Goal: Task Accomplishment & Management: Use online tool/utility

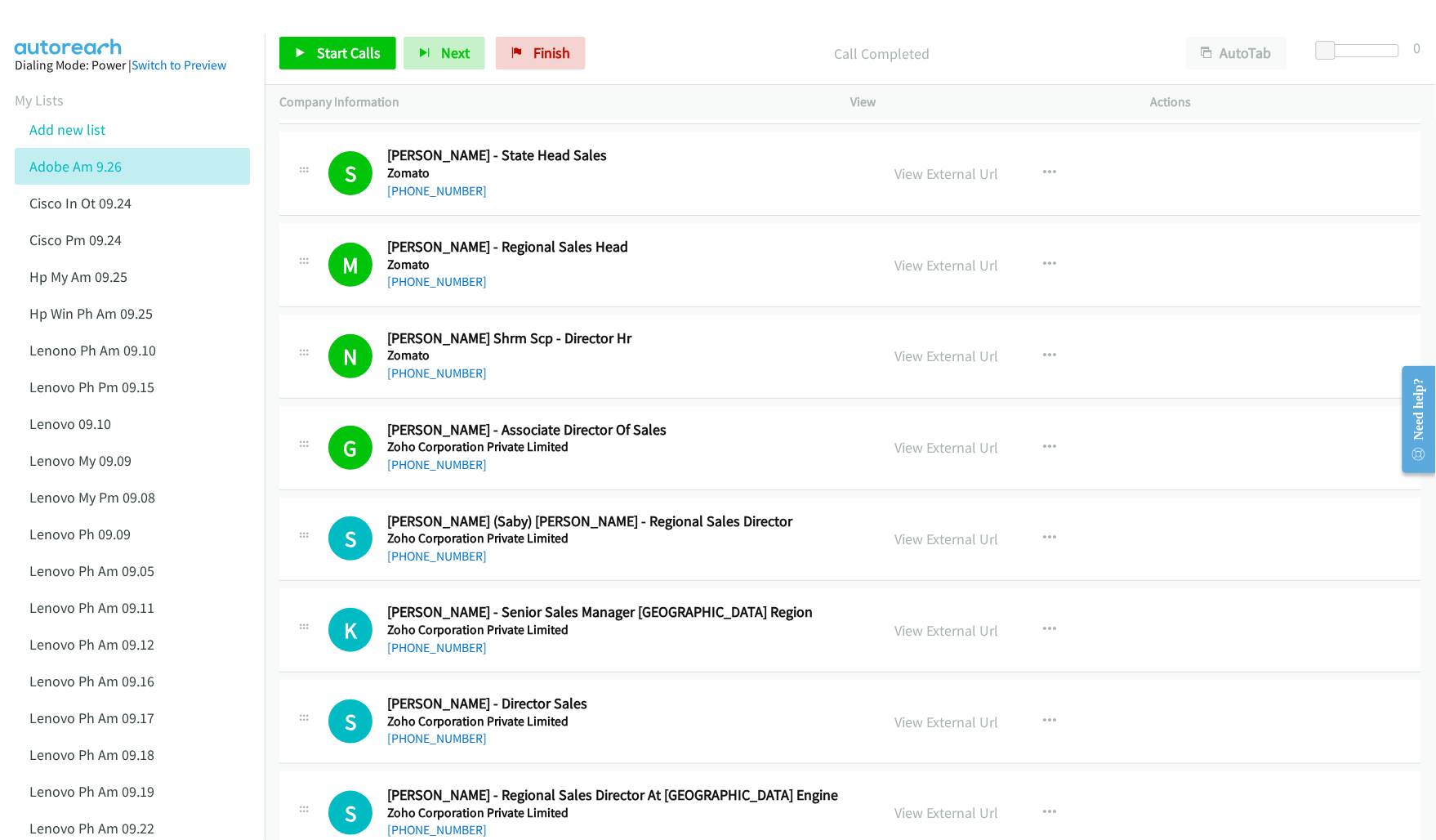
scroll to position [204, 0]
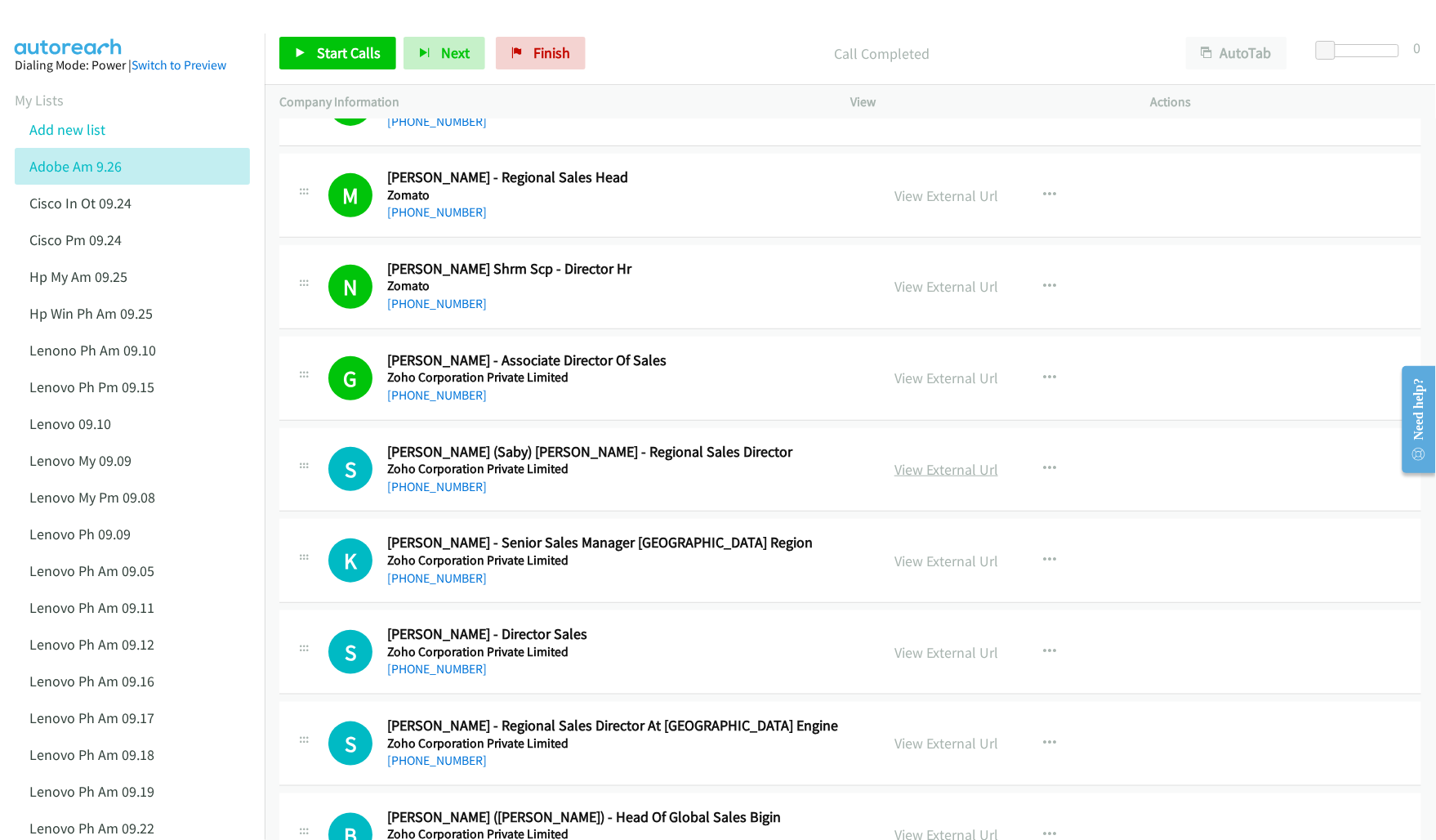
click at [936, 470] on link "View External Url" at bounding box center [947, 470] width 104 height 19
click at [915, 557] on link "View External Url" at bounding box center [947, 561] width 104 height 19
click at [911, 657] on link "View External Url" at bounding box center [947, 652] width 104 height 19
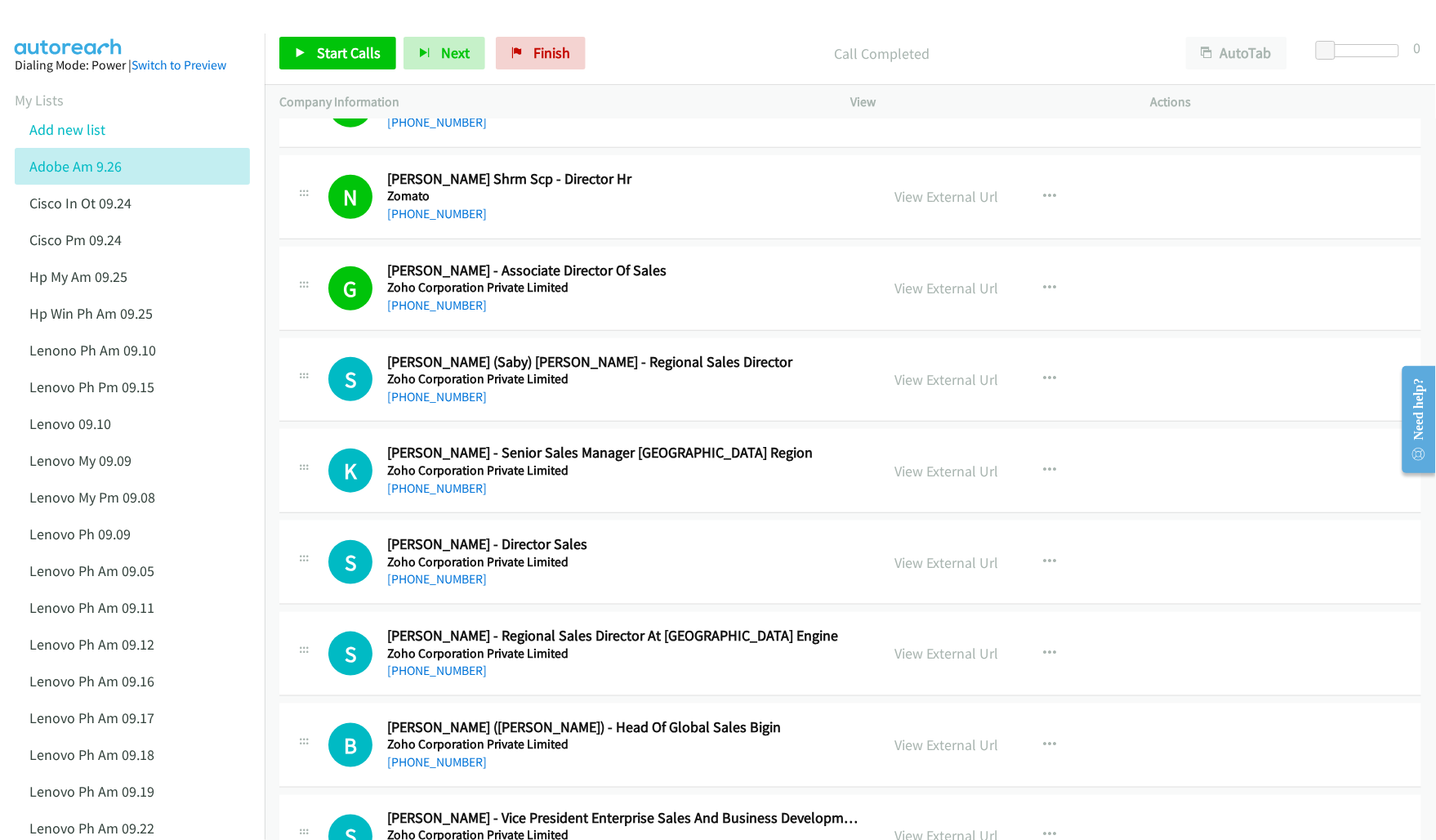
scroll to position [306, 0]
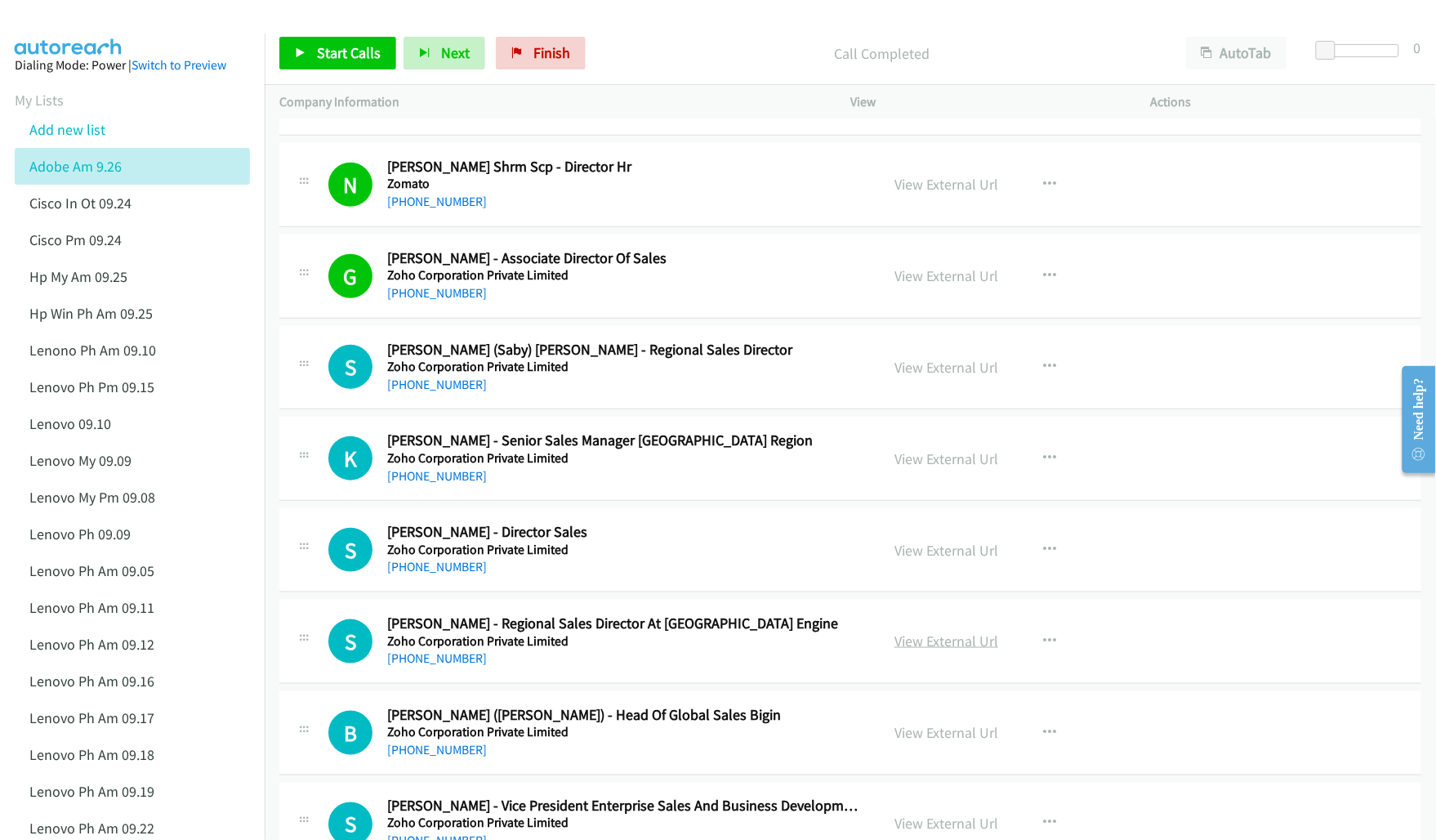
click at [919, 635] on link "View External Url" at bounding box center [947, 641] width 104 height 19
click at [913, 727] on link "View External Url" at bounding box center [947, 732] width 104 height 19
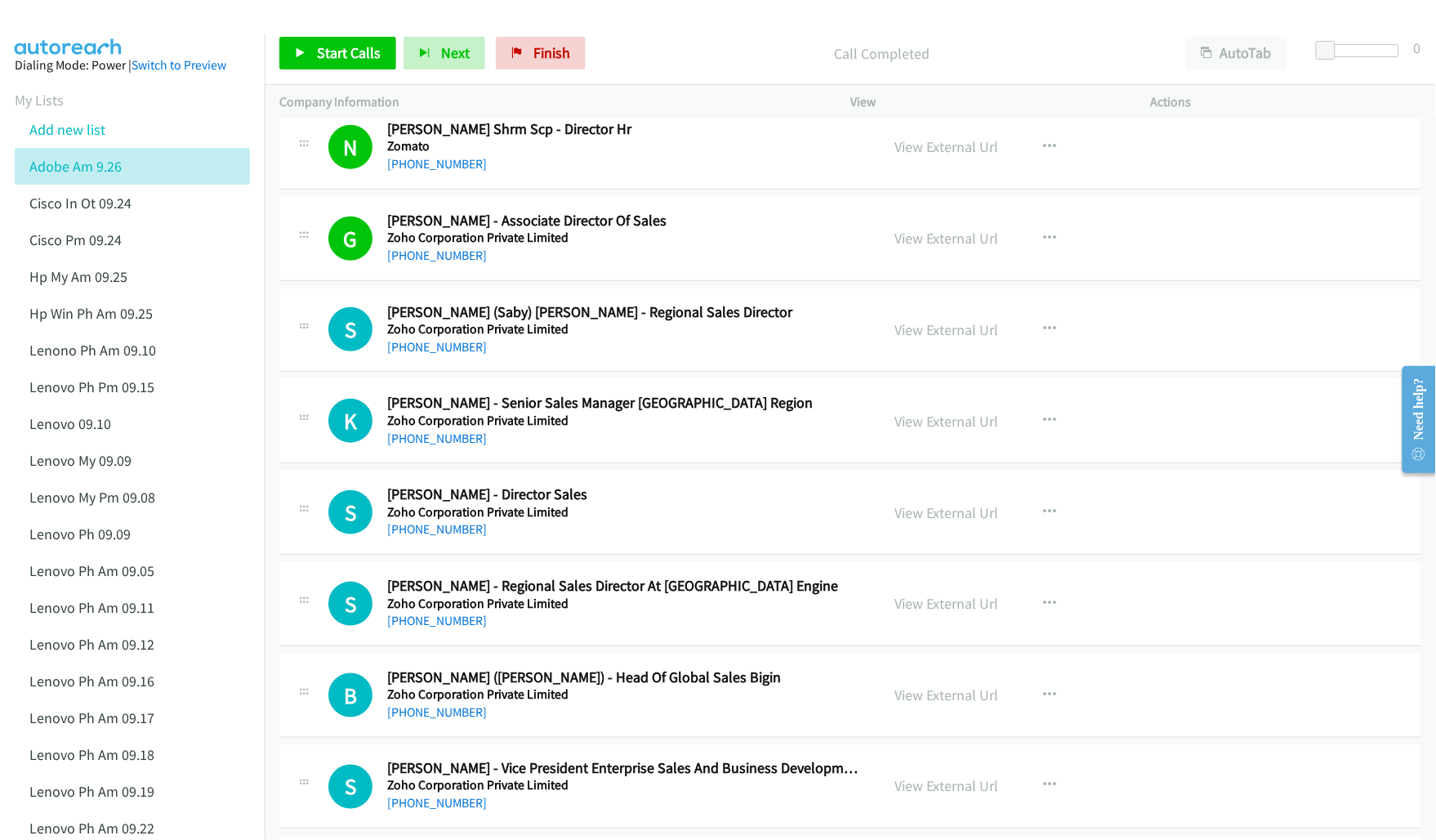
scroll to position [408, 0]
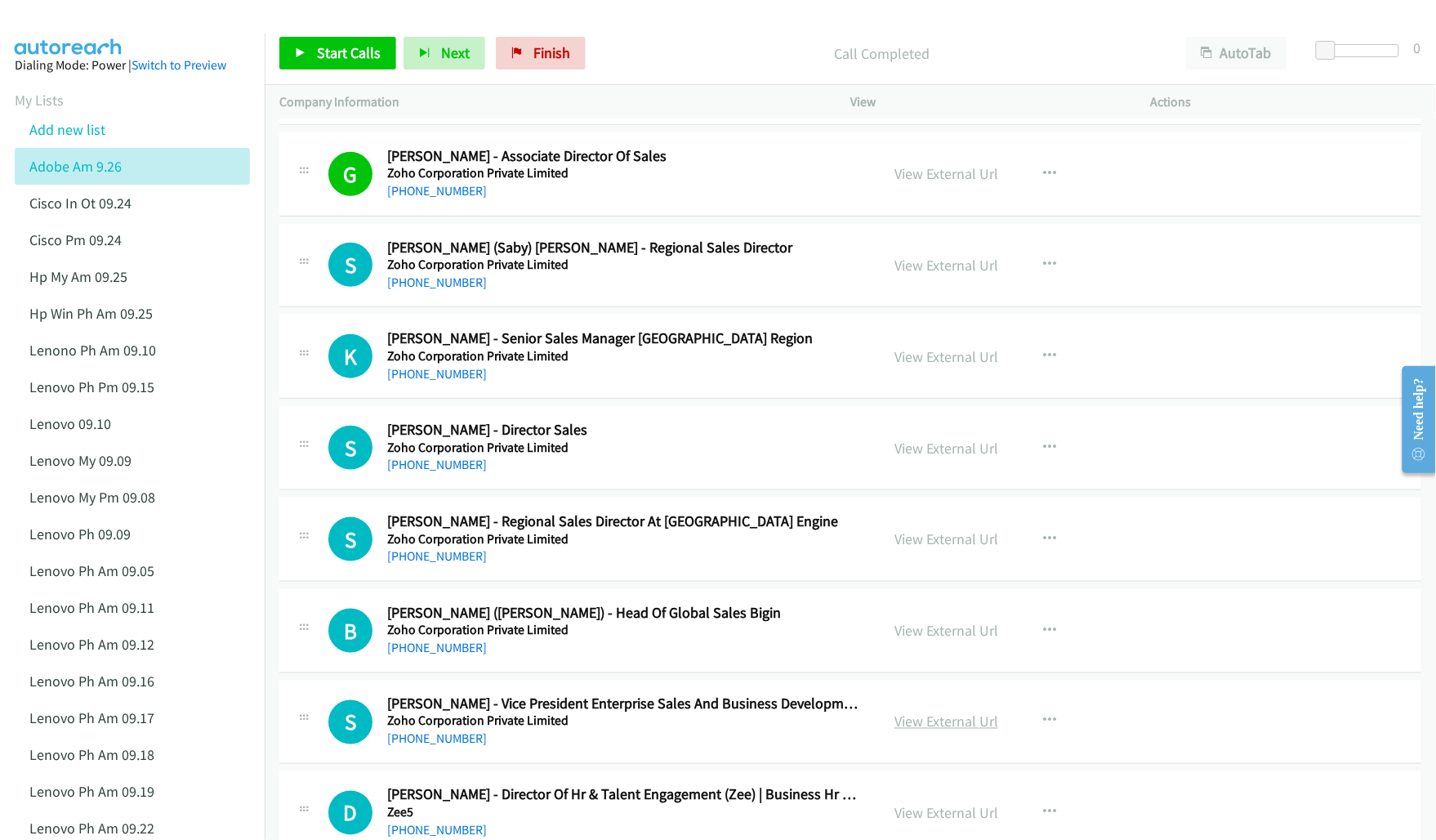
click at [935, 720] on link "View External Url" at bounding box center [947, 721] width 104 height 19
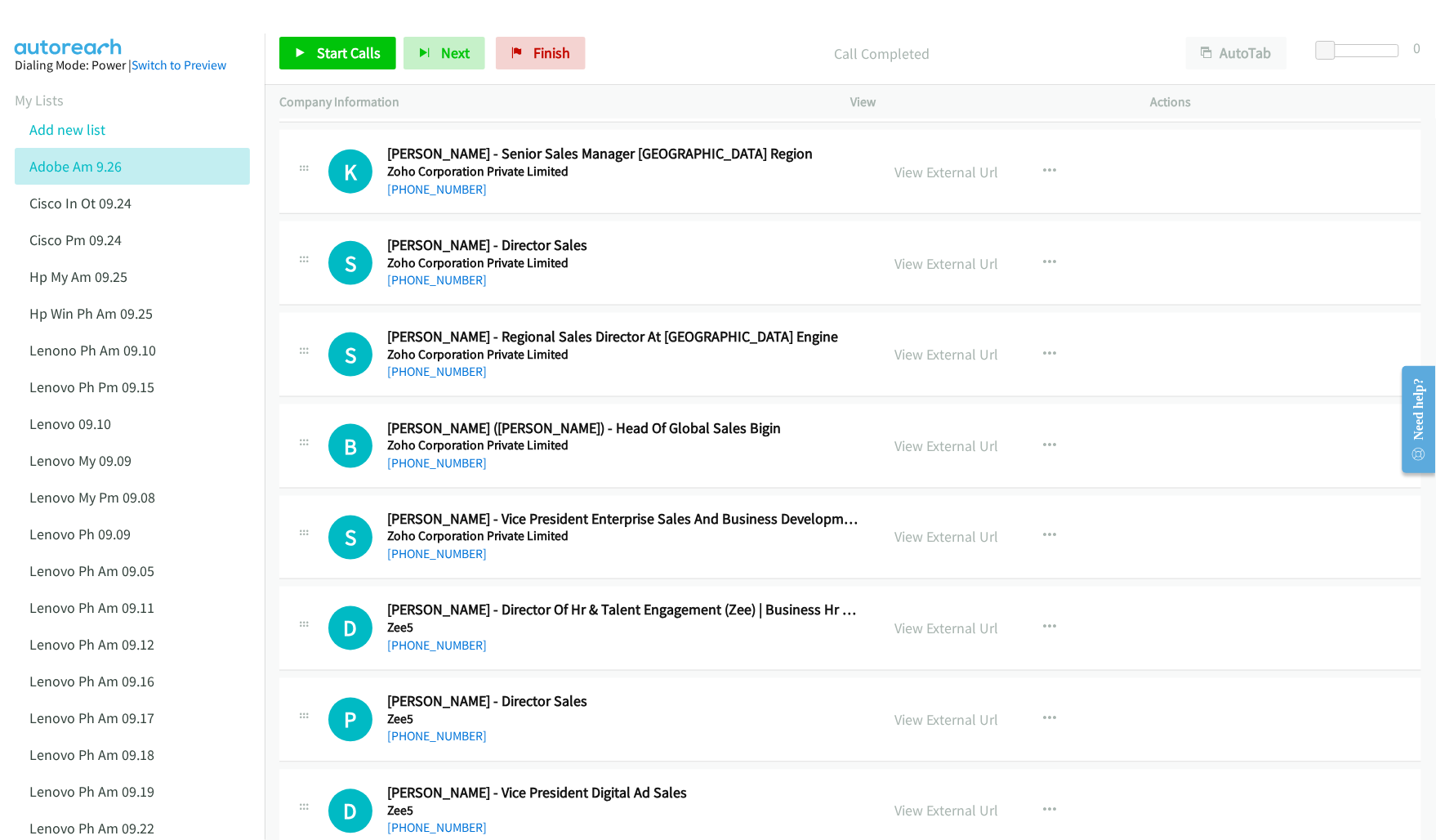
scroll to position [613, 0]
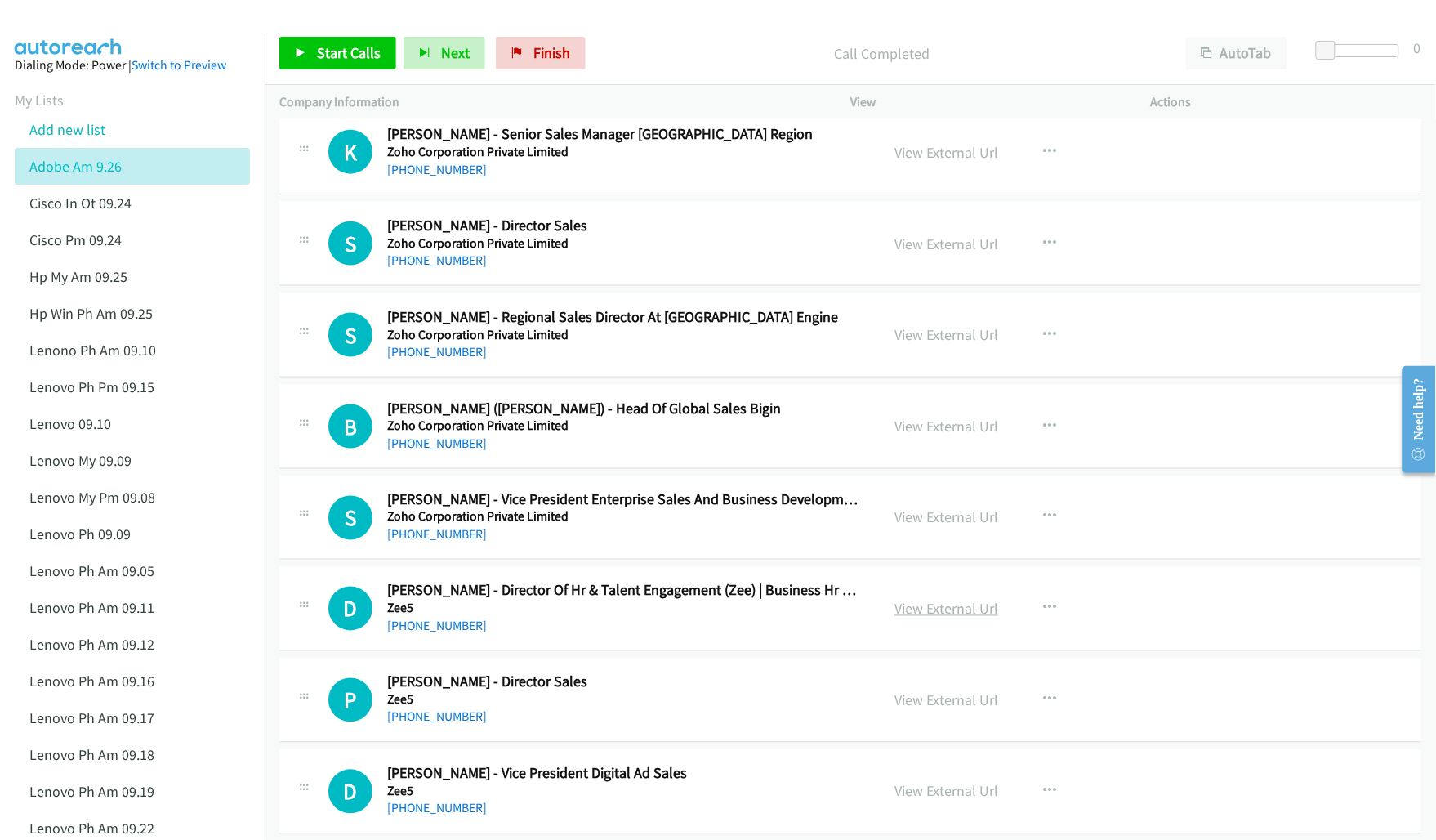
click at [935, 609] on link "View External Url" at bounding box center [947, 609] width 104 height 19
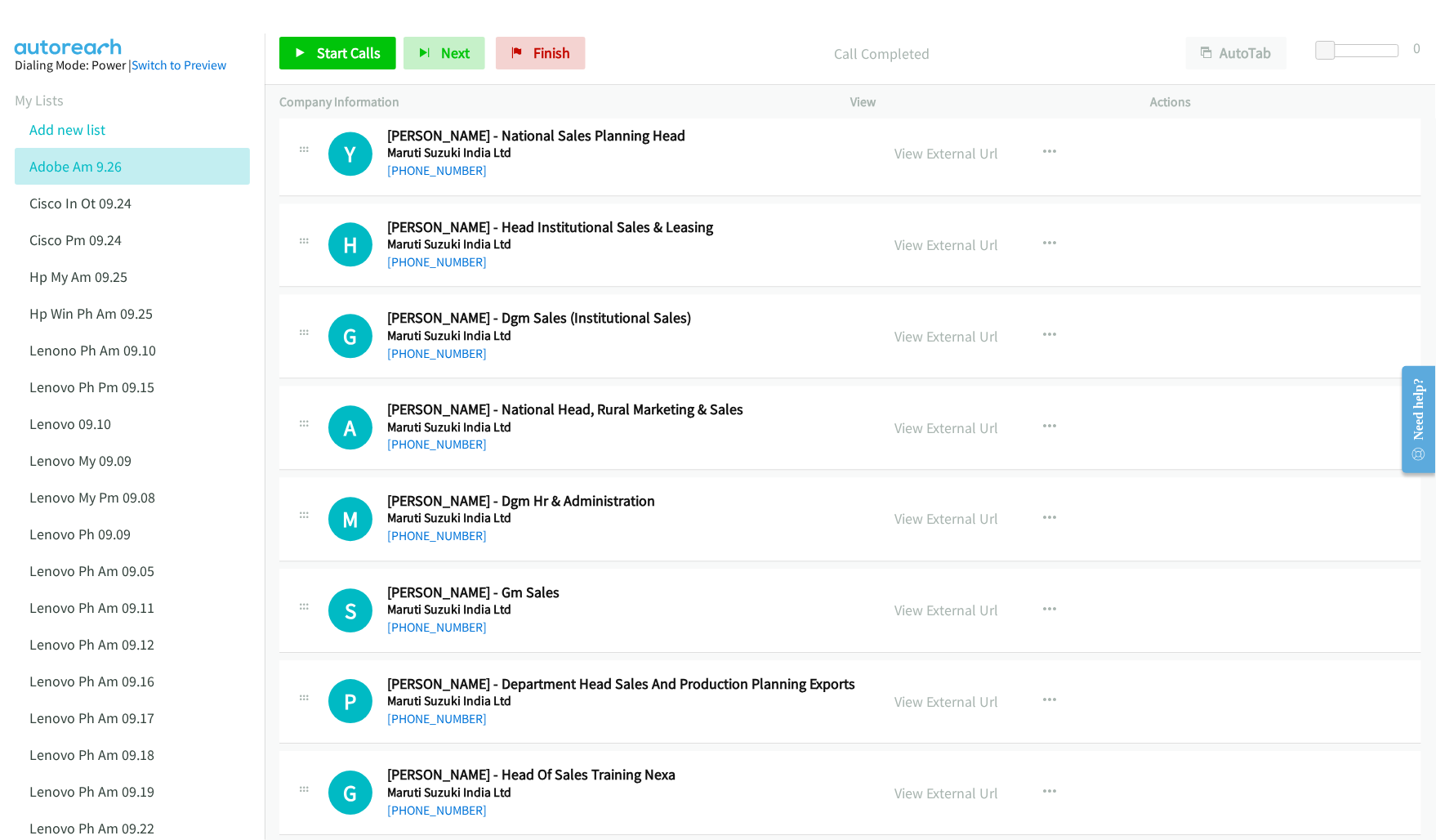
scroll to position [14599, 0]
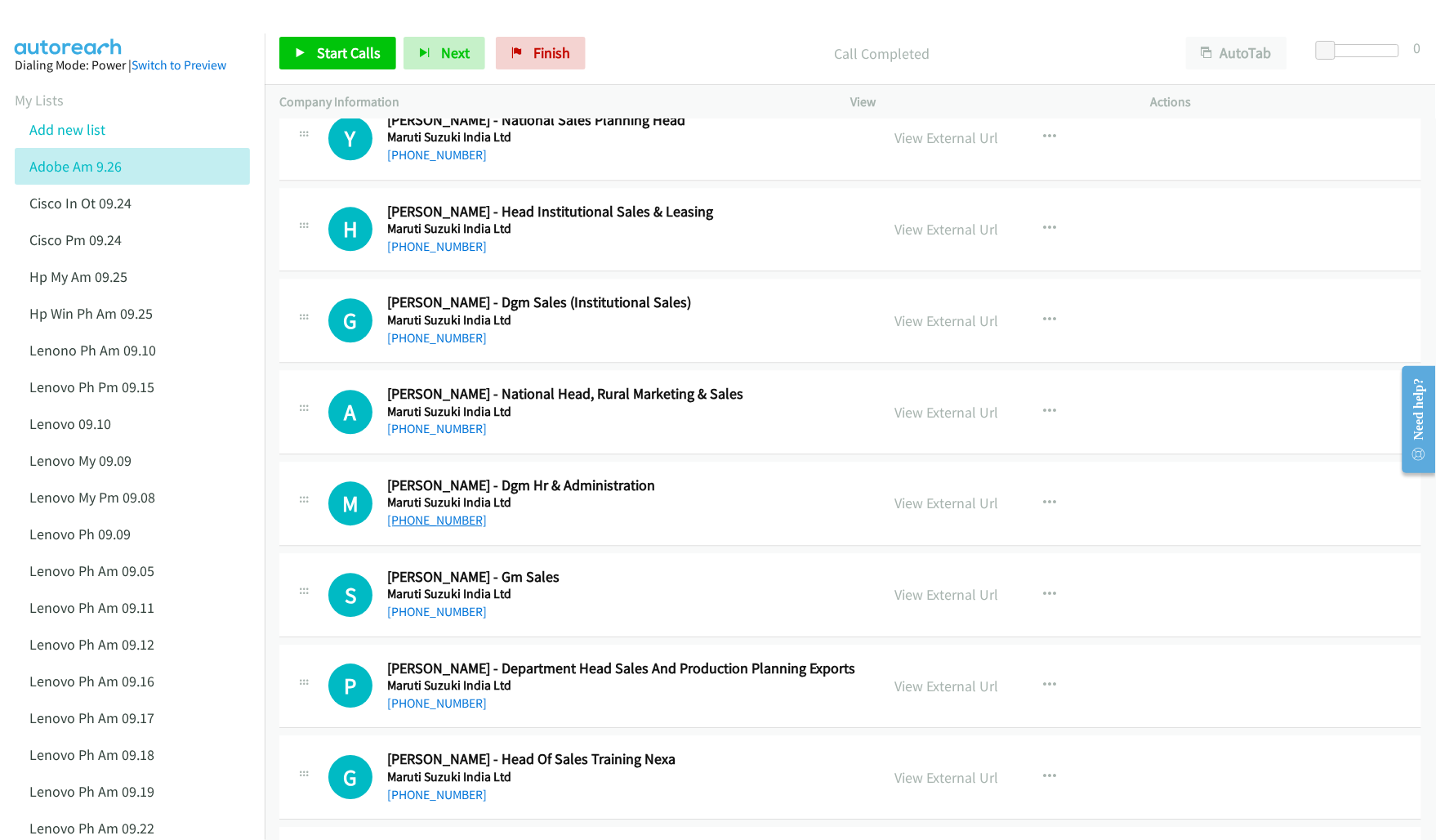
click at [434, 528] on link "[PHONE_NUMBER]" at bounding box center [437, 520] width 100 height 15
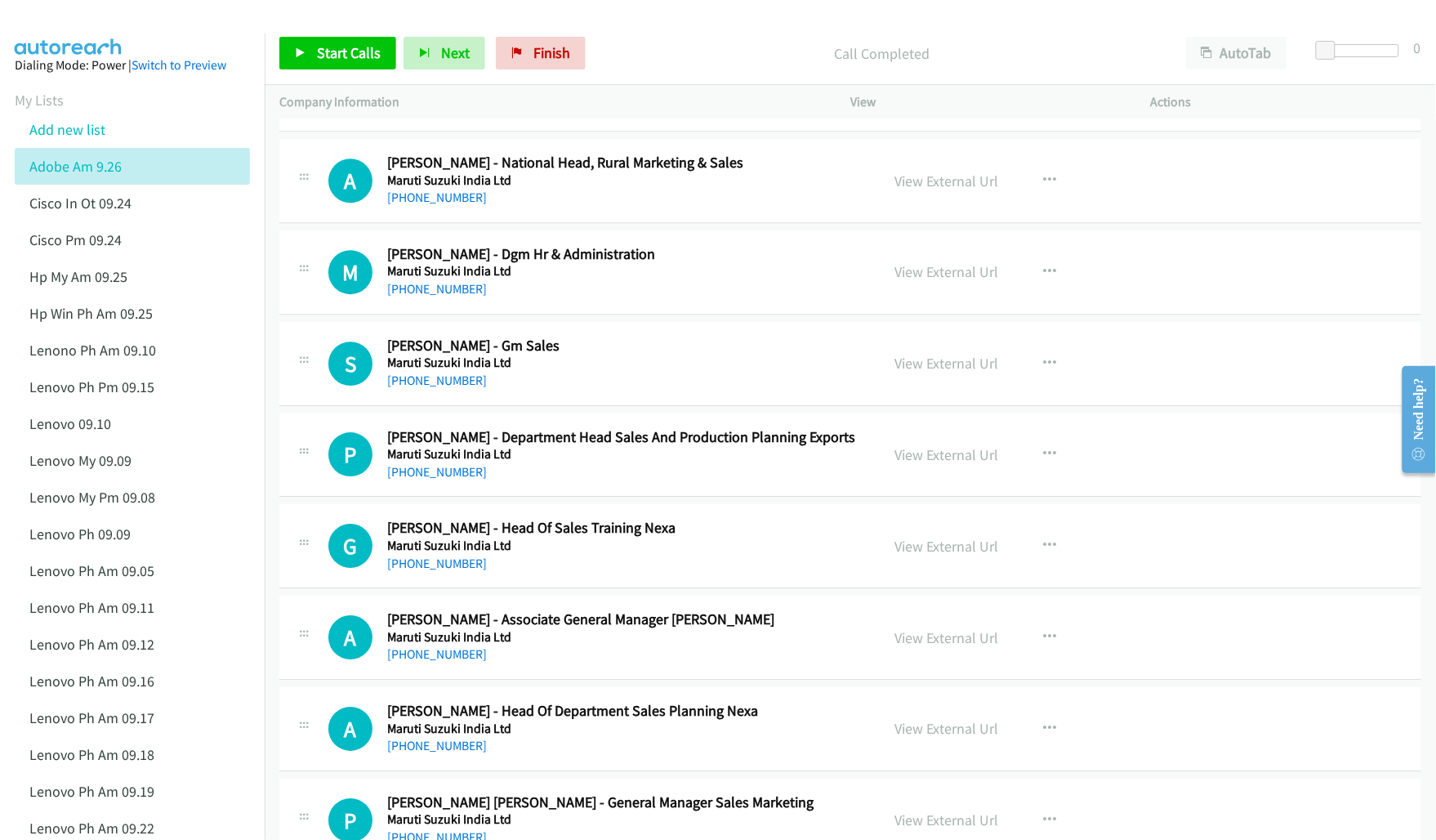
scroll to position [14803, 0]
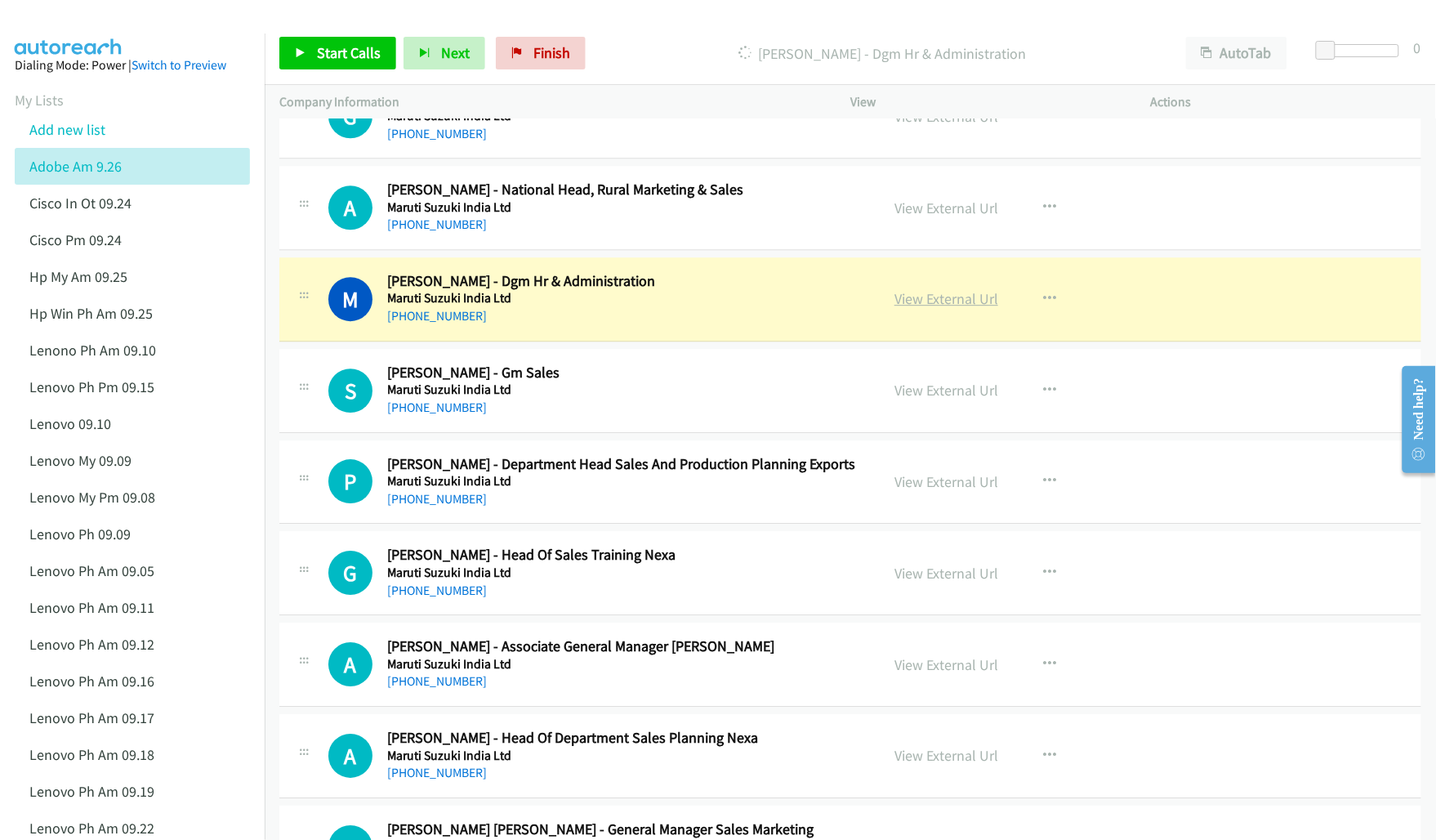
click at [905, 308] on link "View External Url" at bounding box center [947, 299] width 104 height 19
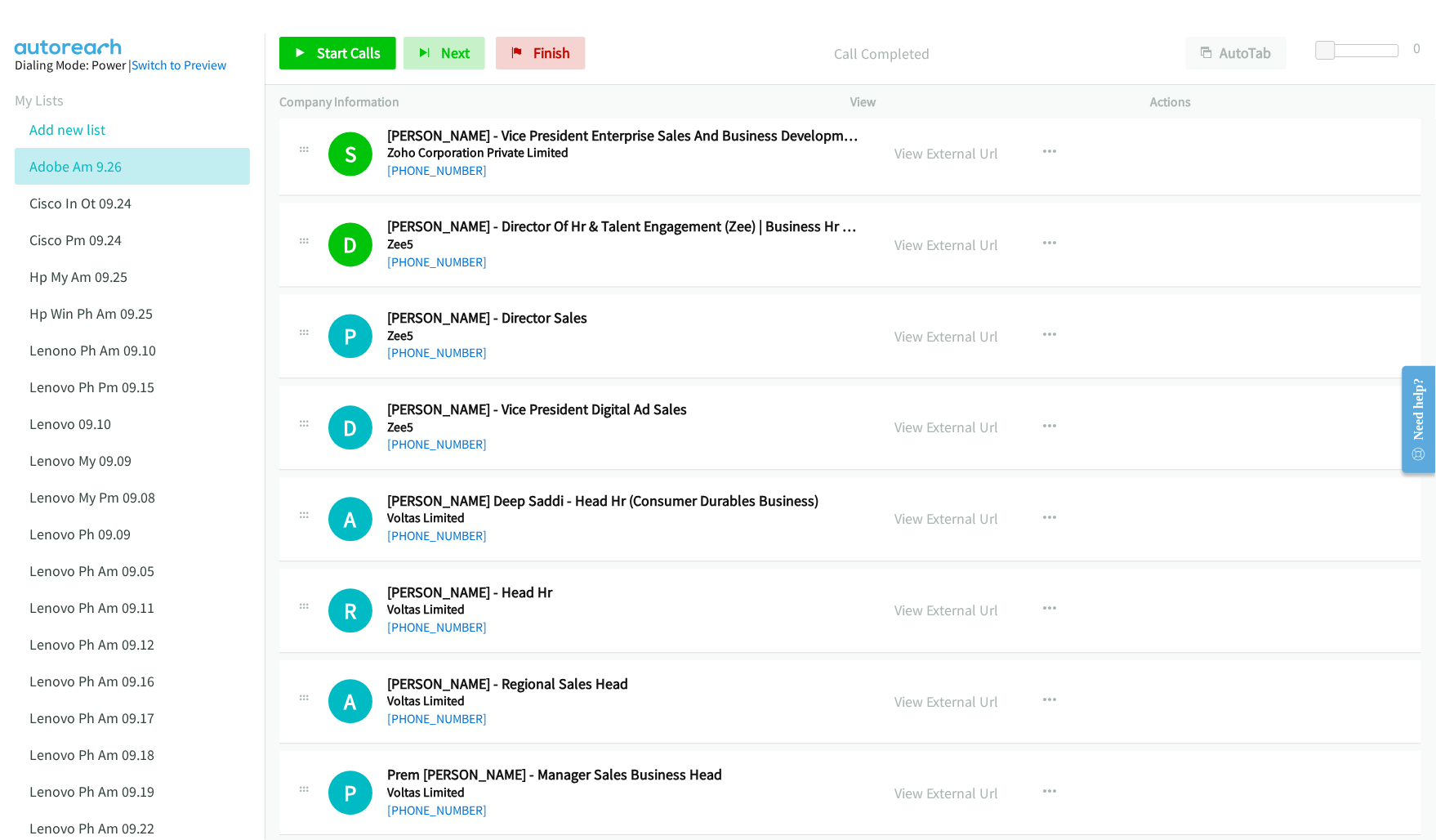
scroll to position [919, 0]
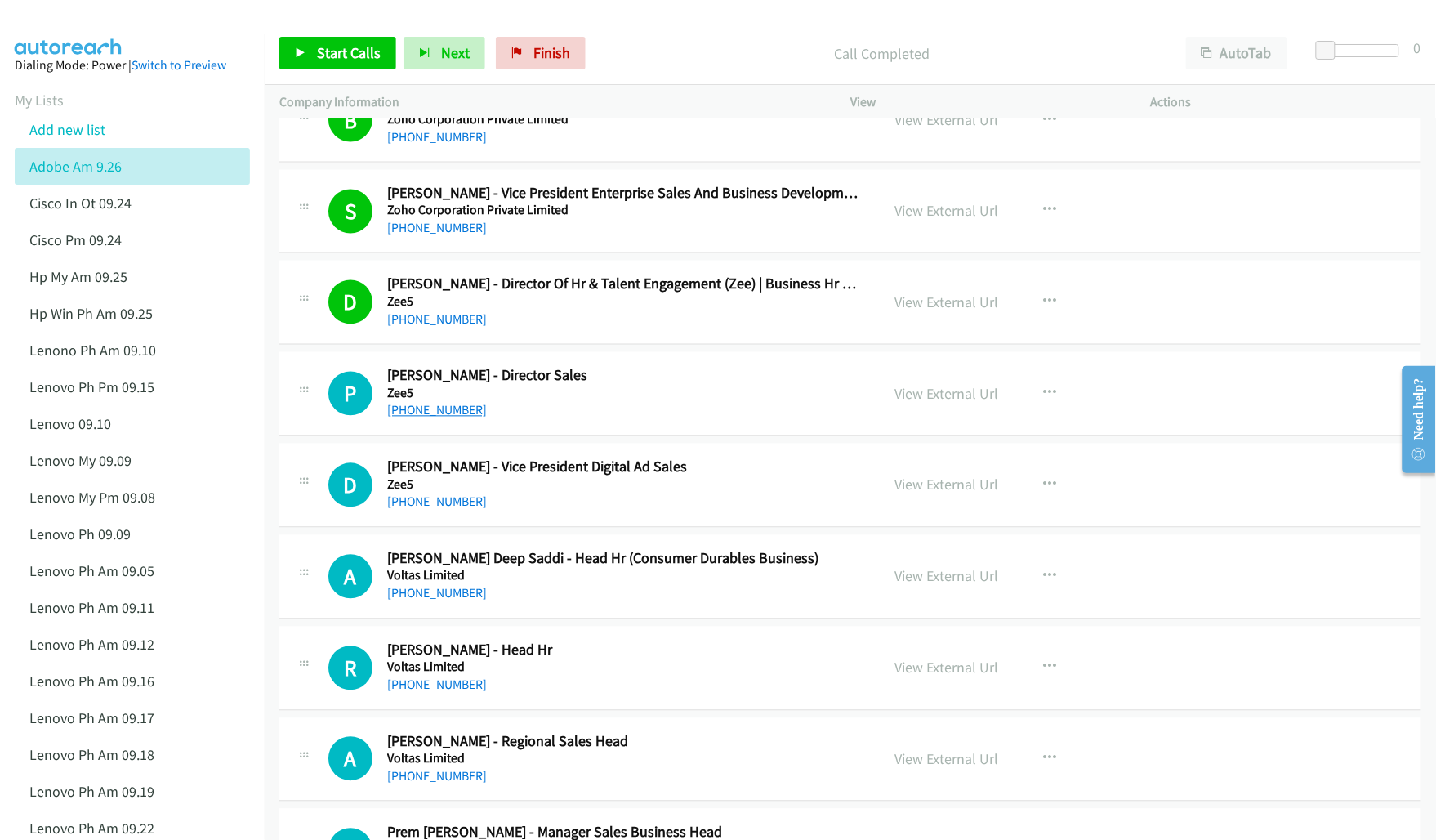
click at [458, 405] on link "[PHONE_NUMBER]" at bounding box center [437, 411] width 100 height 15
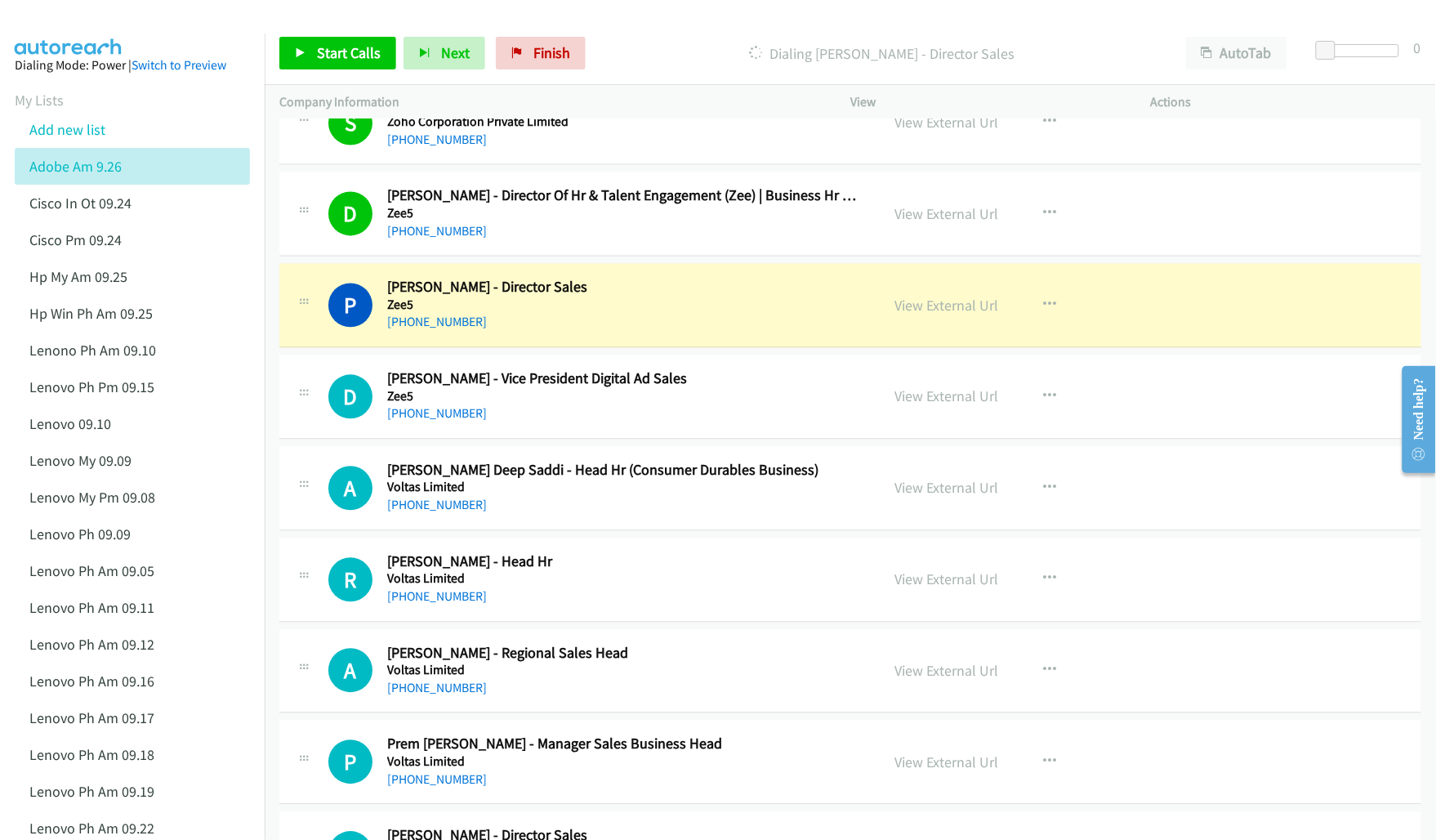
scroll to position [1021, 0]
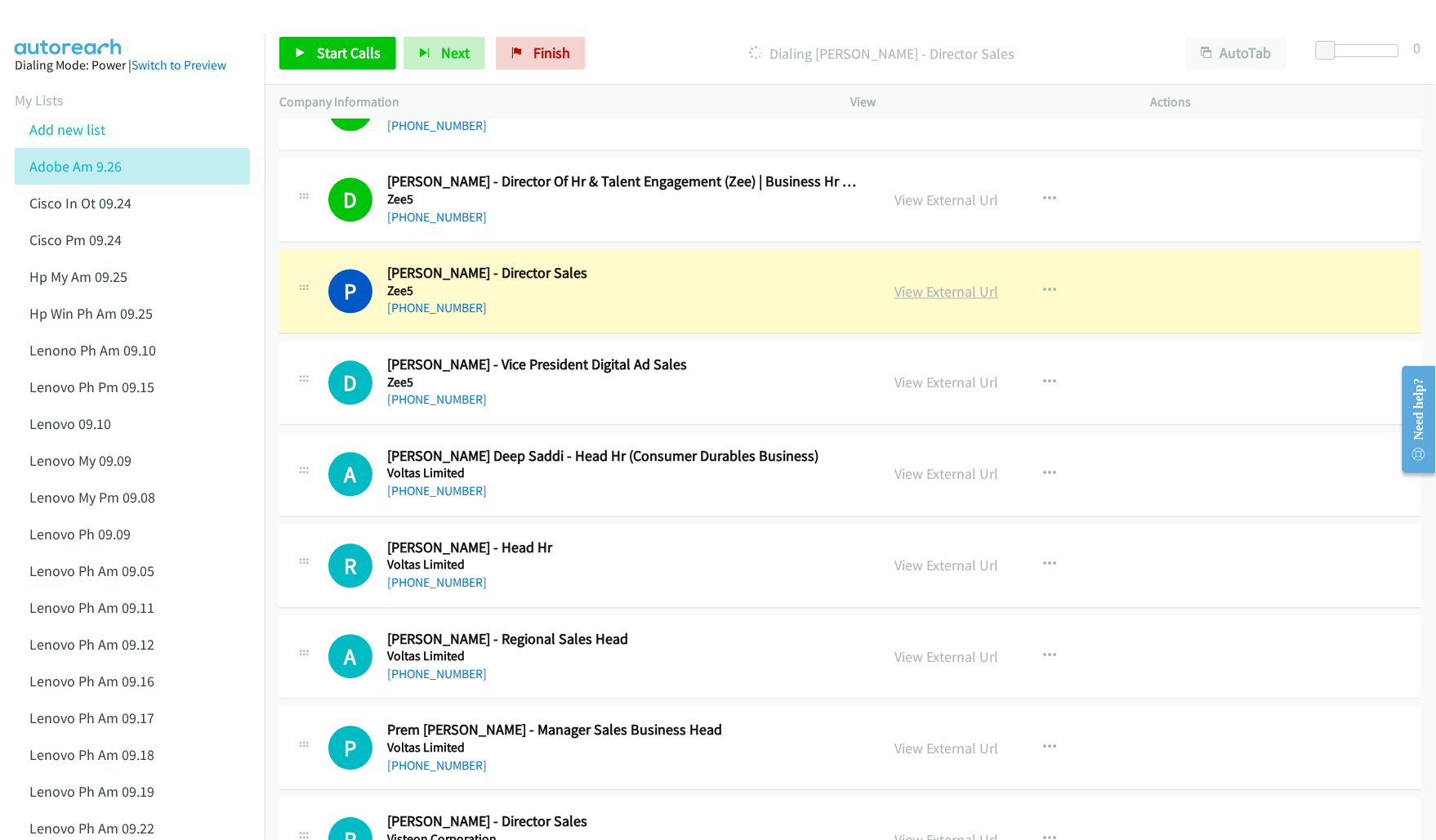
click at [933, 290] on link "View External Url" at bounding box center [947, 292] width 104 height 19
click at [957, 380] on link "View External Url" at bounding box center [947, 382] width 104 height 19
click at [936, 569] on link "View External Url" at bounding box center [947, 566] width 104 height 19
click at [933, 662] on link "View External Url" at bounding box center [947, 657] width 104 height 19
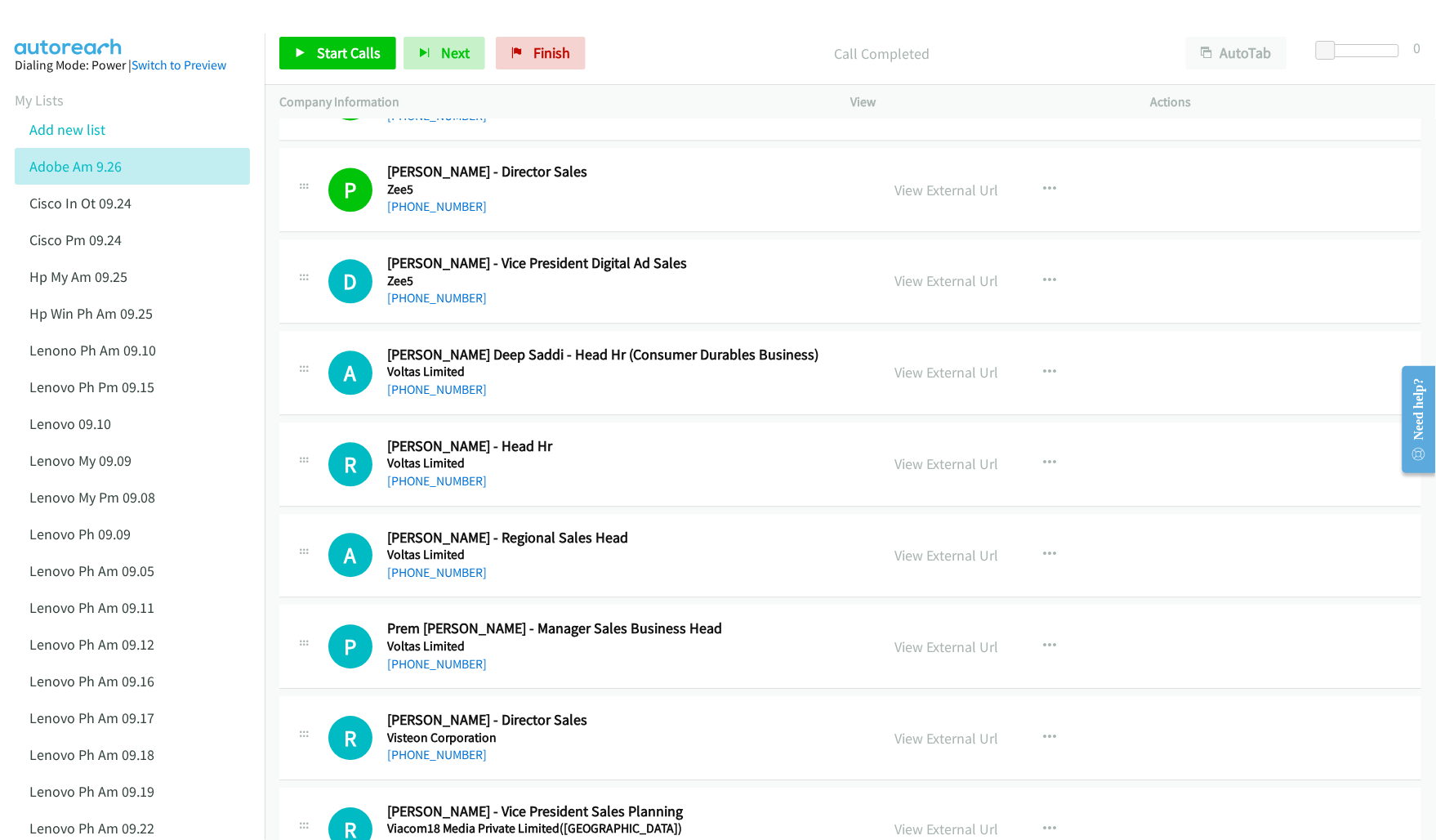
scroll to position [1225, 0]
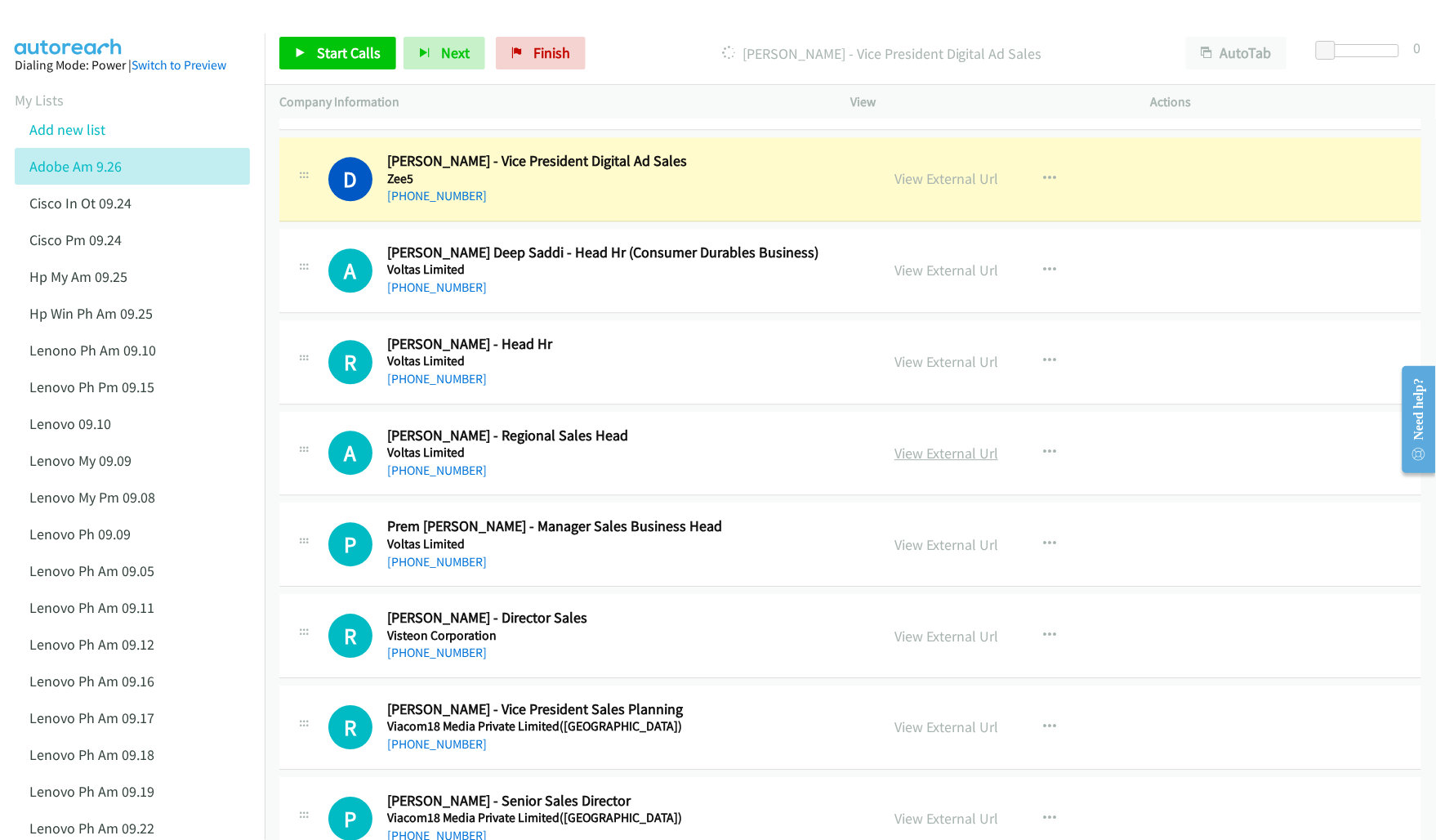
click at [943, 451] on link "View External Url" at bounding box center [947, 453] width 104 height 19
click at [950, 548] on link "View External Url" at bounding box center [947, 545] width 104 height 19
click at [936, 639] on link "View External Url" at bounding box center [947, 636] width 104 height 19
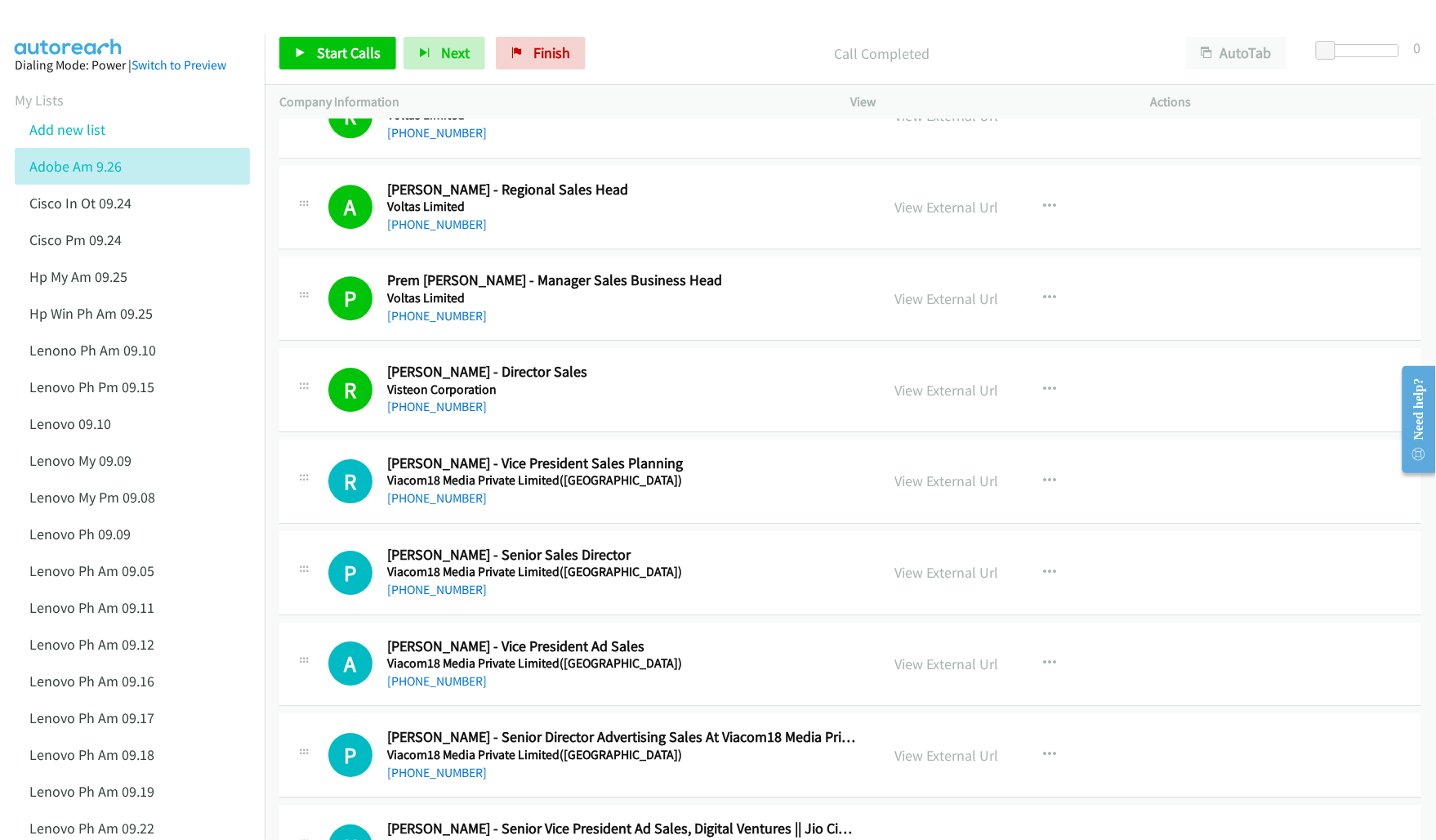
scroll to position [1634, 0]
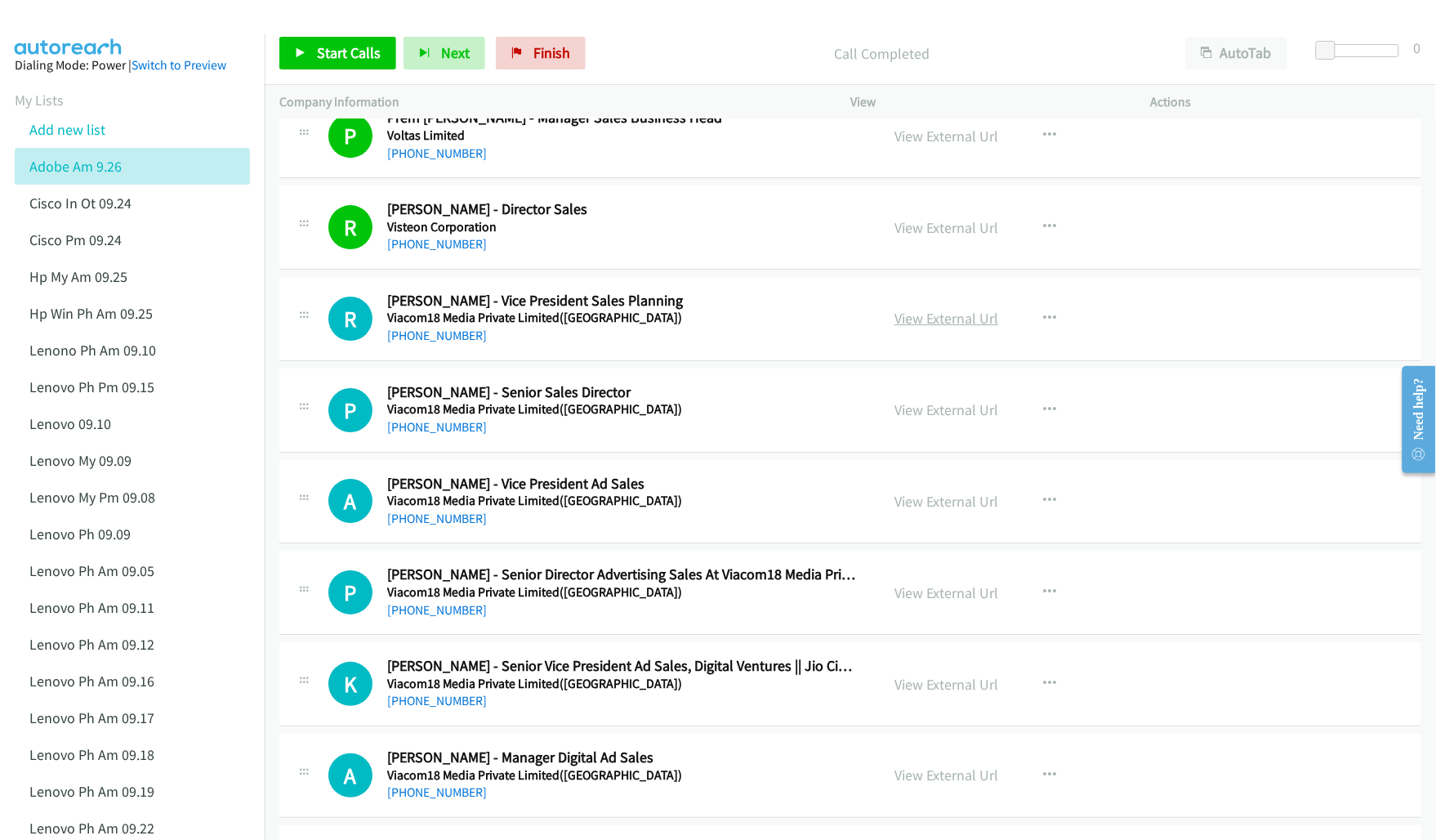
click at [928, 325] on link "View External Url" at bounding box center [947, 318] width 104 height 19
click at [932, 409] on link "View External Url" at bounding box center [947, 410] width 104 height 19
click at [927, 500] on link "View External Url" at bounding box center [947, 501] width 104 height 19
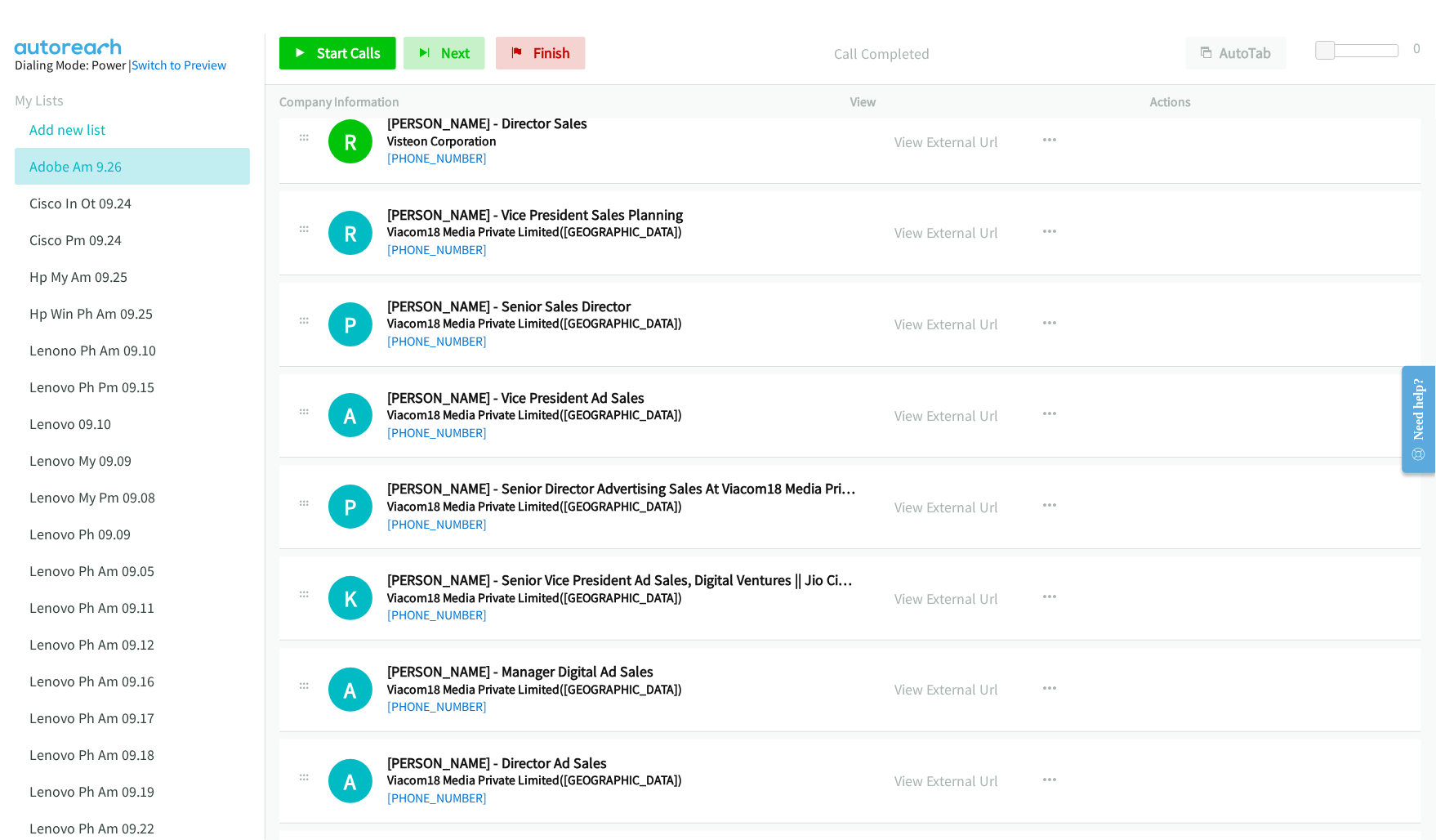
scroll to position [1735, 0]
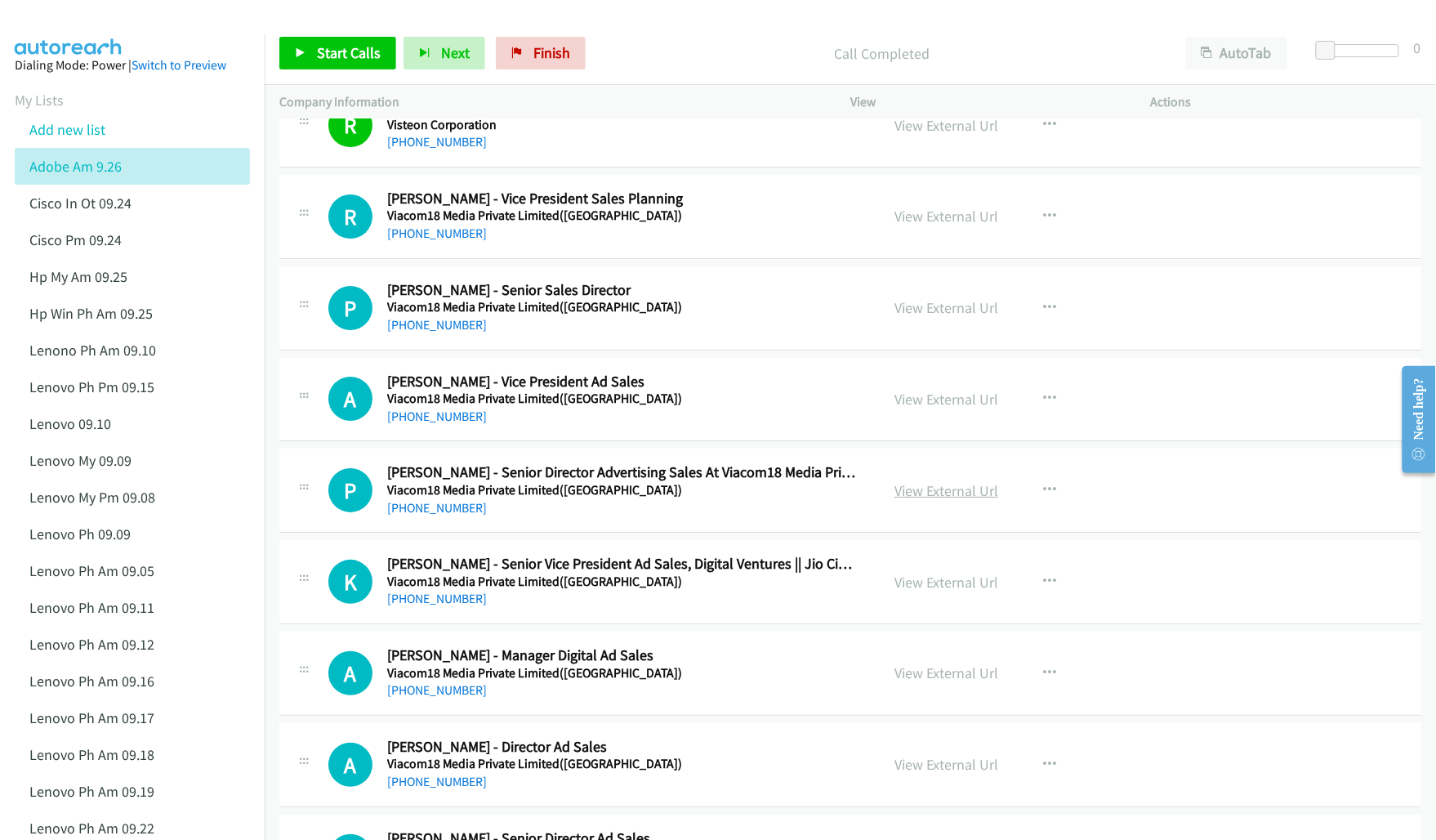
click at [945, 495] on link "View External Url" at bounding box center [947, 491] width 104 height 19
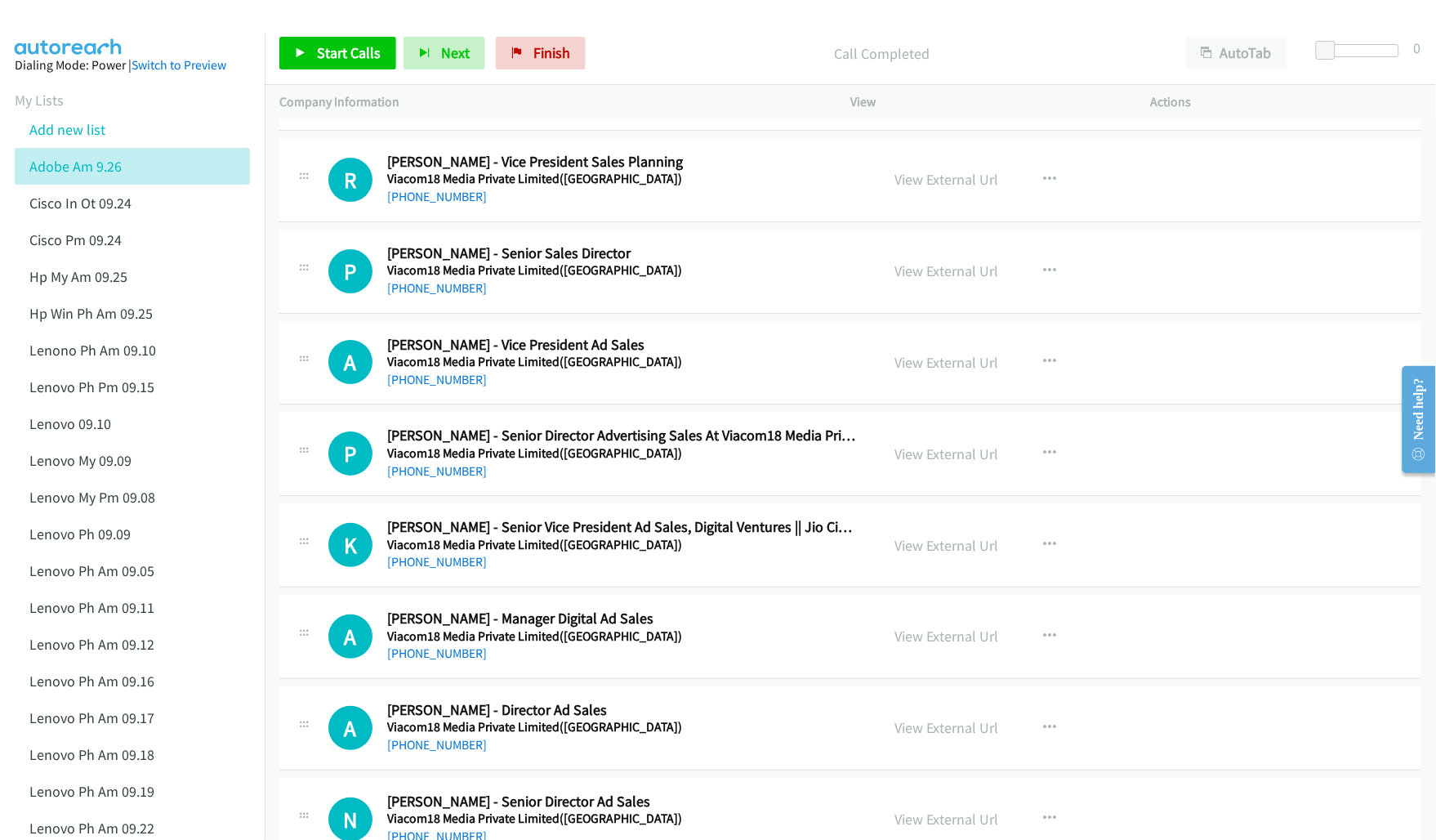
scroll to position [1838, 0]
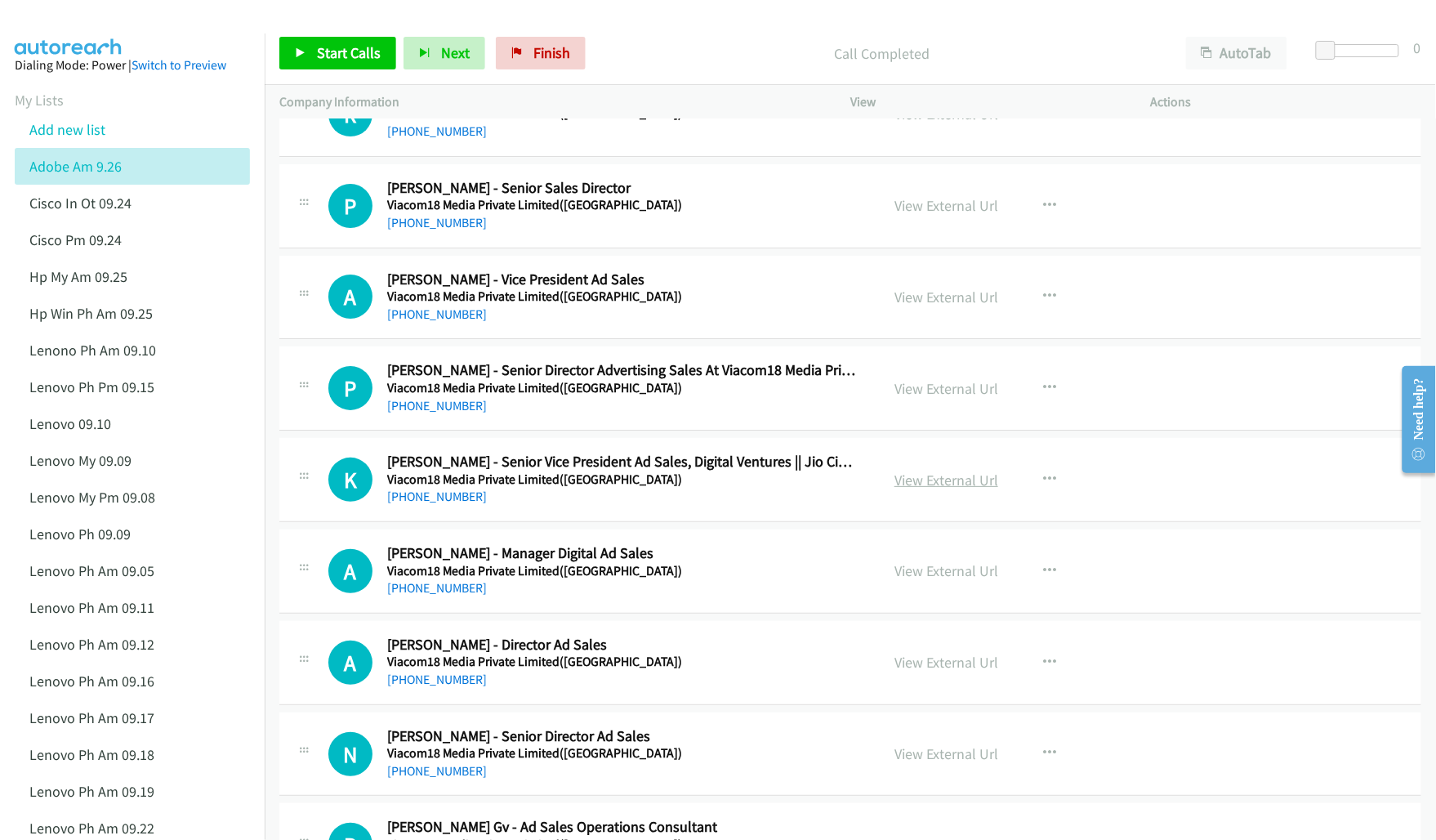
click at [917, 480] on link "View External Url" at bounding box center [947, 480] width 104 height 19
click at [933, 666] on link "View External Url" at bounding box center [947, 662] width 104 height 19
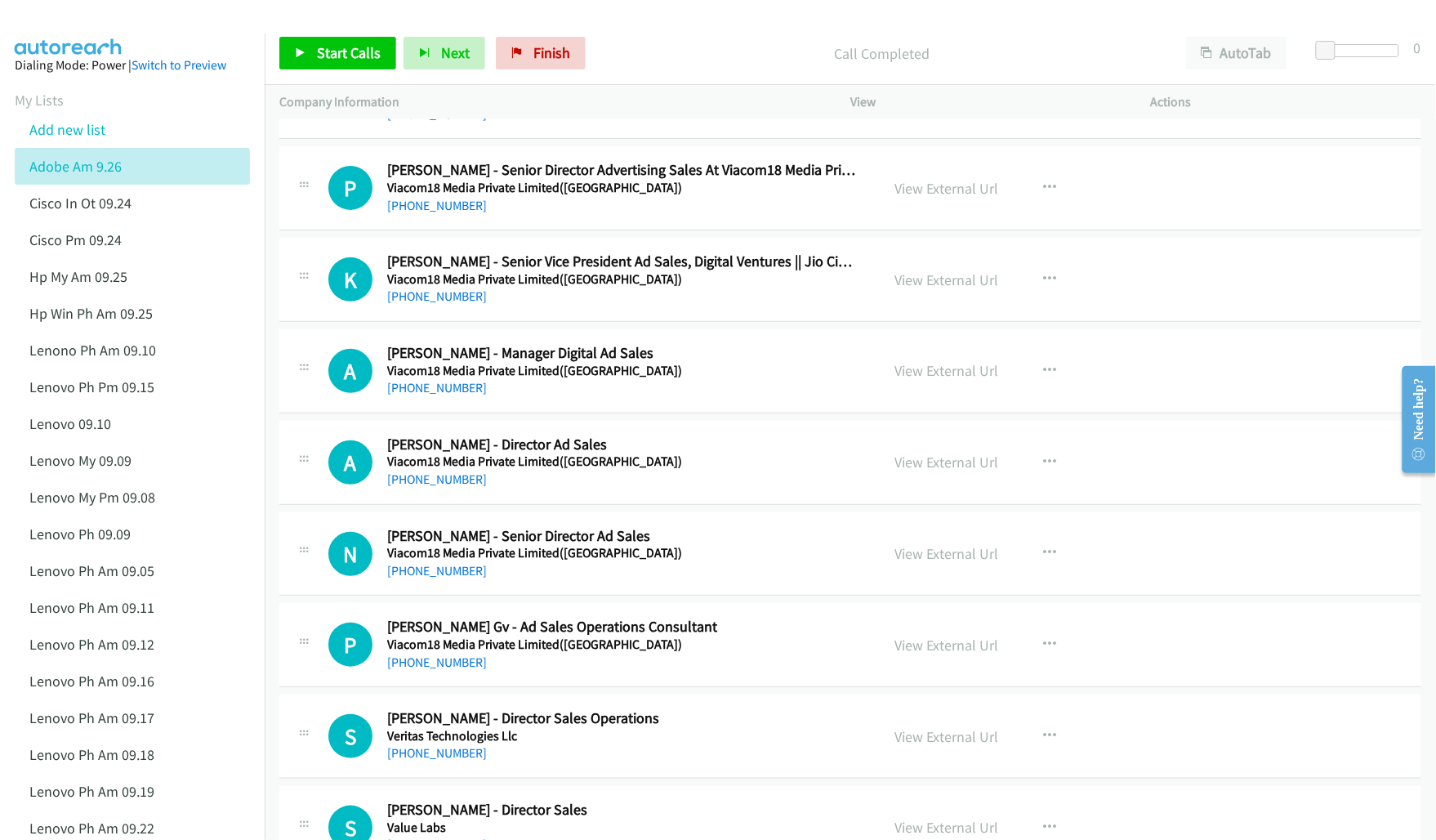
scroll to position [2042, 0]
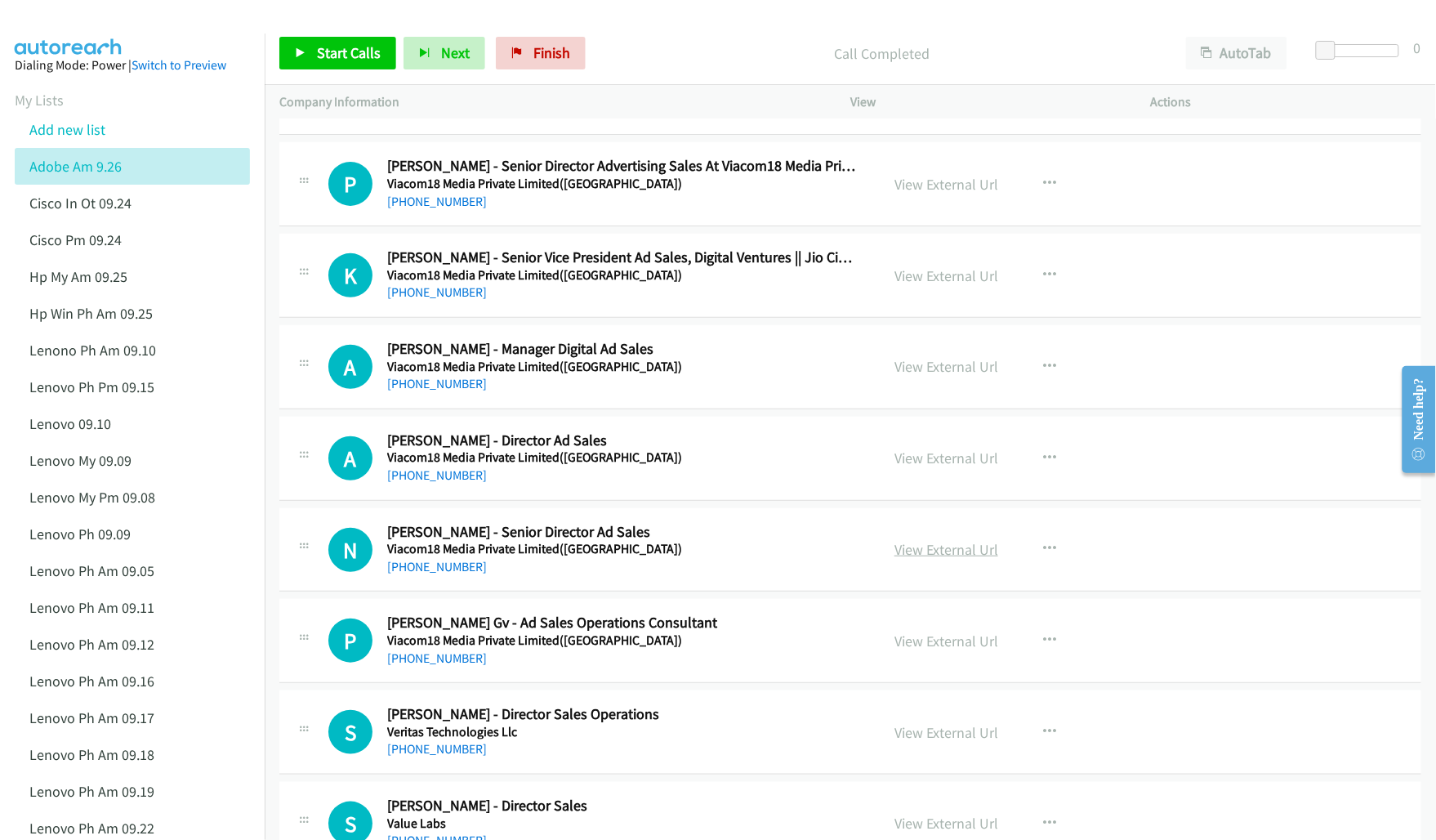
click at [937, 557] on link "View External Url" at bounding box center [947, 549] width 104 height 19
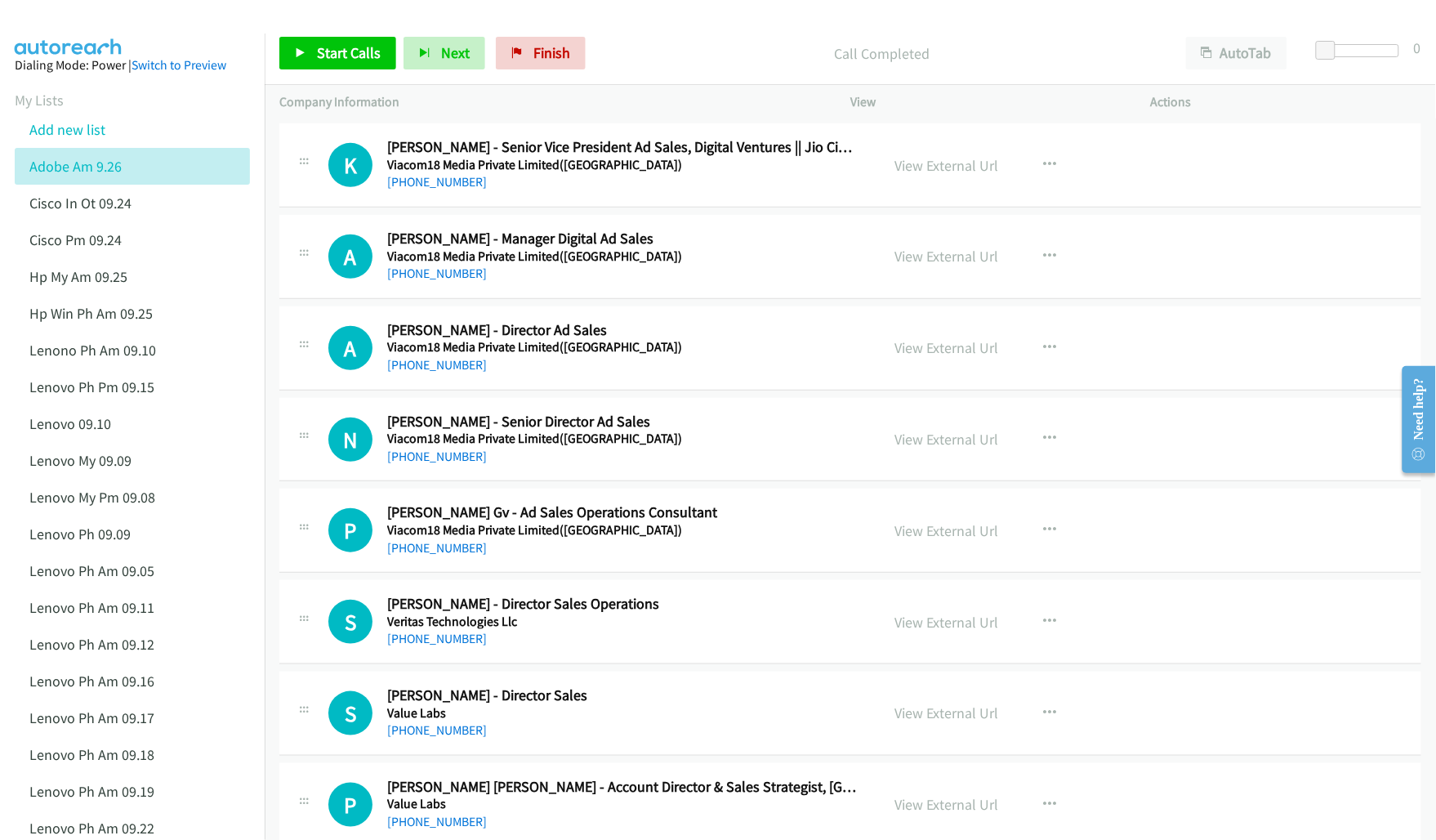
scroll to position [2246, 0]
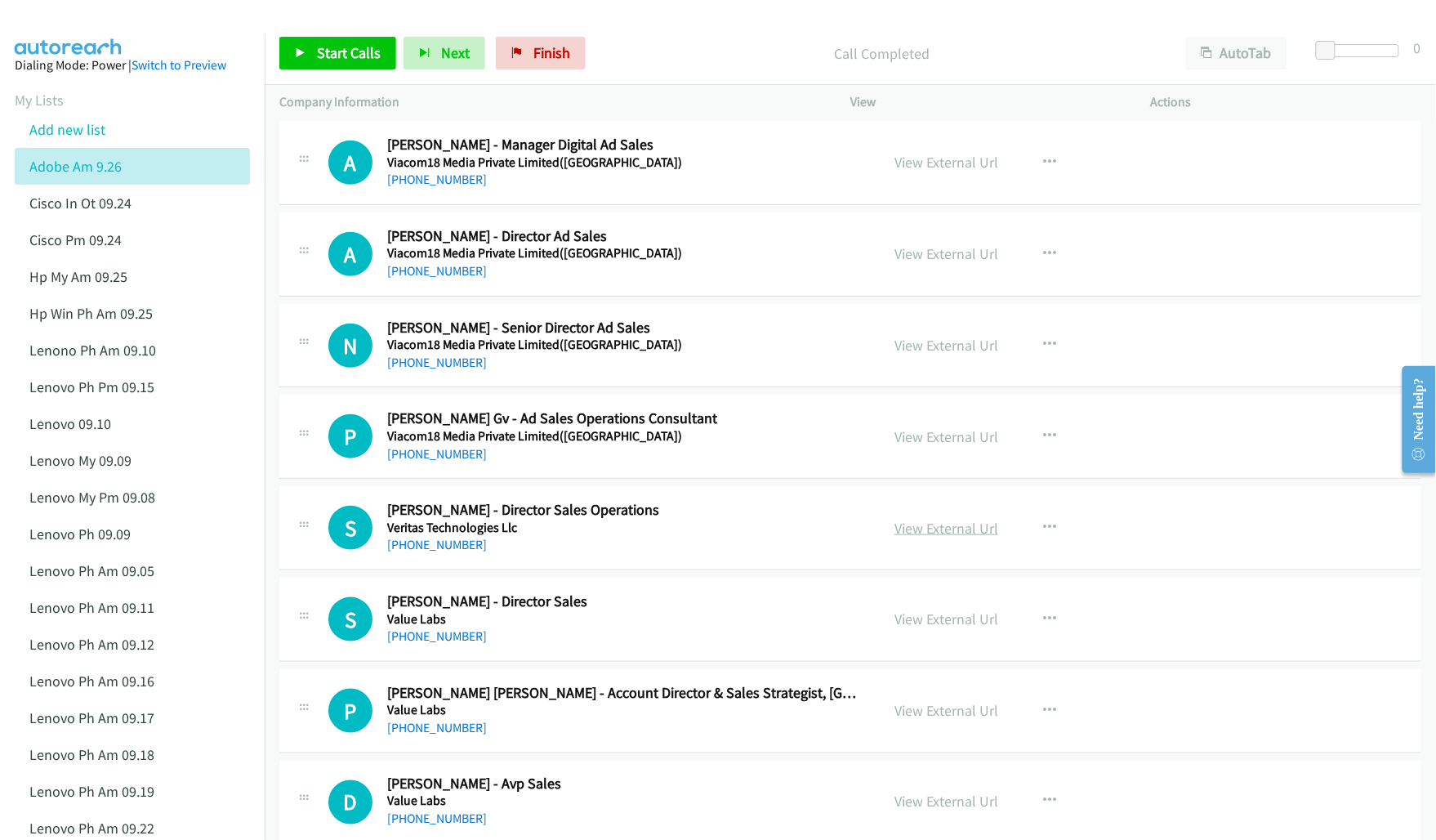
click at [950, 535] on link "View External Url" at bounding box center [947, 528] width 104 height 19
click at [939, 628] on link "View External Url" at bounding box center [947, 619] width 104 height 19
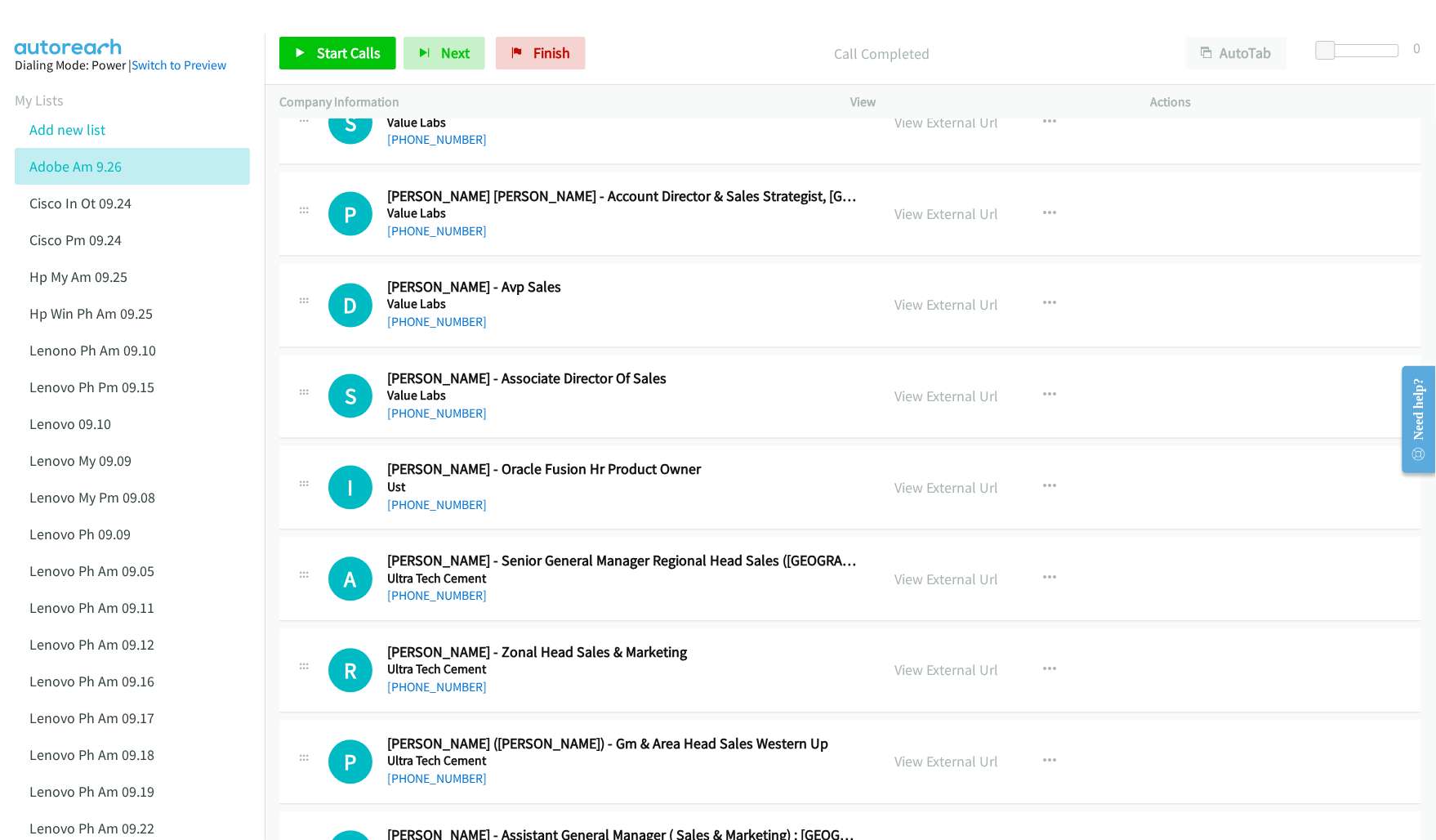
scroll to position [2756, 0]
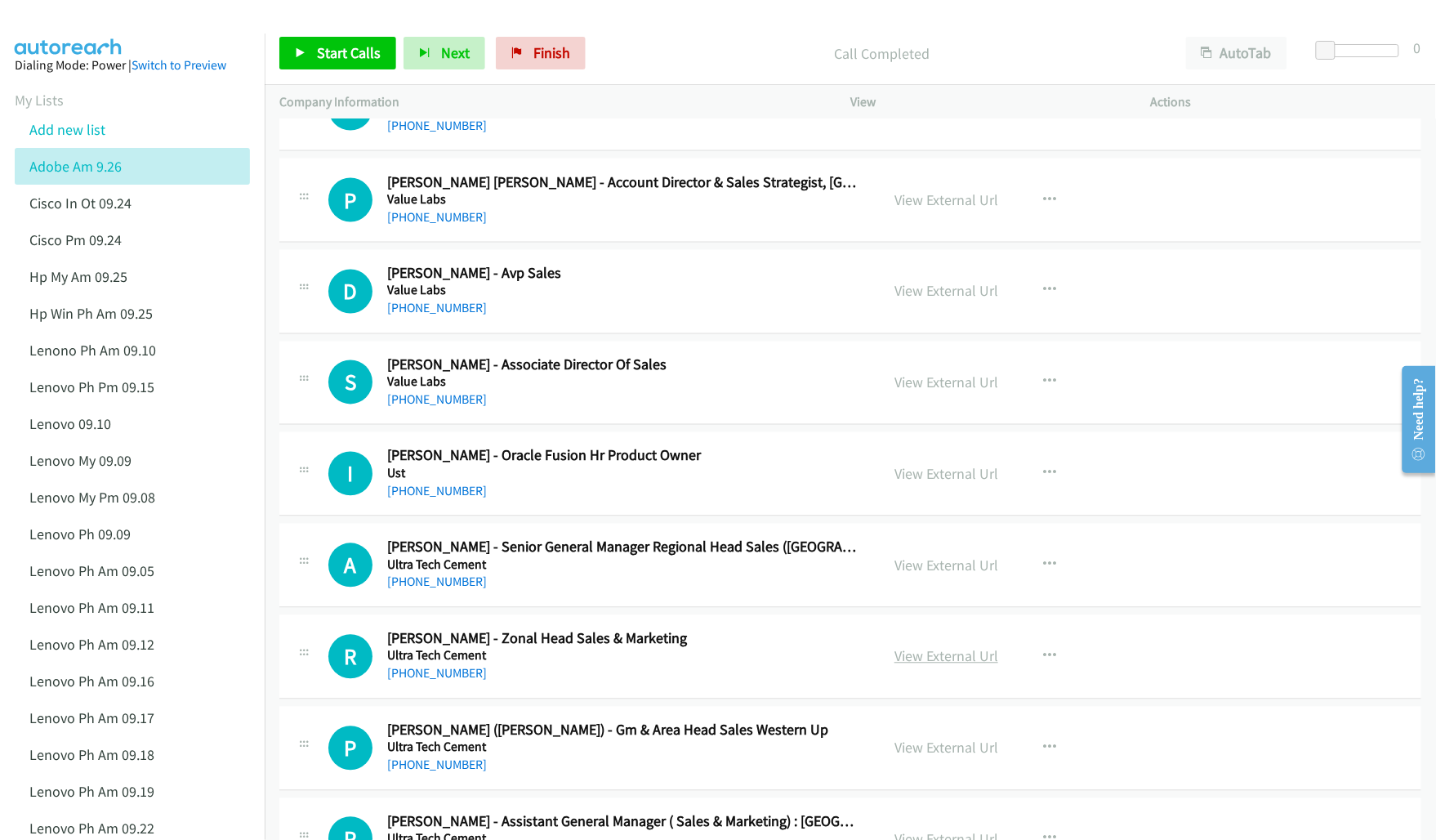
click at [924, 663] on link "View External Url" at bounding box center [947, 656] width 104 height 19
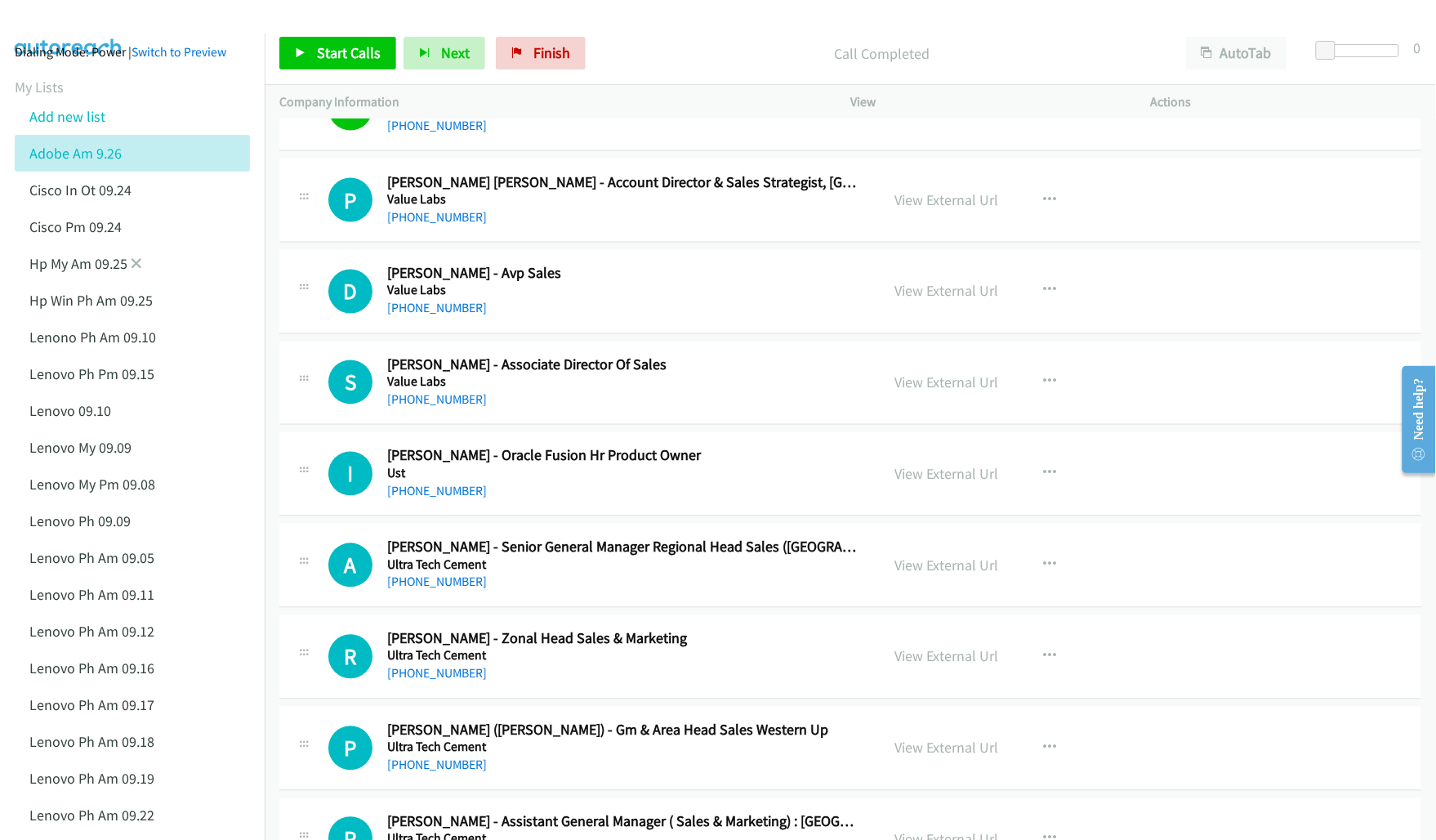
scroll to position [0, 0]
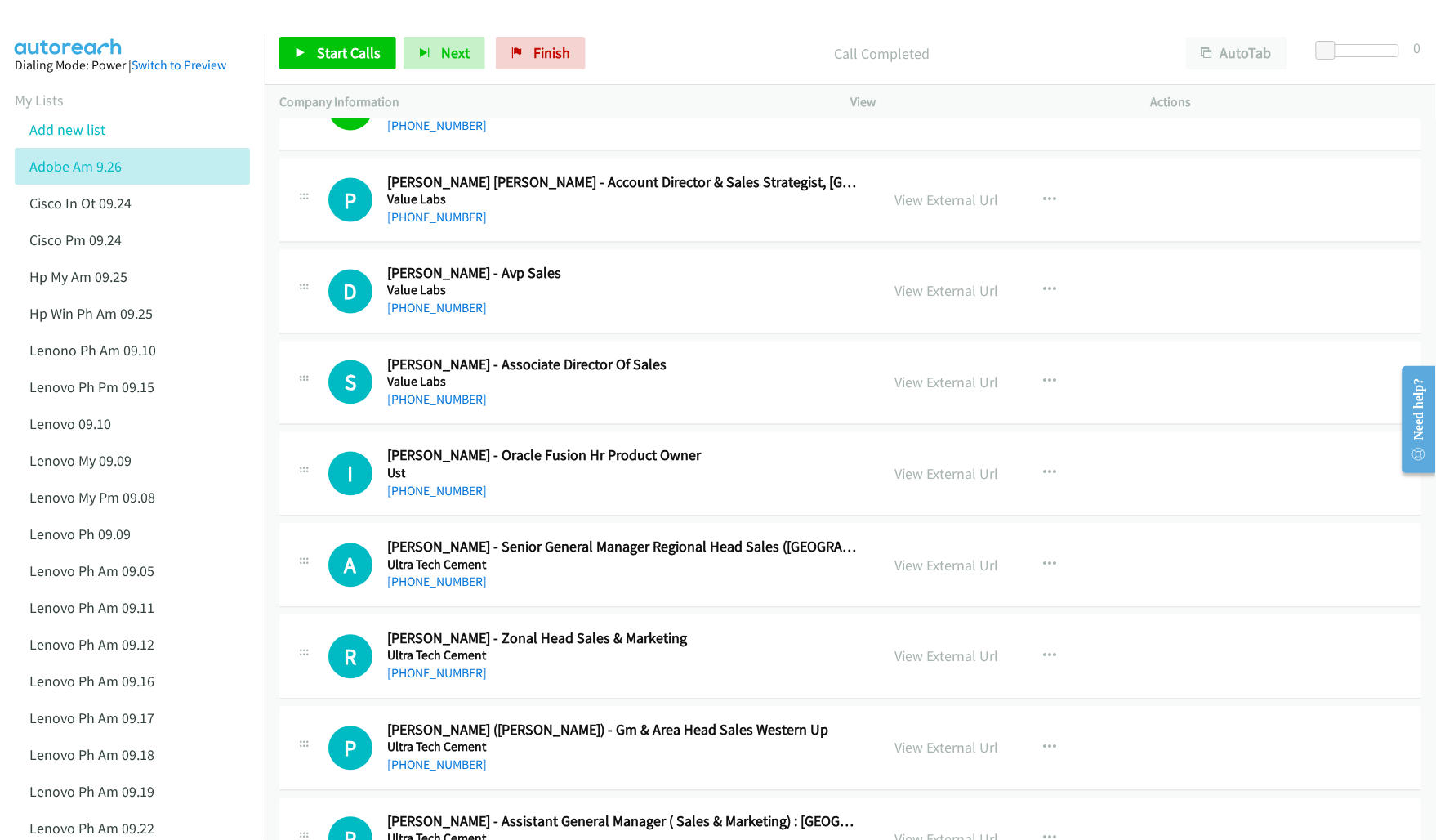
click at [70, 126] on link "Add new list" at bounding box center [67, 130] width 76 height 19
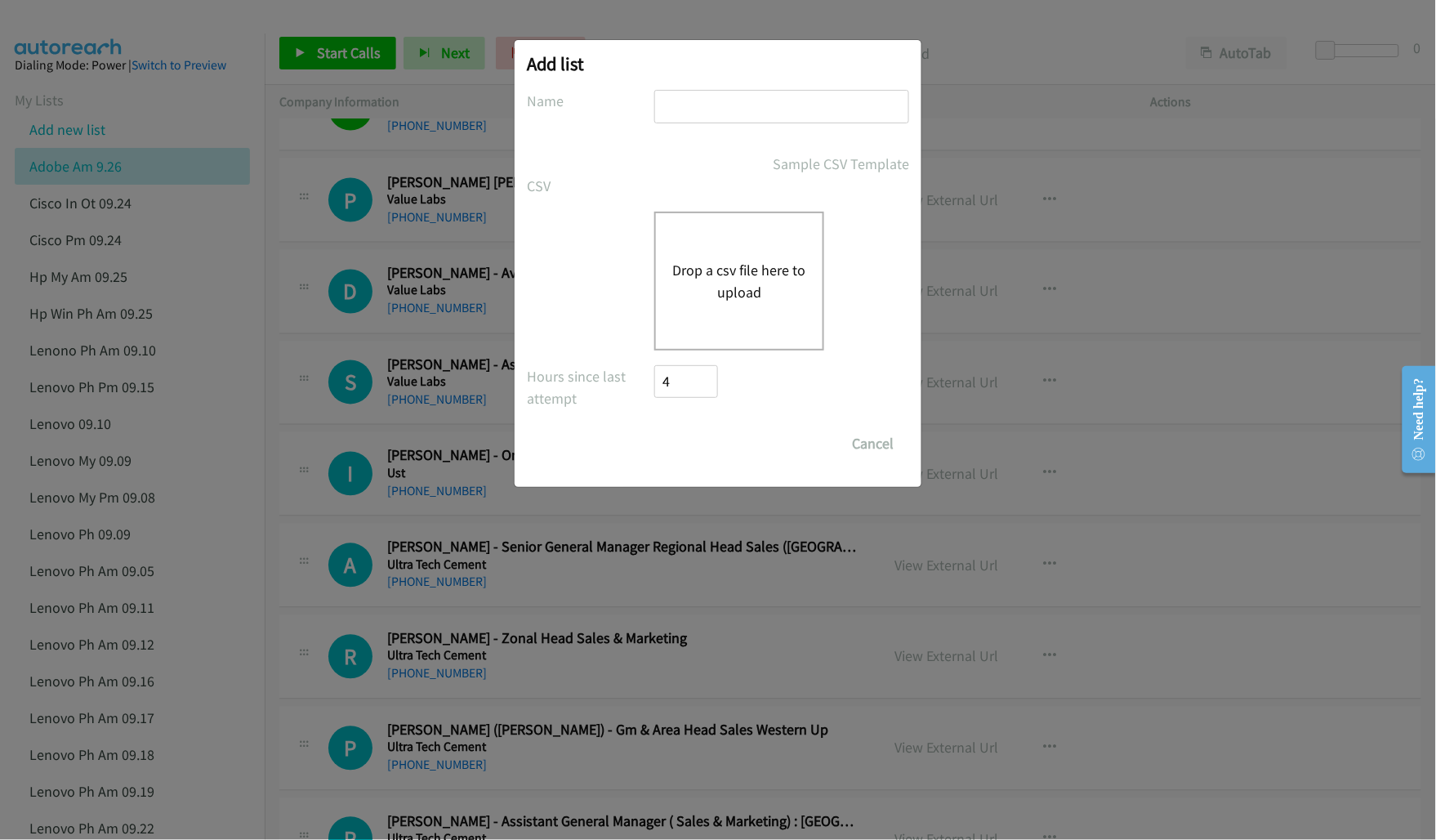
click at [744, 270] on button "Drop a csv file here to upload" at bounding box center [738, 281] width 134 height 44
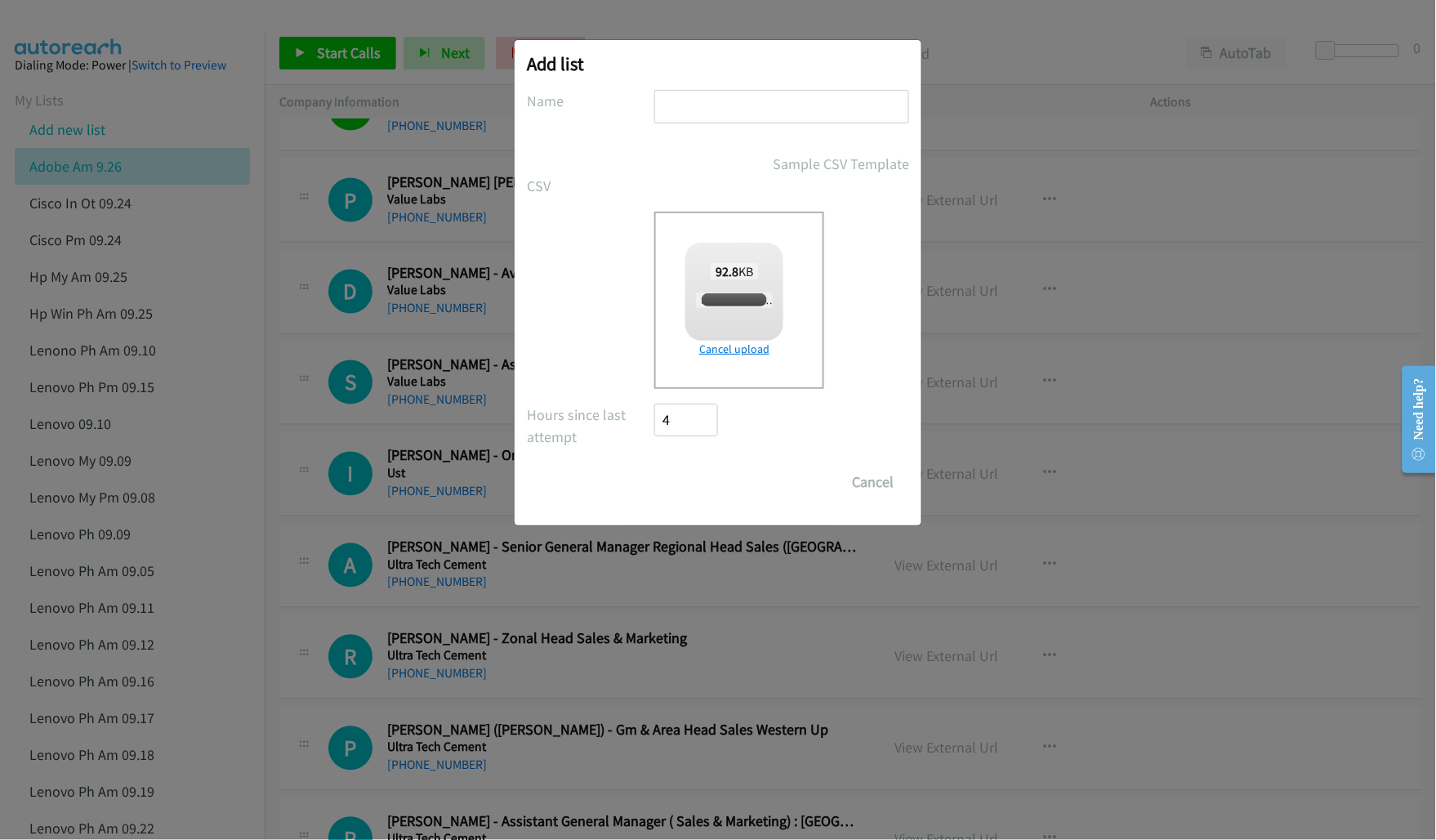
checkbox input "true"
click at [776, 101] on input "text" at bounding box center [781, 106] width 255 height 33
type input "Mediacom PM 09.29"
click at [699, 475] on input "Save List" at bounding box center [697, 481] width 85 height 32
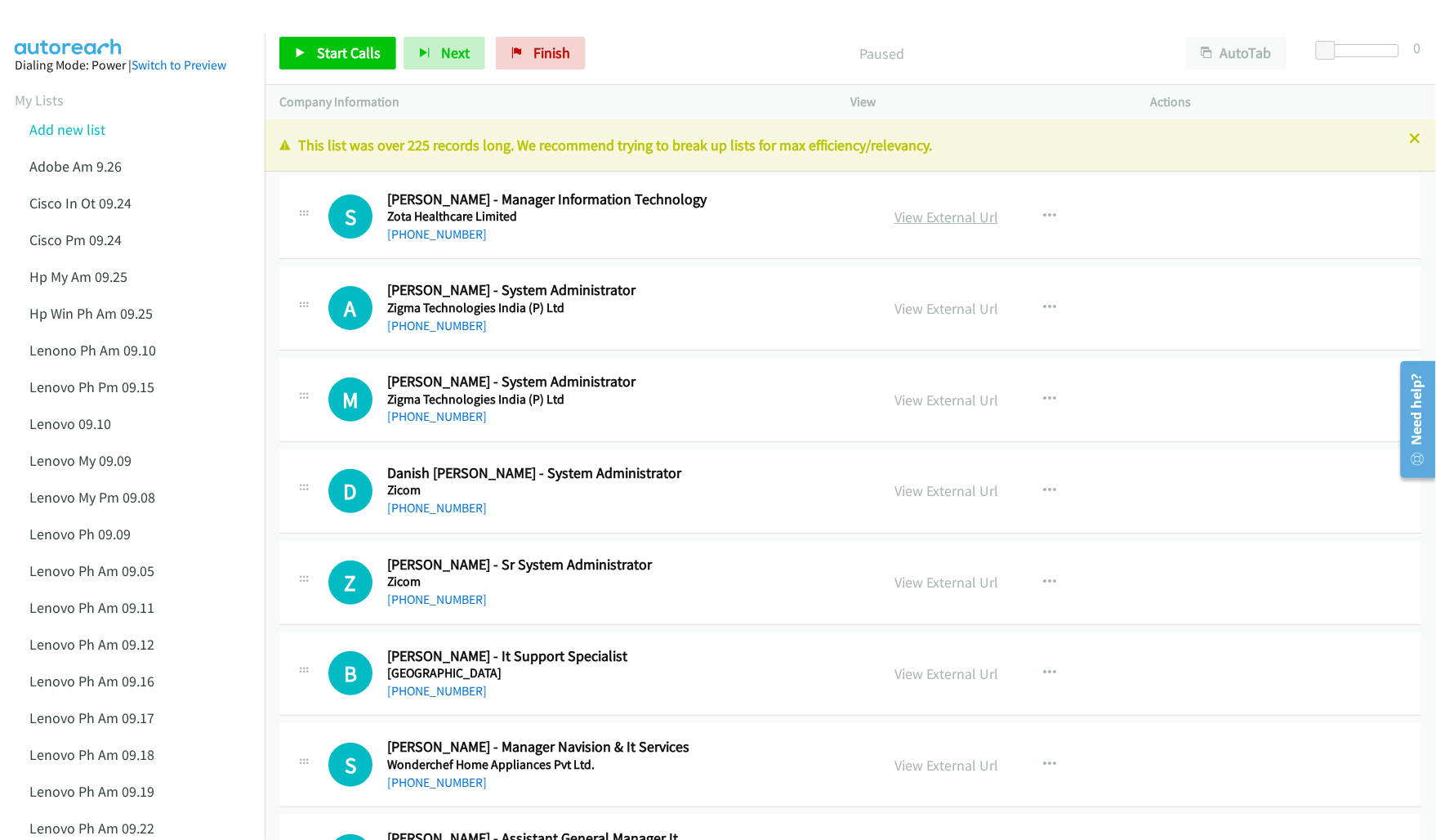
click at [953, 220] on link "View External Url" at bounding box center [947, 217] width 104 height 19
click at [954, 225] on link "View External Url" at bounding box center [947, 217] width 104 height 19
click at [919, 305] on link "View External Url" at bounding box center [947, 308] width 104 height 19
click at [923, 394] on link "View External Url" at bounding box center [947, 400] width 104 height 19
click at [913, 490] on link "View External Url" at bounding box center [947, 491] width 104 height 19
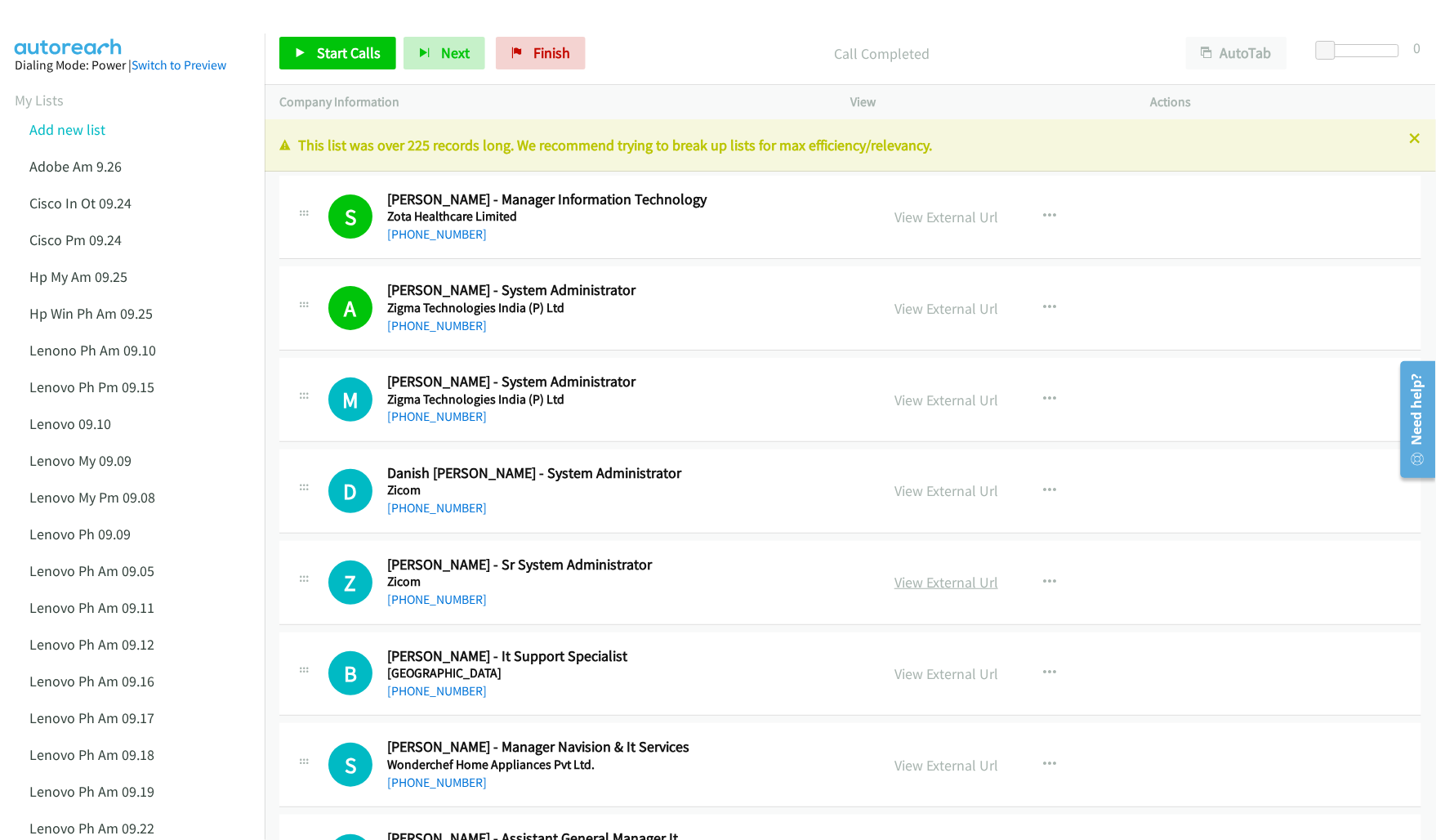
click at [909, 585] on link "View External Url" at bounding box center [947, 582] width 104 height 19
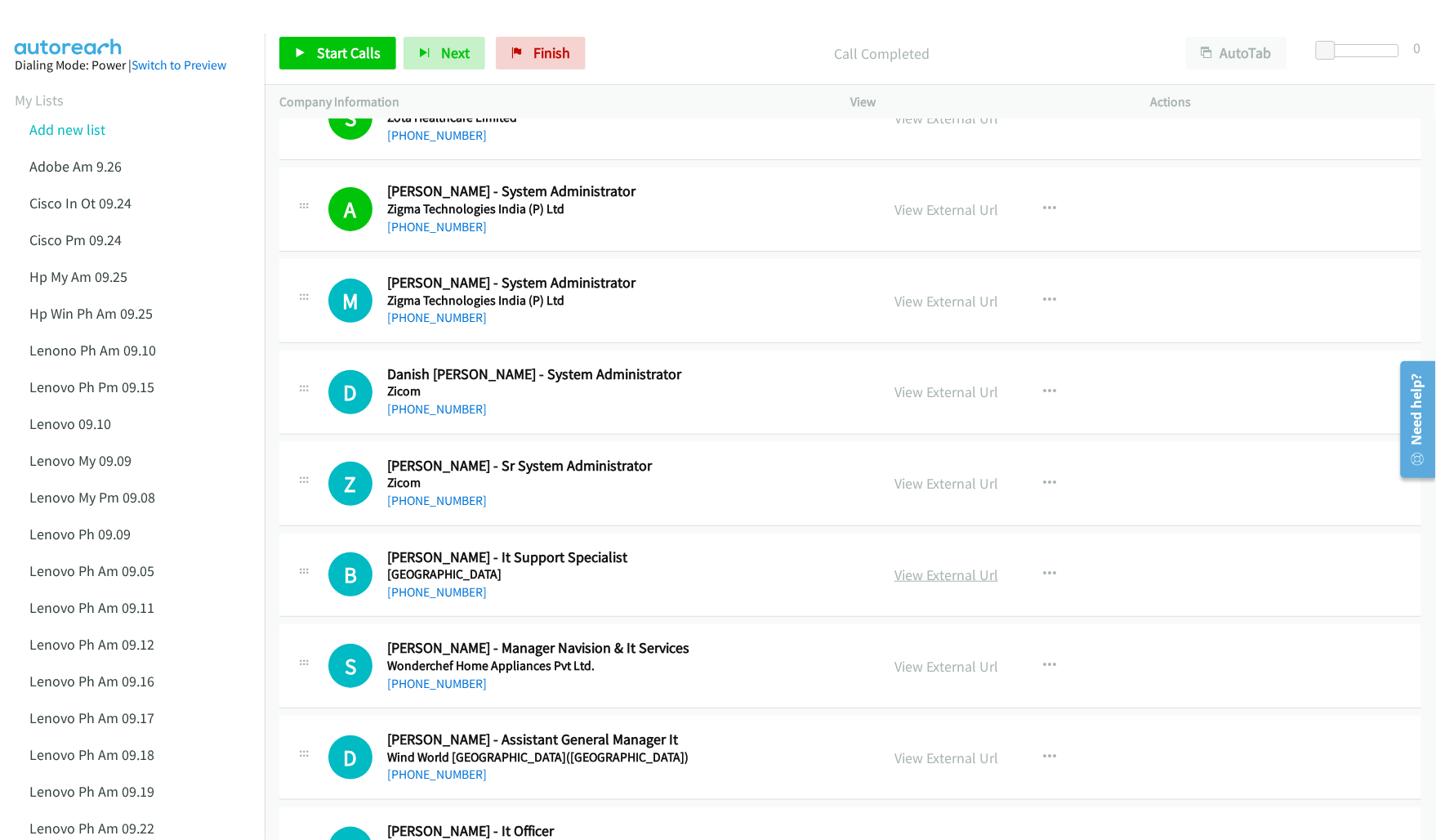
scroll to position [102, 0]
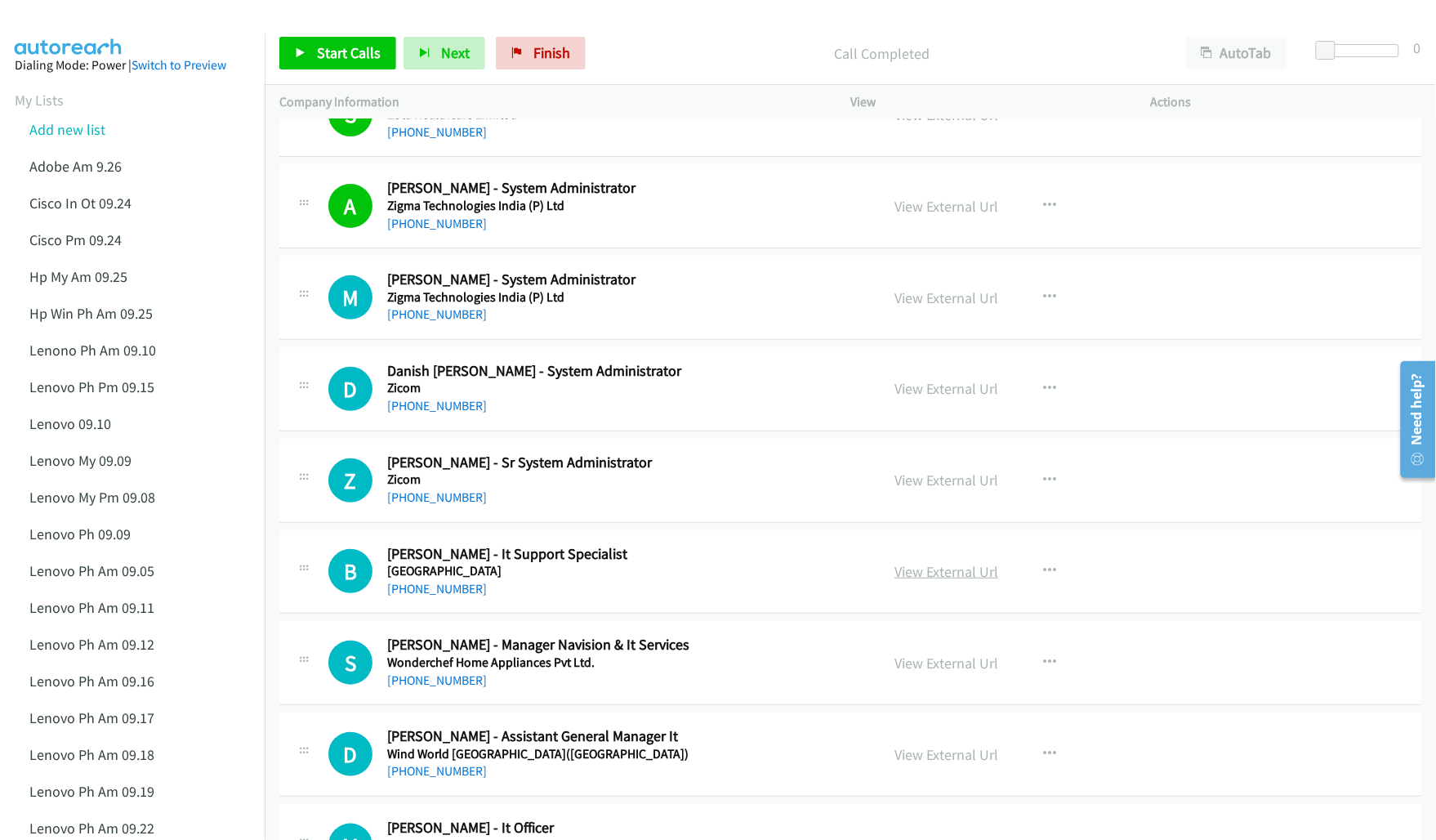
click at [949, 570] on link "View External Url" at bounding box center [947, 571] width 104 height 19
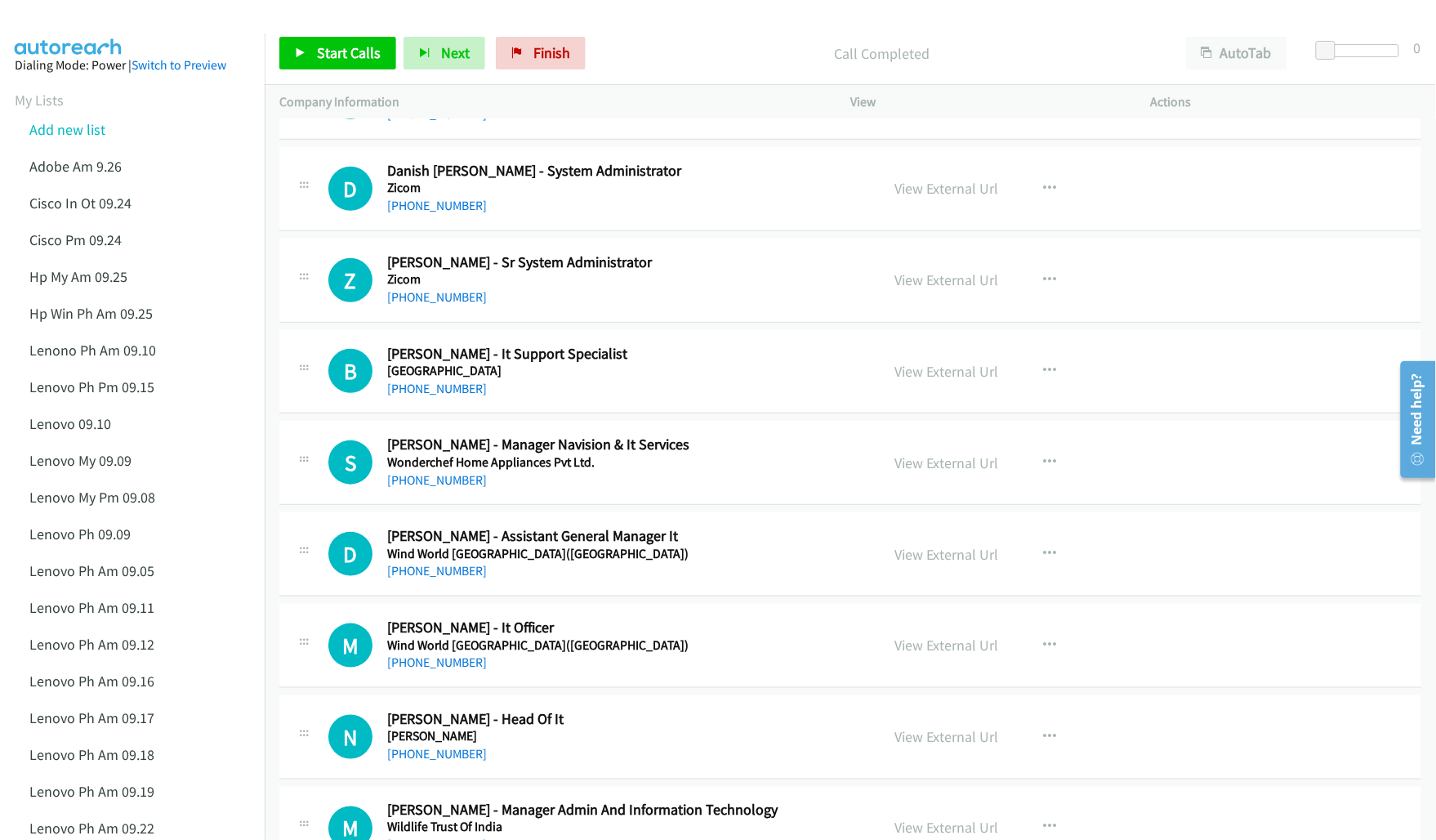
scroll to position [306, 0]
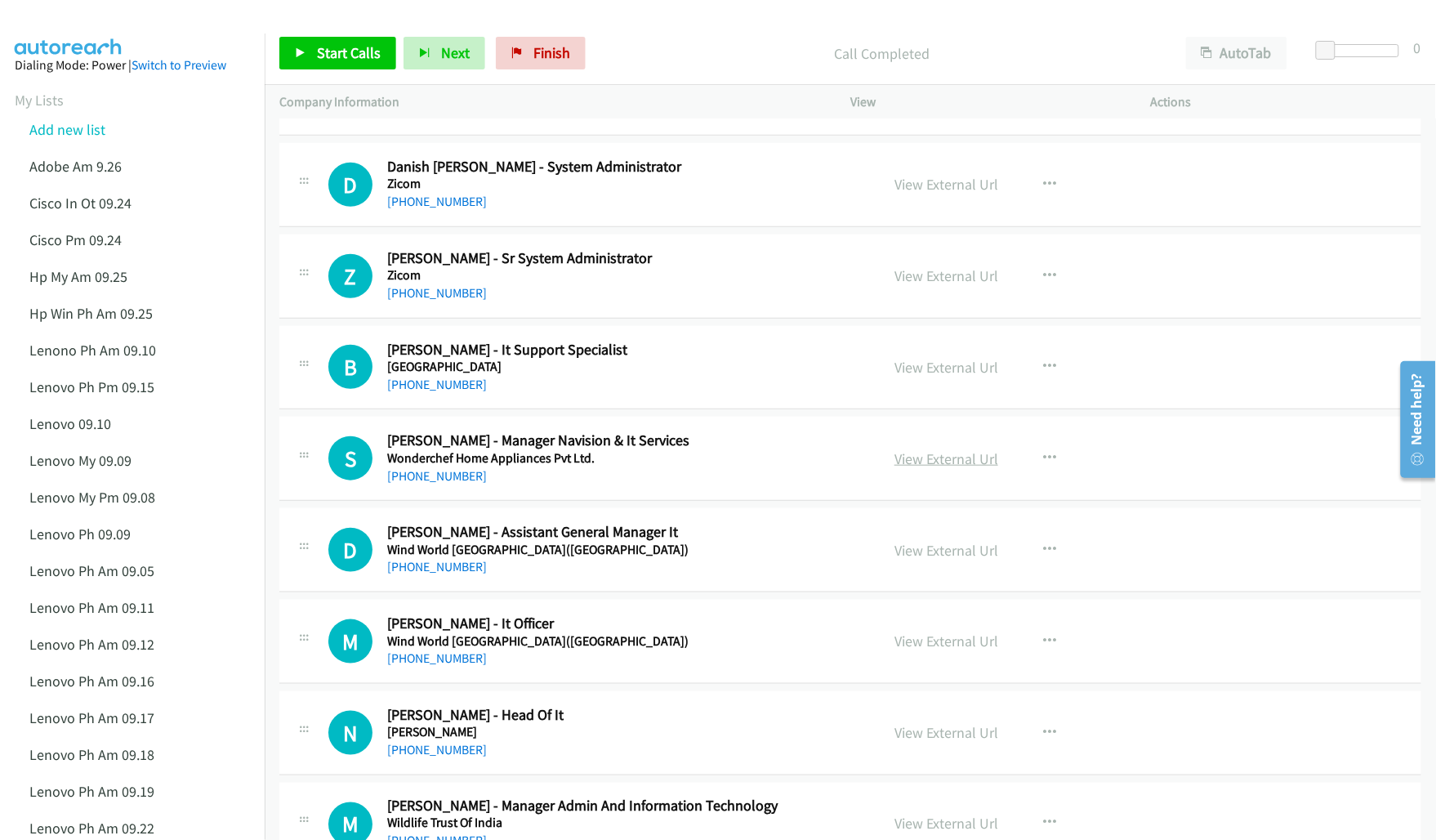
click at [904, 453] on link "View External Url" at bounding box center [947, 458] width 104 height 19
click at [925, 551] on link "View External Url" at bounding box center [947, 550] width 104 height 19
click at [977, 638] on link "View External Url" at bounding box center [947, 641] width 104 height 19
click at [929, 728] on link "View External Url" at bounding box center [947, 732] width 104 height 19
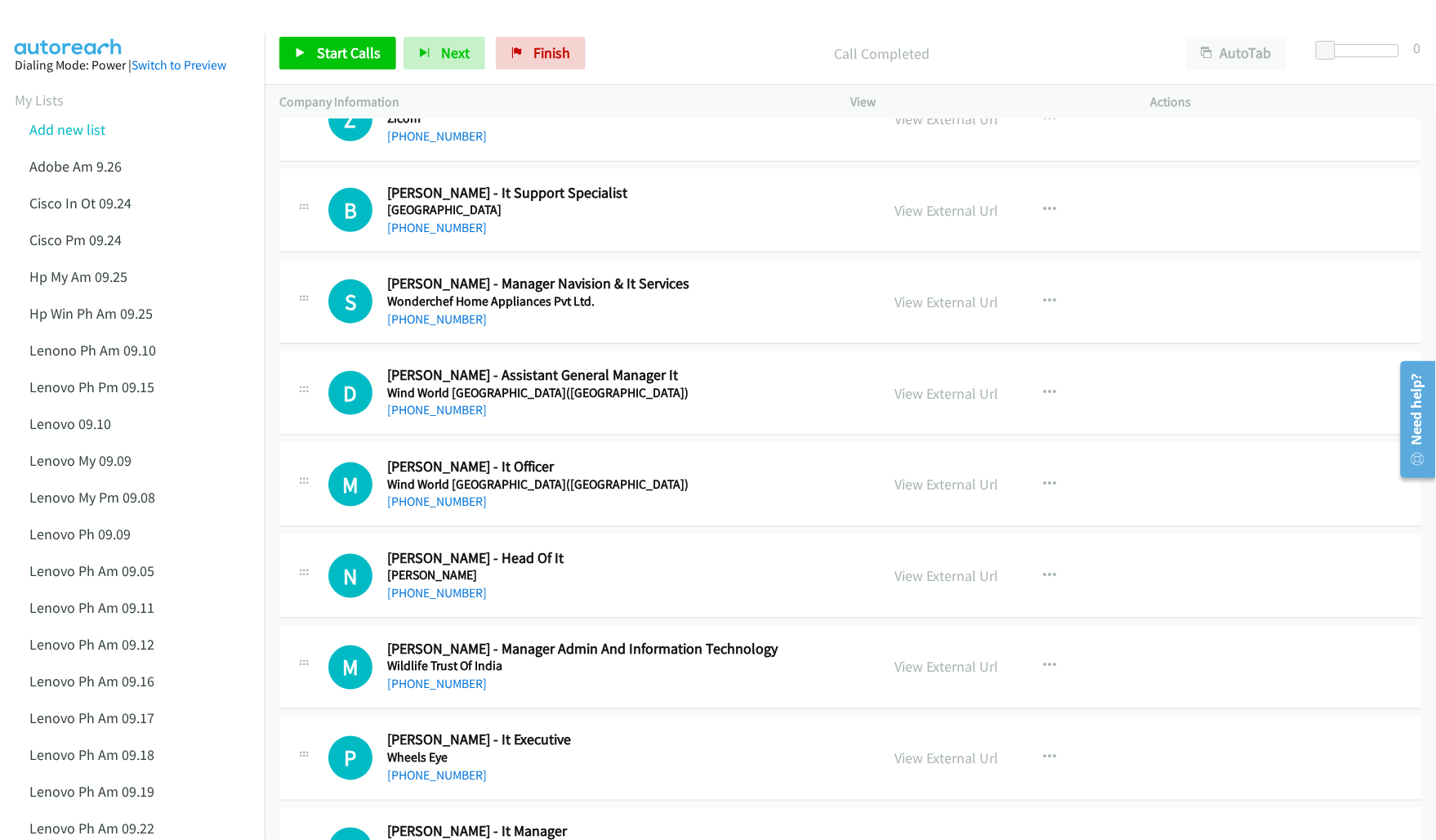
scroll to position [510, 0]
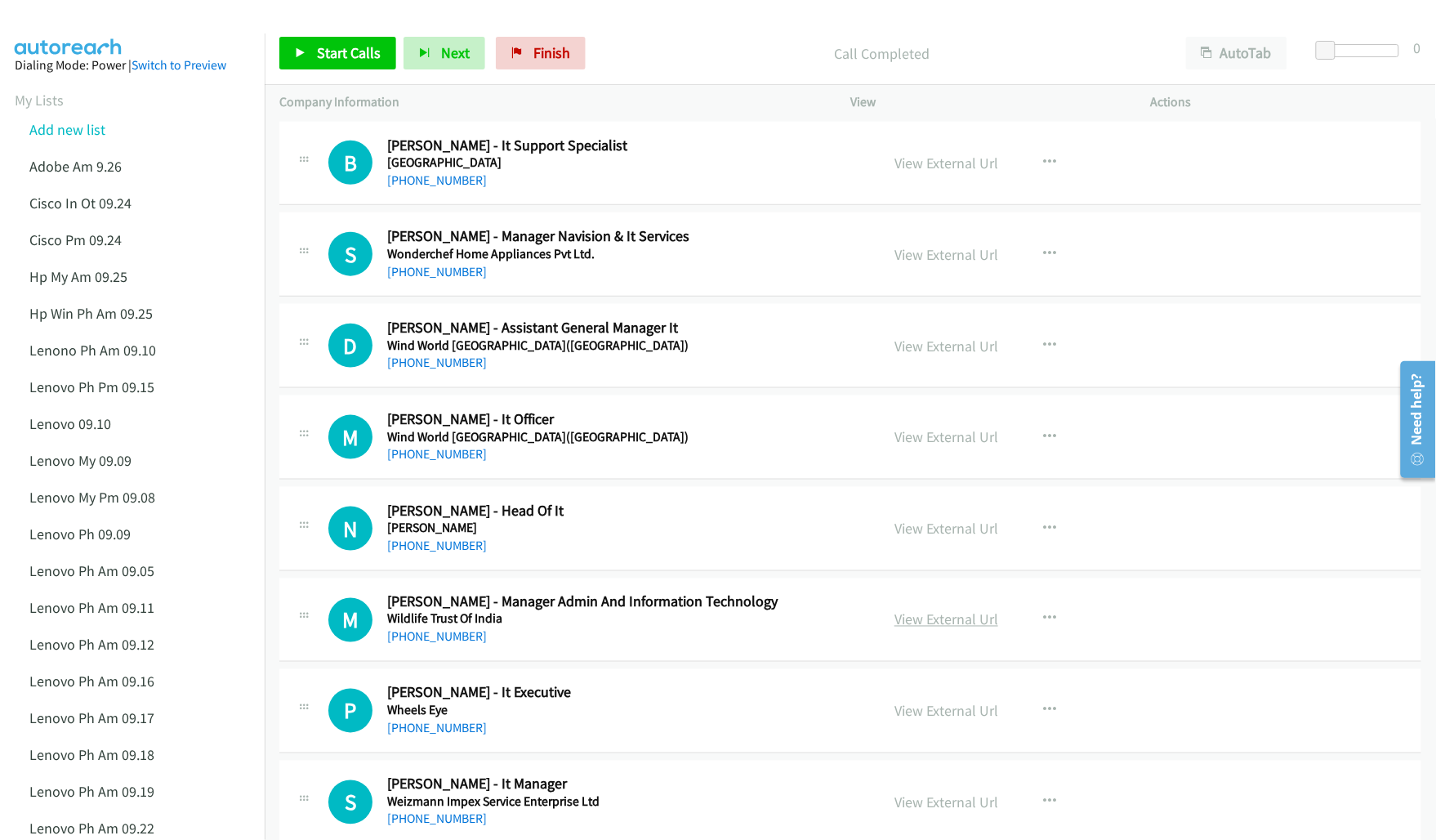
click at [944, 623] on link "View External Url" at bounding box center [947, 620] width 104 height 19
click at [925, 715] on link "View External Url" at bounding box center [947, 711] width 104 height 19
drag, startPoint x: 923, startPoint y: 805, endPoint x: 500, endPoint y: 1, distance: 908.5
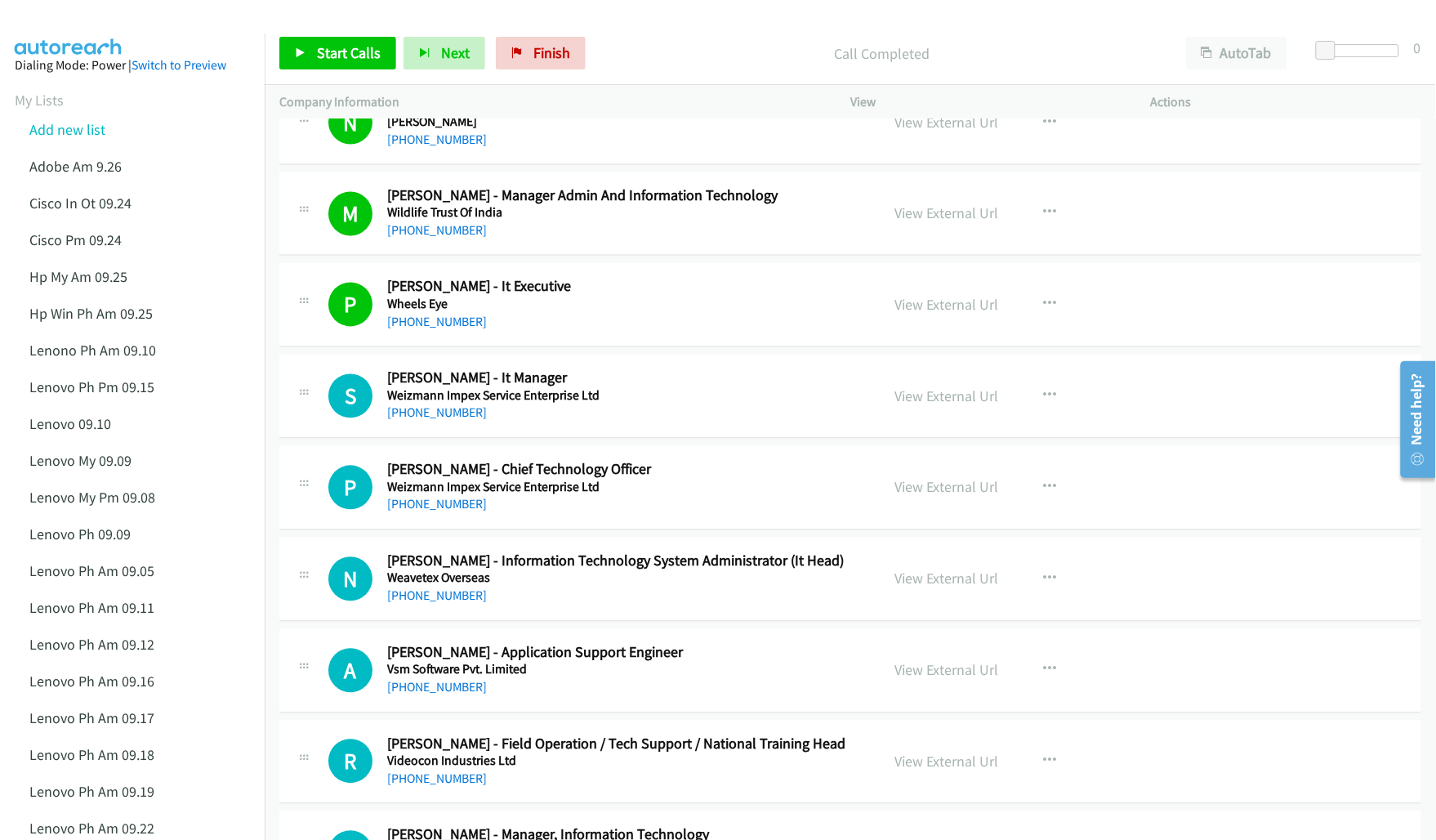
scroll to position [919, 0]
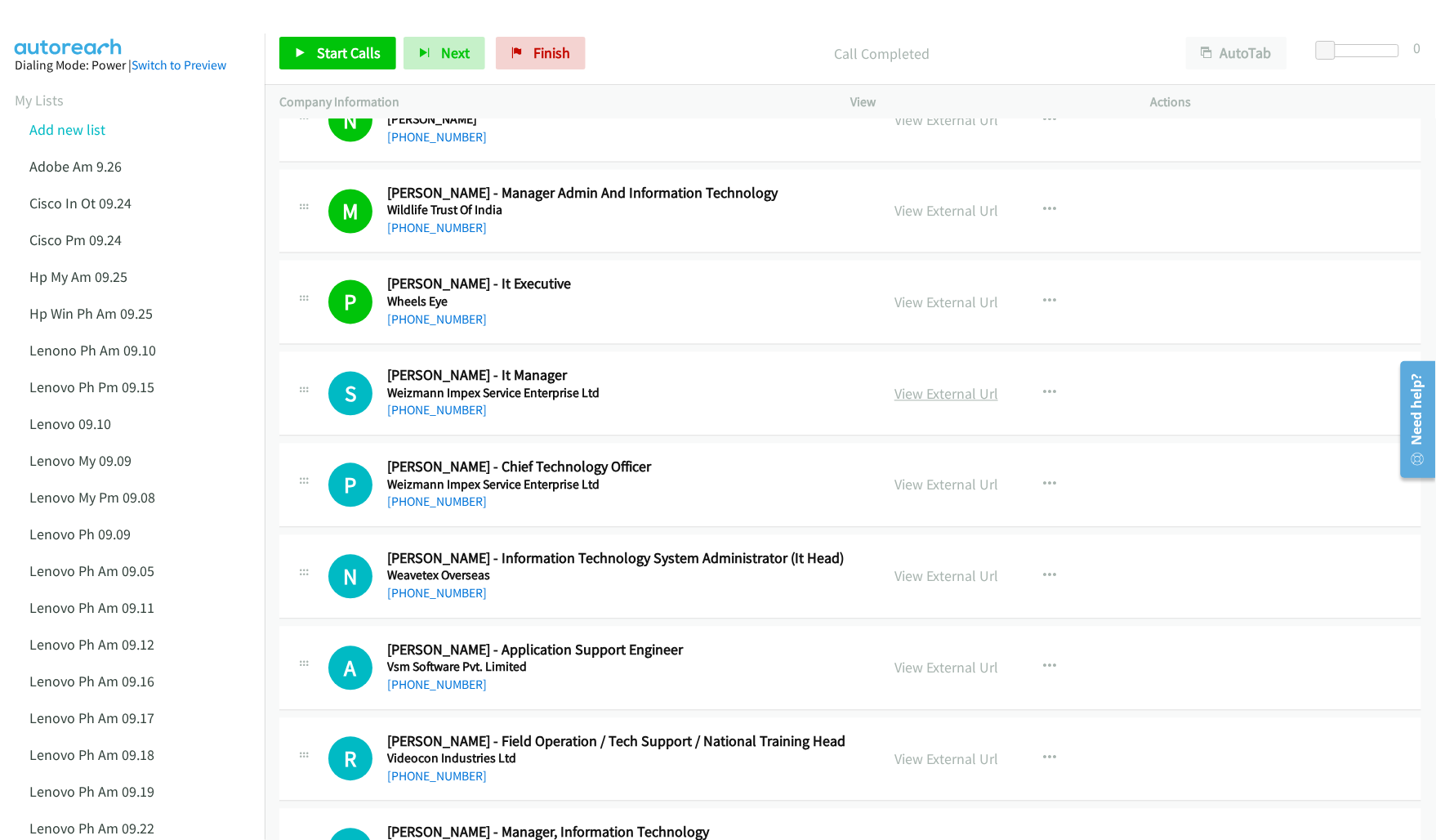
click at [944, 393] on link "View External Url" at bounding box center [947, 394] width 104 height 19
click at [932, 481] on link "View External Url" at bounding box center [947, 485] width 104 height 19
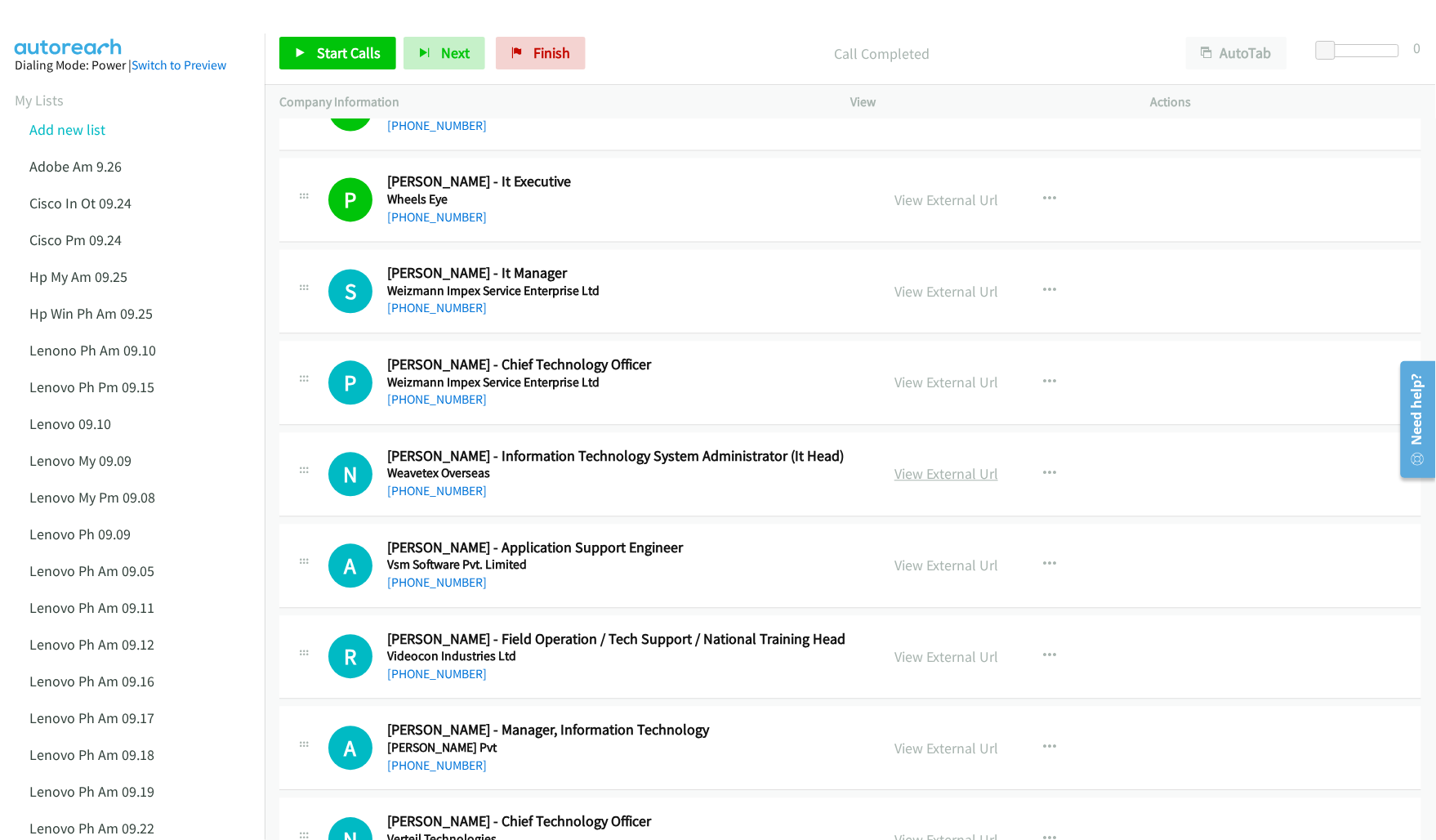
click at [912, 472] on link "View External Url" at bounding box center [947, 474] width 104 height 19
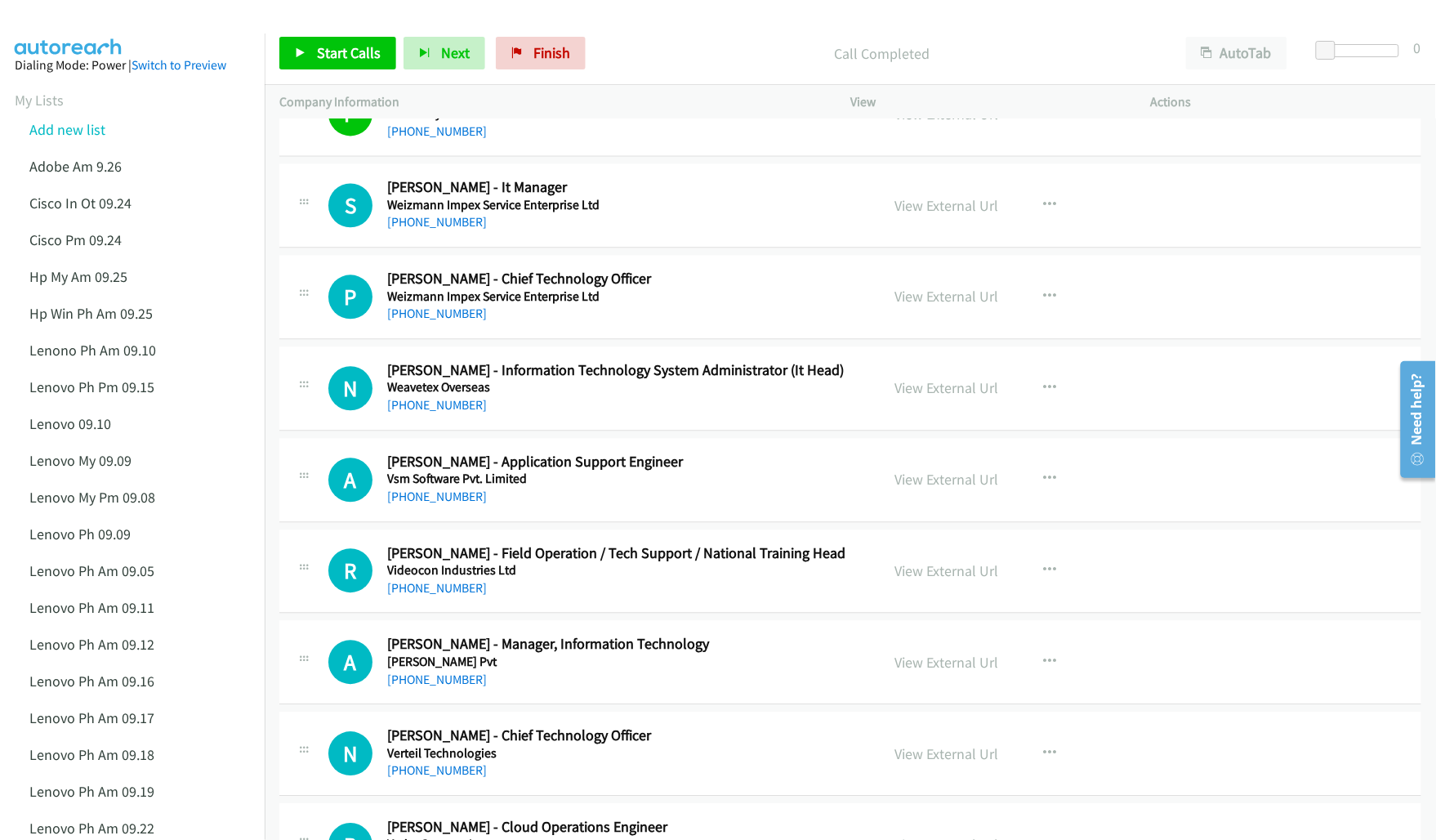
scroll to position [1123, 0]
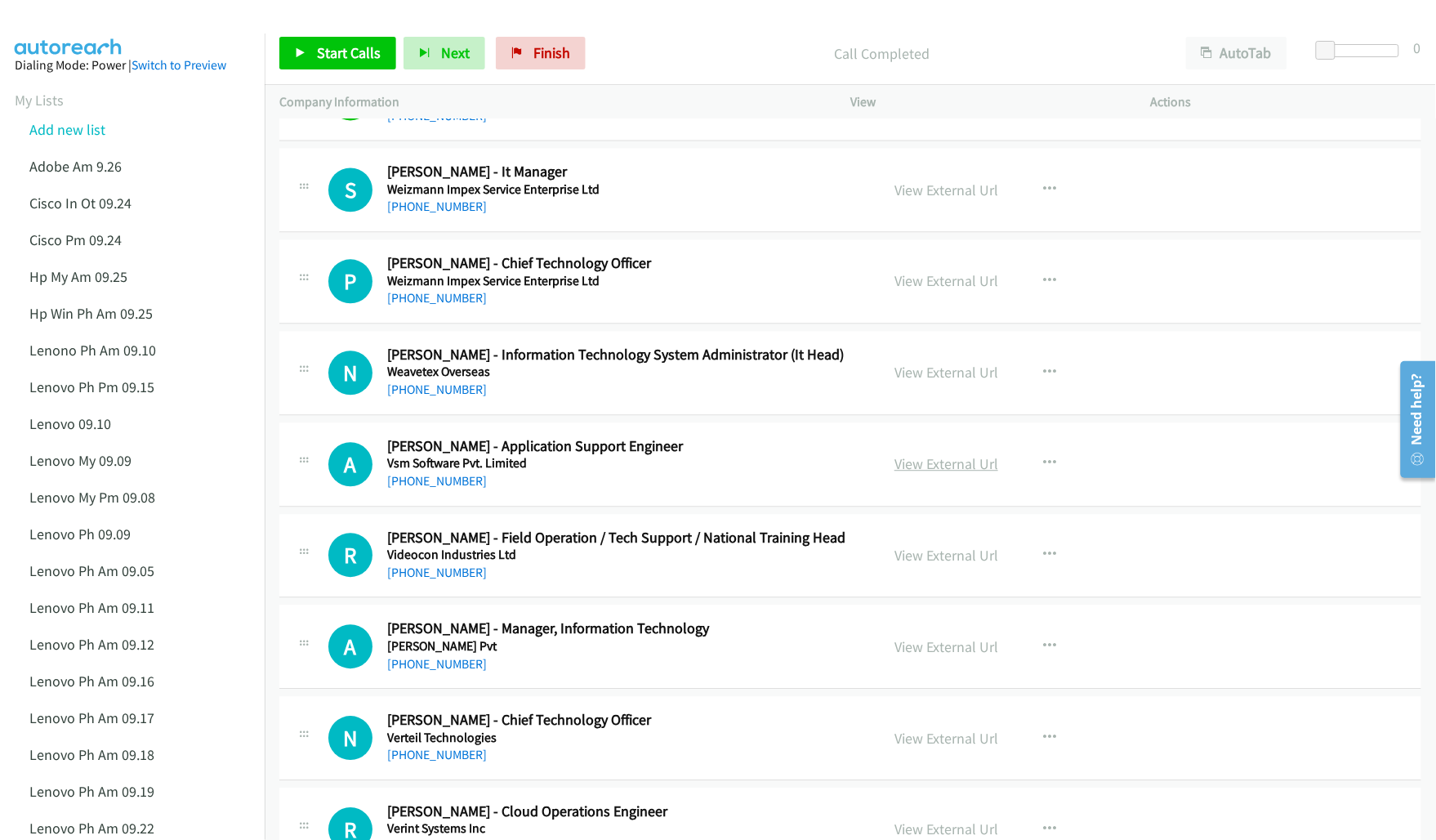
click at [919, 468] on link "View External Url" at bounding box center [947, 464] width 104 height 19
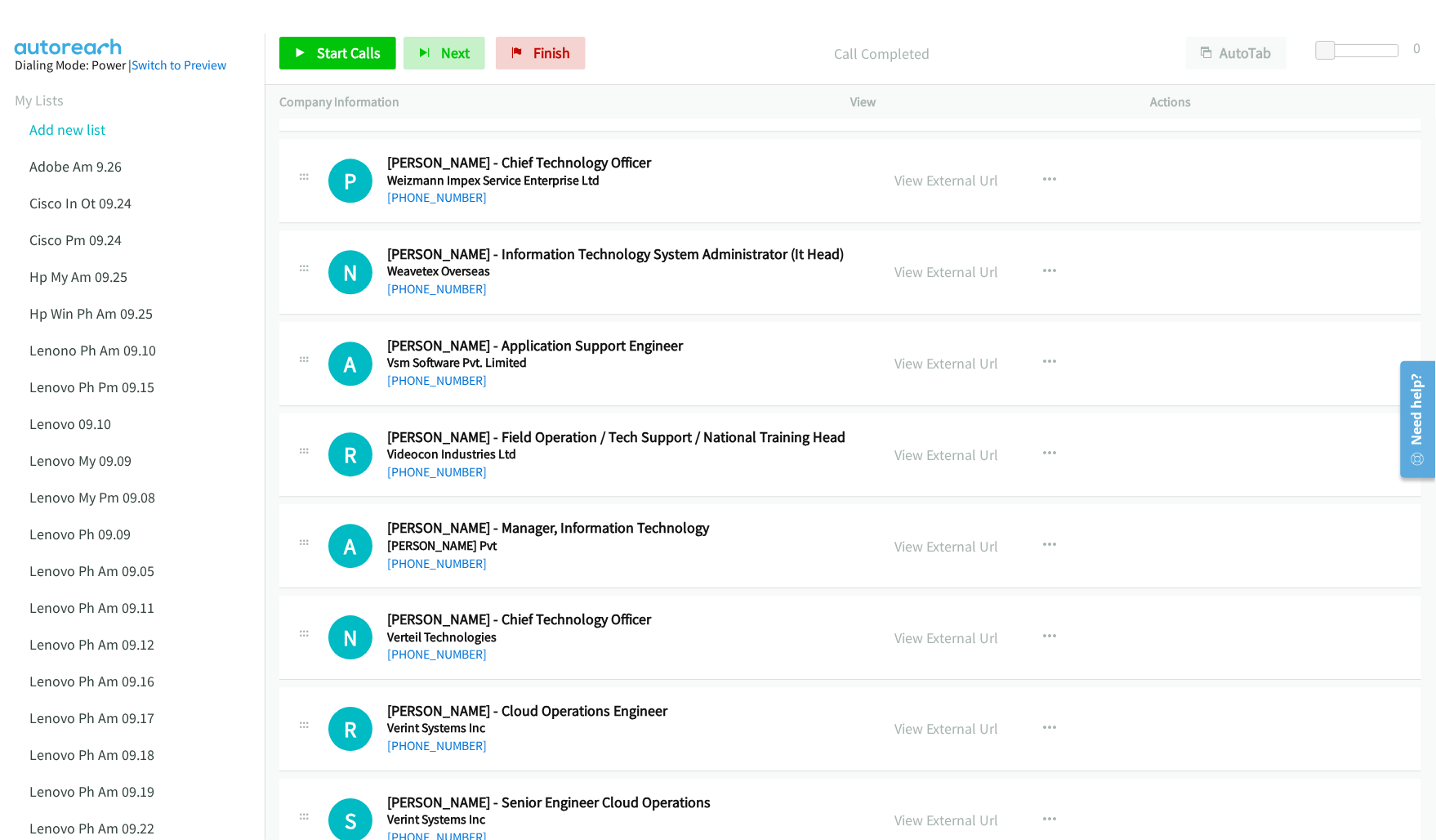
scroll to position [1225, 0]
click at [936, 460] on link "View External Url" at bounding box center [947, 453] width 104 height 19
click at [920, 540] on link "View External Url" at bounding box center [947, 545] width 104 height 19
click at [916, 637] on link "View External Url" at bounding box center [947, 636] width 104 height 19
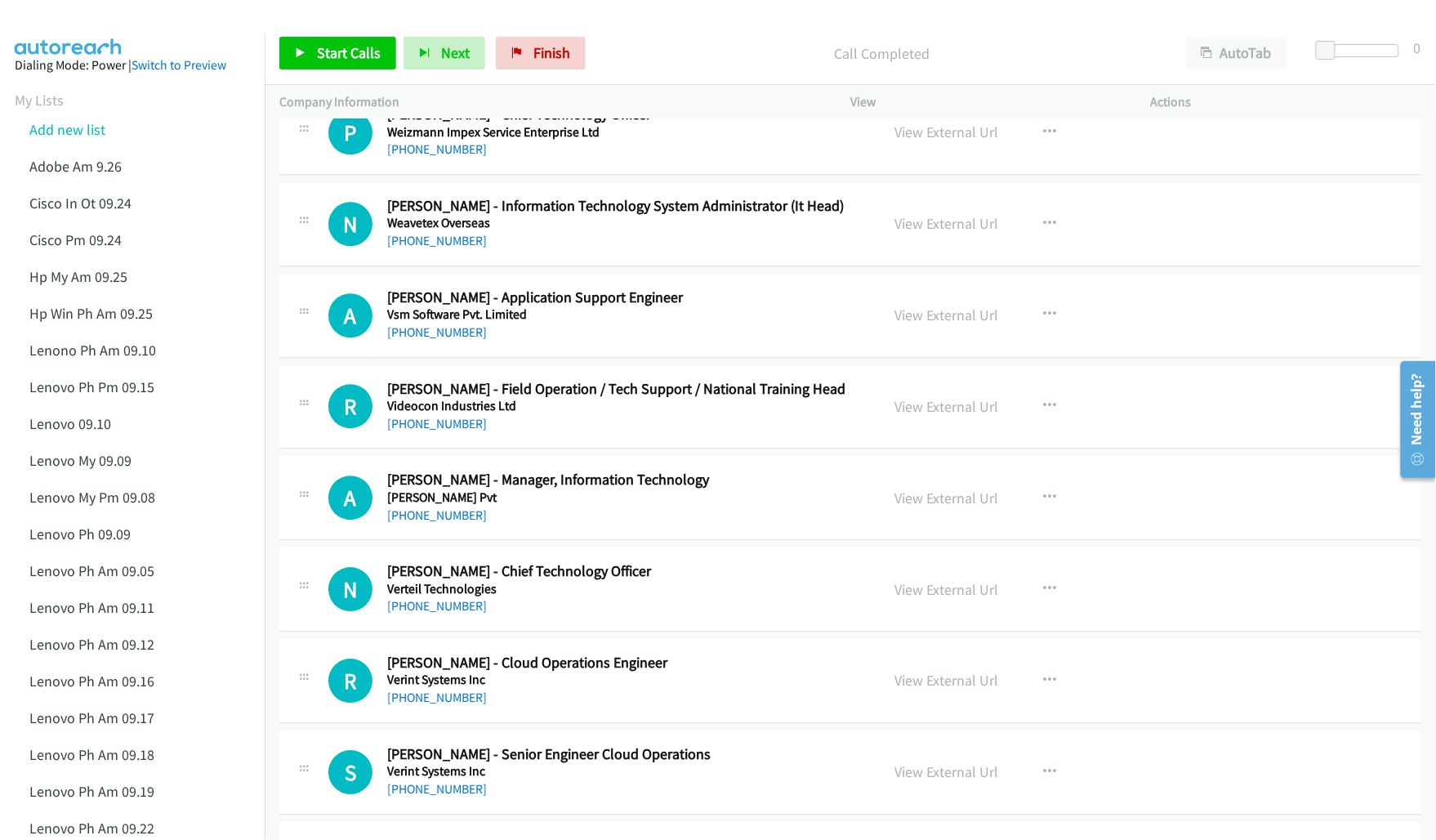
scroll to position [1429, 0]
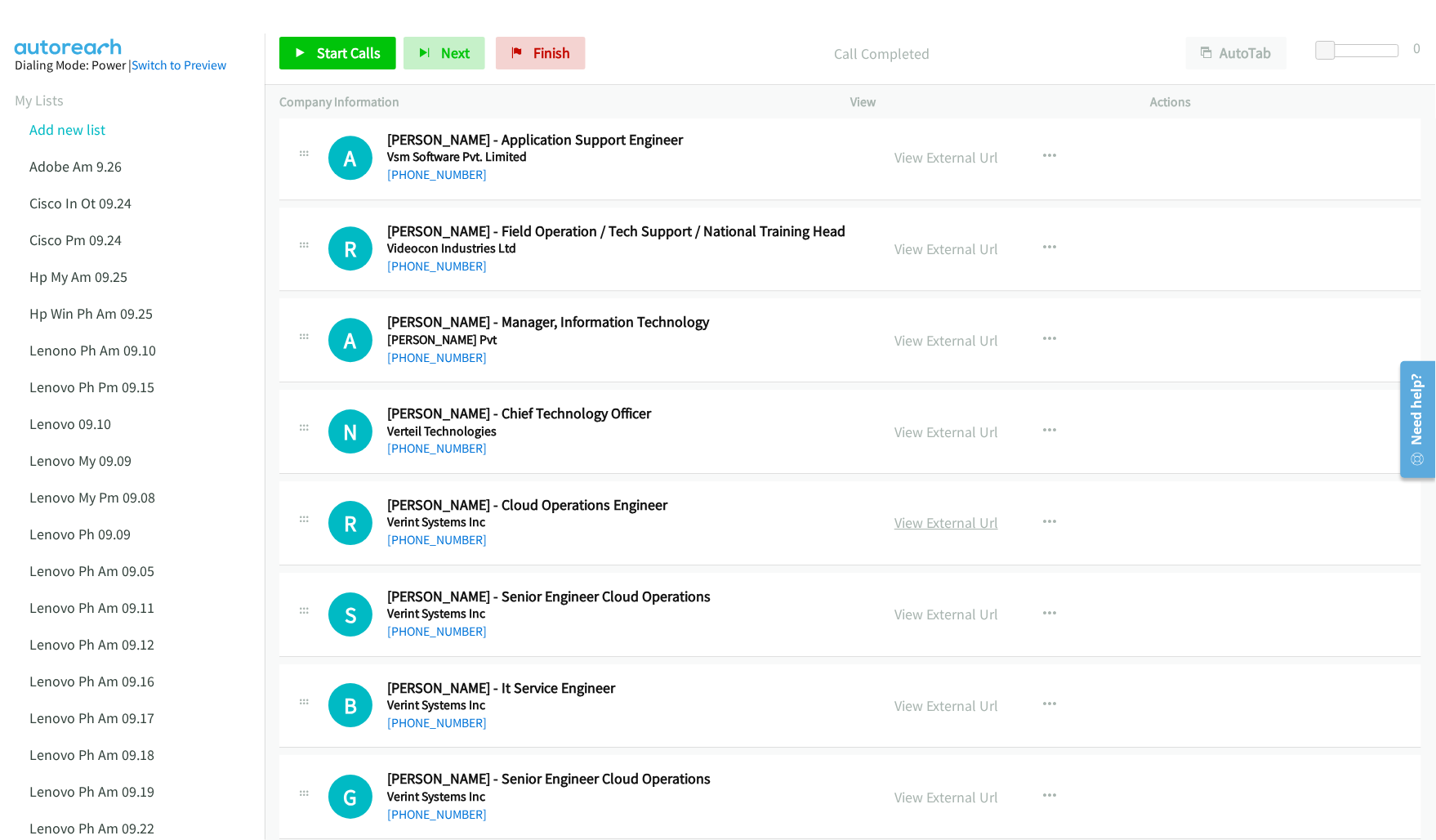
click at [916, 528] on link "View External Url" at bounding box center [947, 522] width 104 height 19
click at [908, 618] on link "View External Url" at bounding box center [947, 614] width 104 height 19
click at [898, 703] on link "View External Url" at bounding box center [947, 705] width 104 height 19
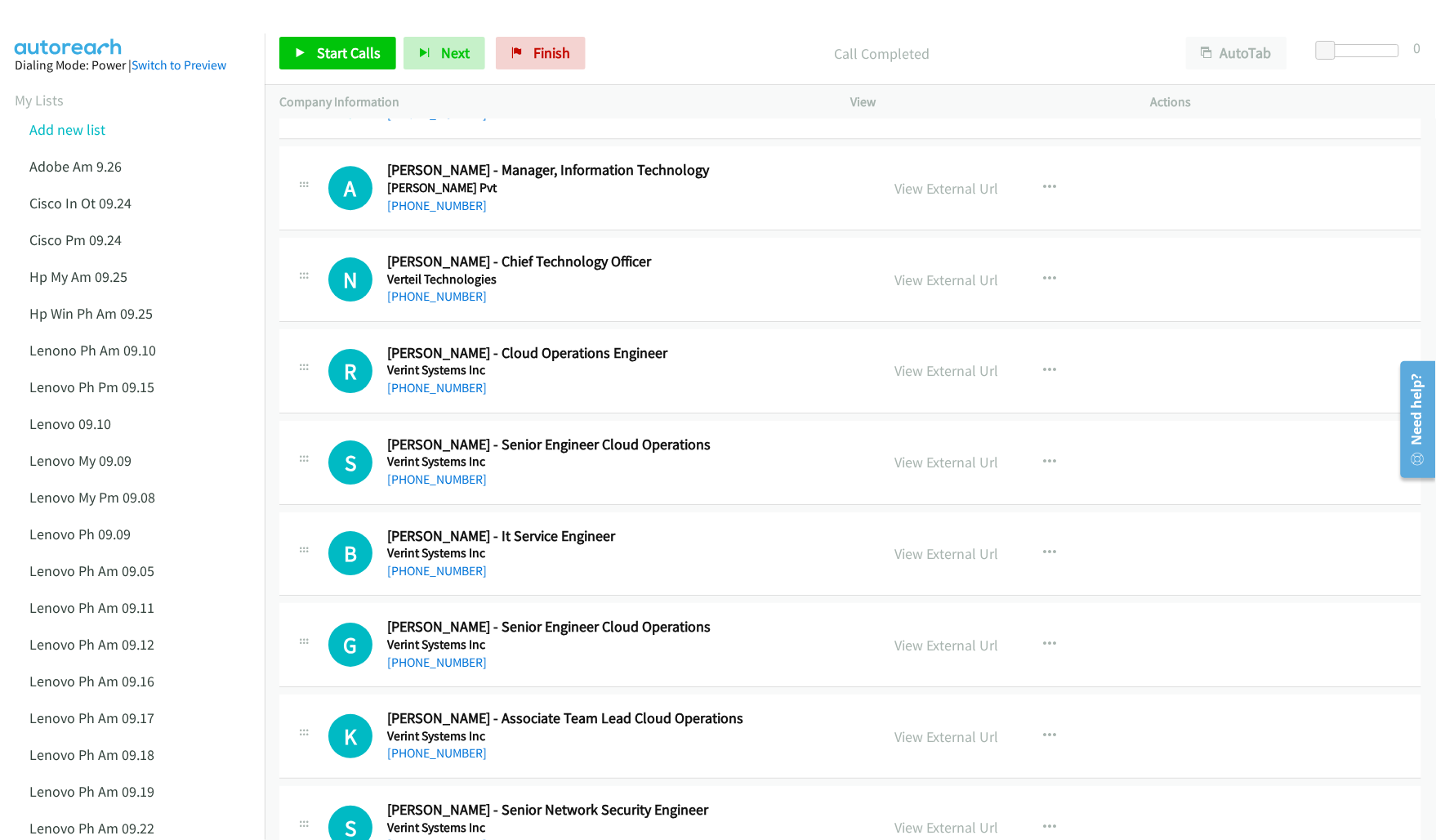
scroll to position [1634, 0]
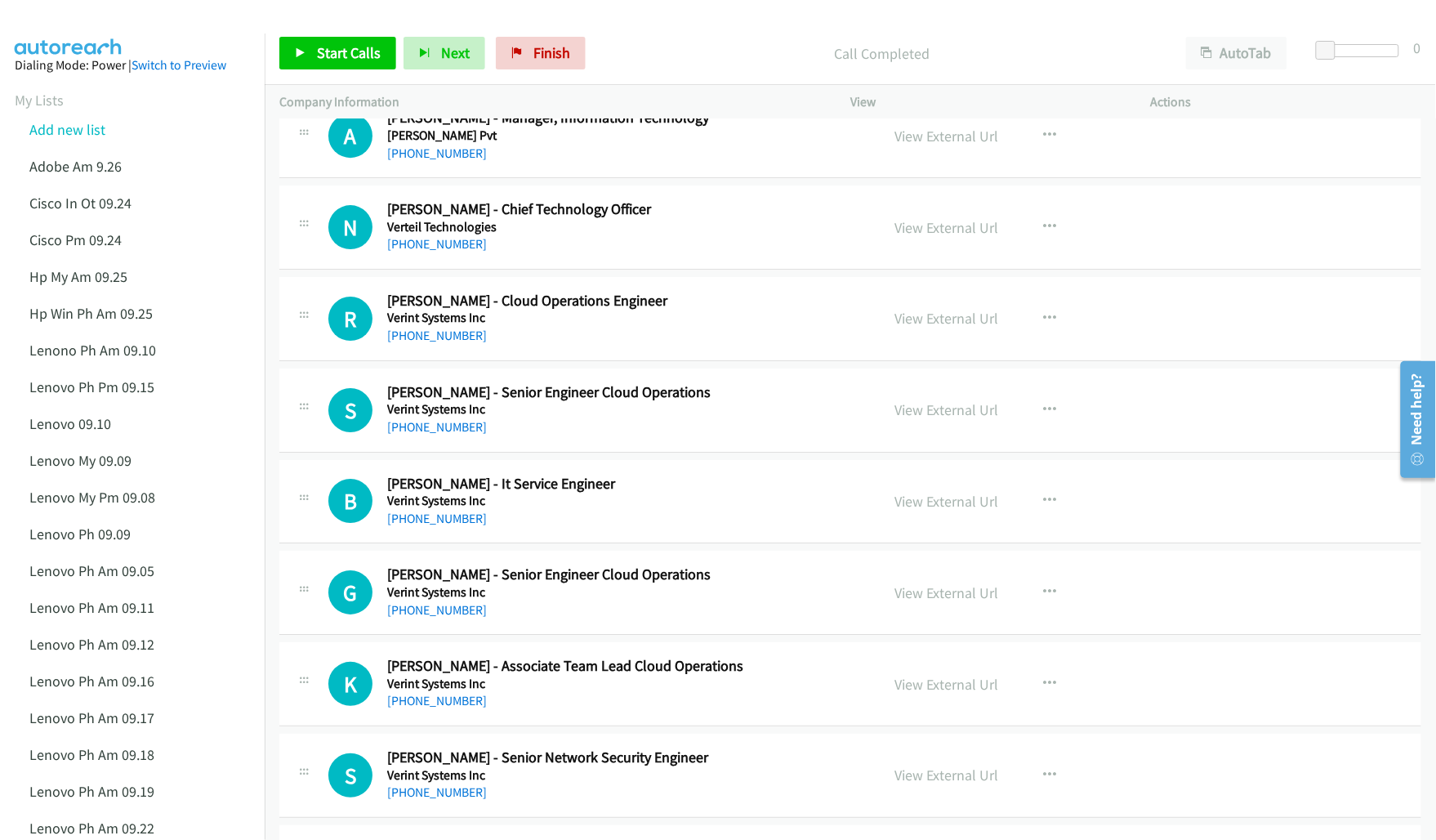
drag, startPoint x: 925, startPoint y: 595, endPoint x: 835, endPoint y: 645, distance: 103.0
click at [933, 594] on link "View External Url" at bounding box center [947, 592] width 104 height 19
click at [919, 691] on link "View External Url" at bounding box center [947, 684] width 104 height 19
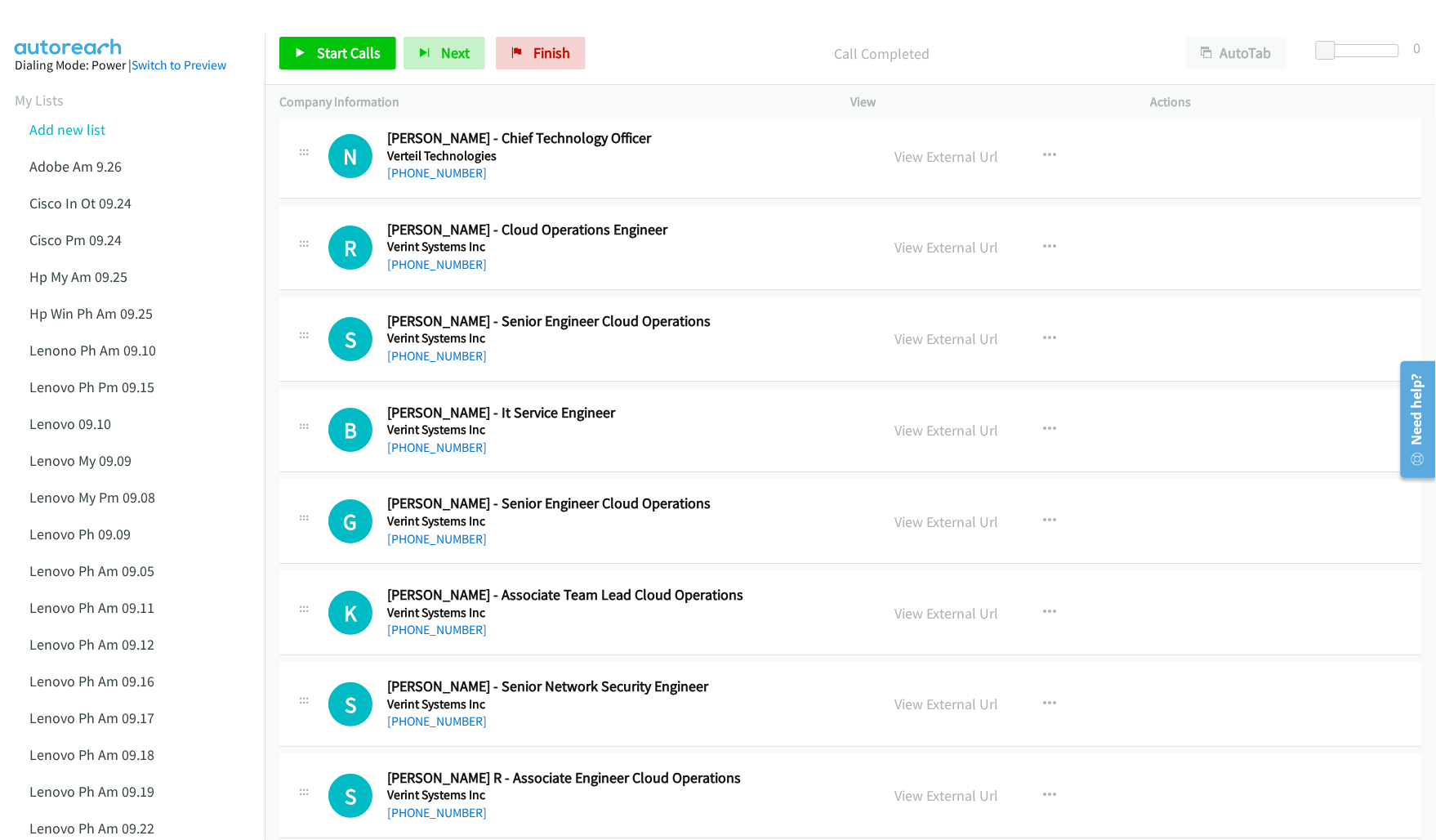
scroll to position [1735, 0]
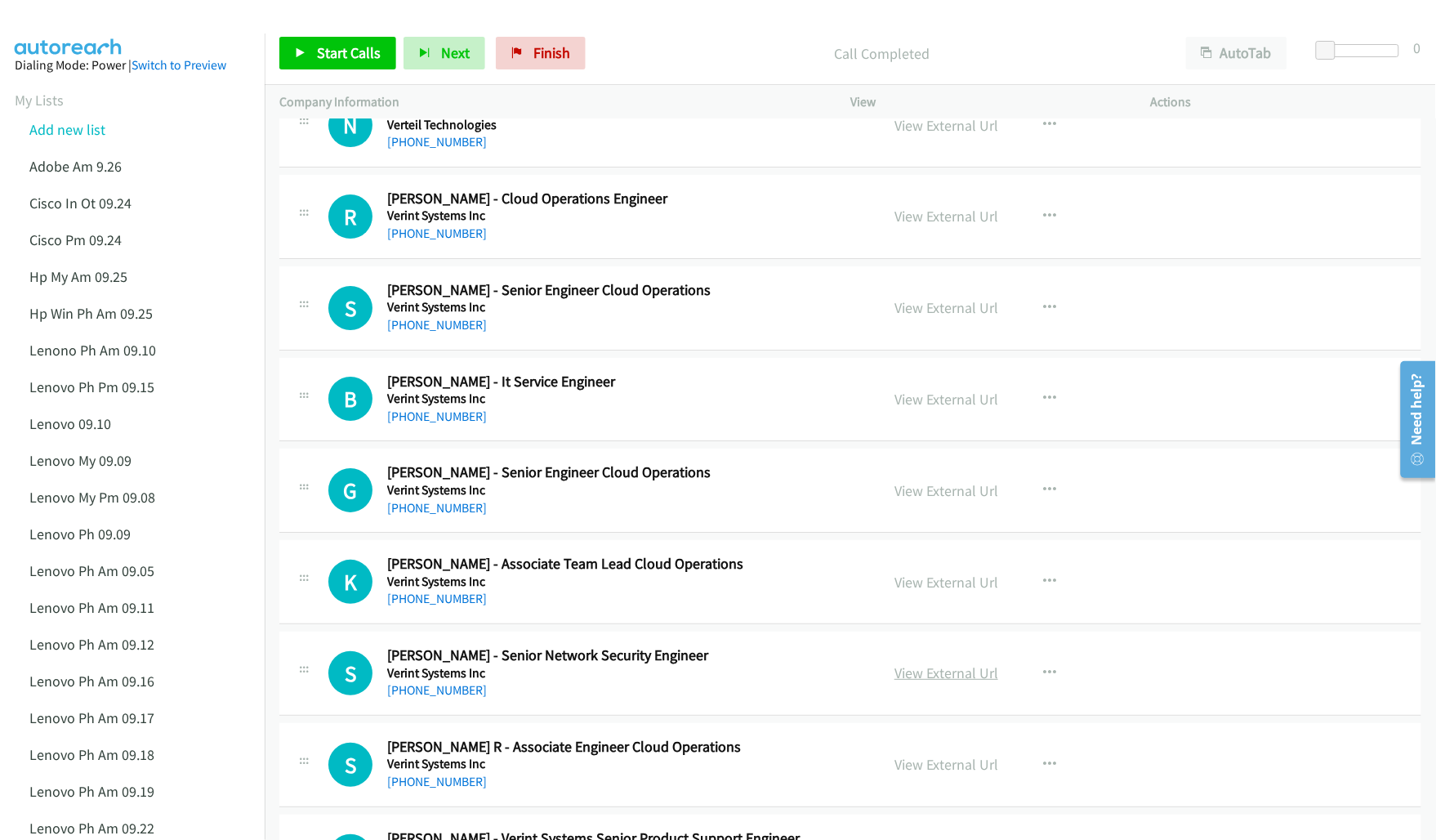
click at [916, 670] on link "View External Url" at bounding box center [947, 673] width 104 height 19
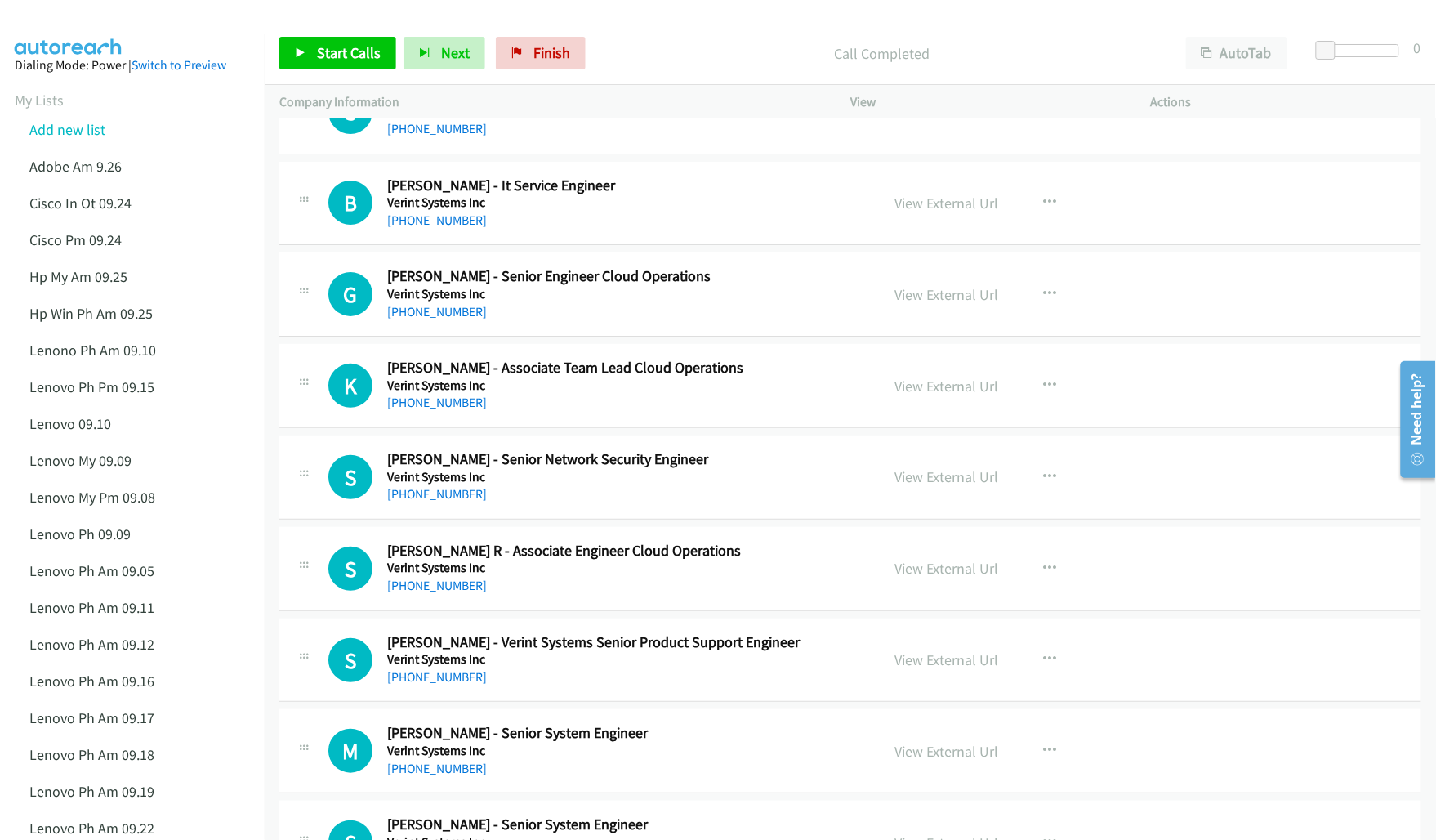
scroll to position [1940, 0]
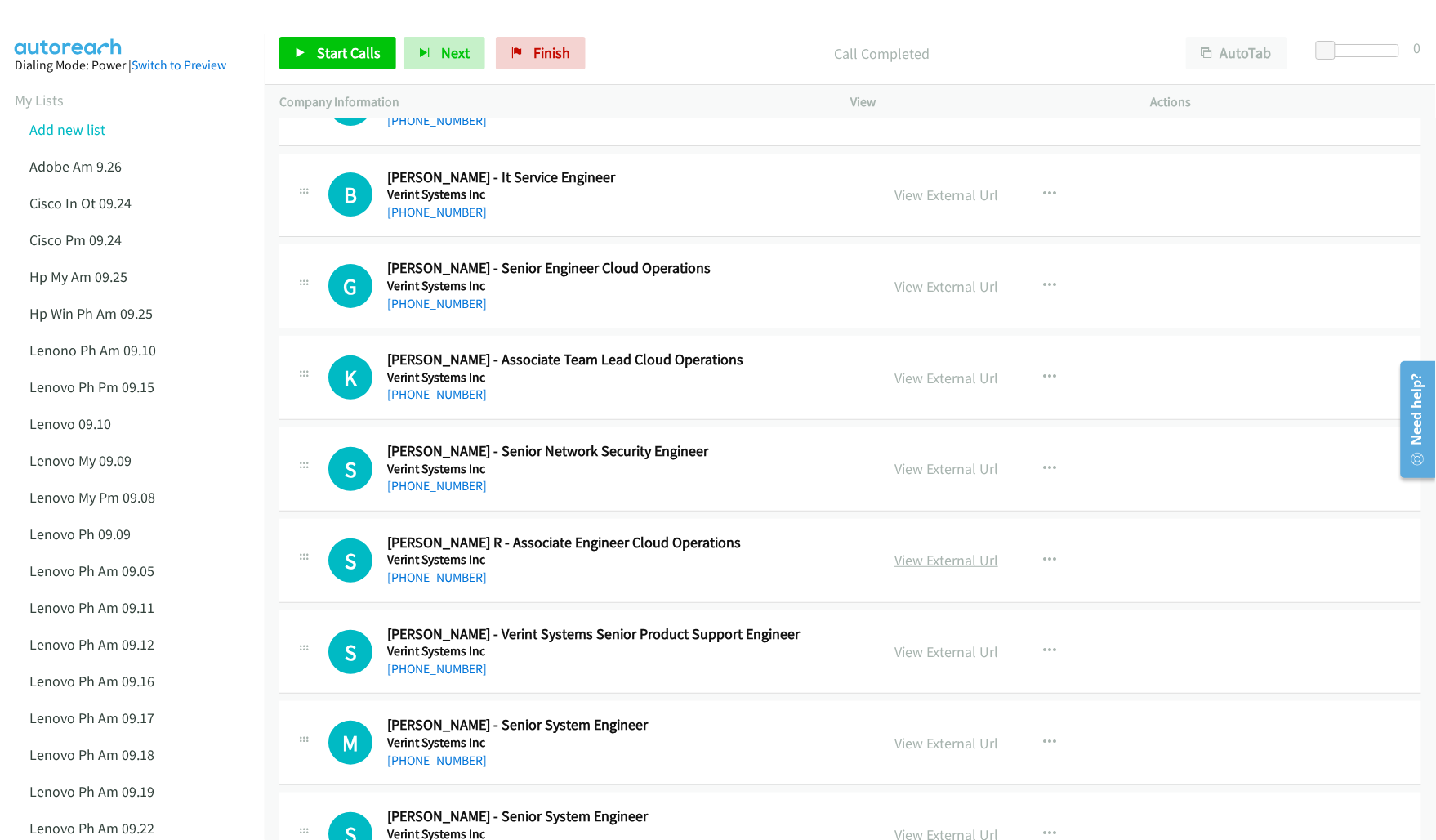
click at [932, 569] on link "View External Url" at bounding box center [947, 560] width 104 height 19
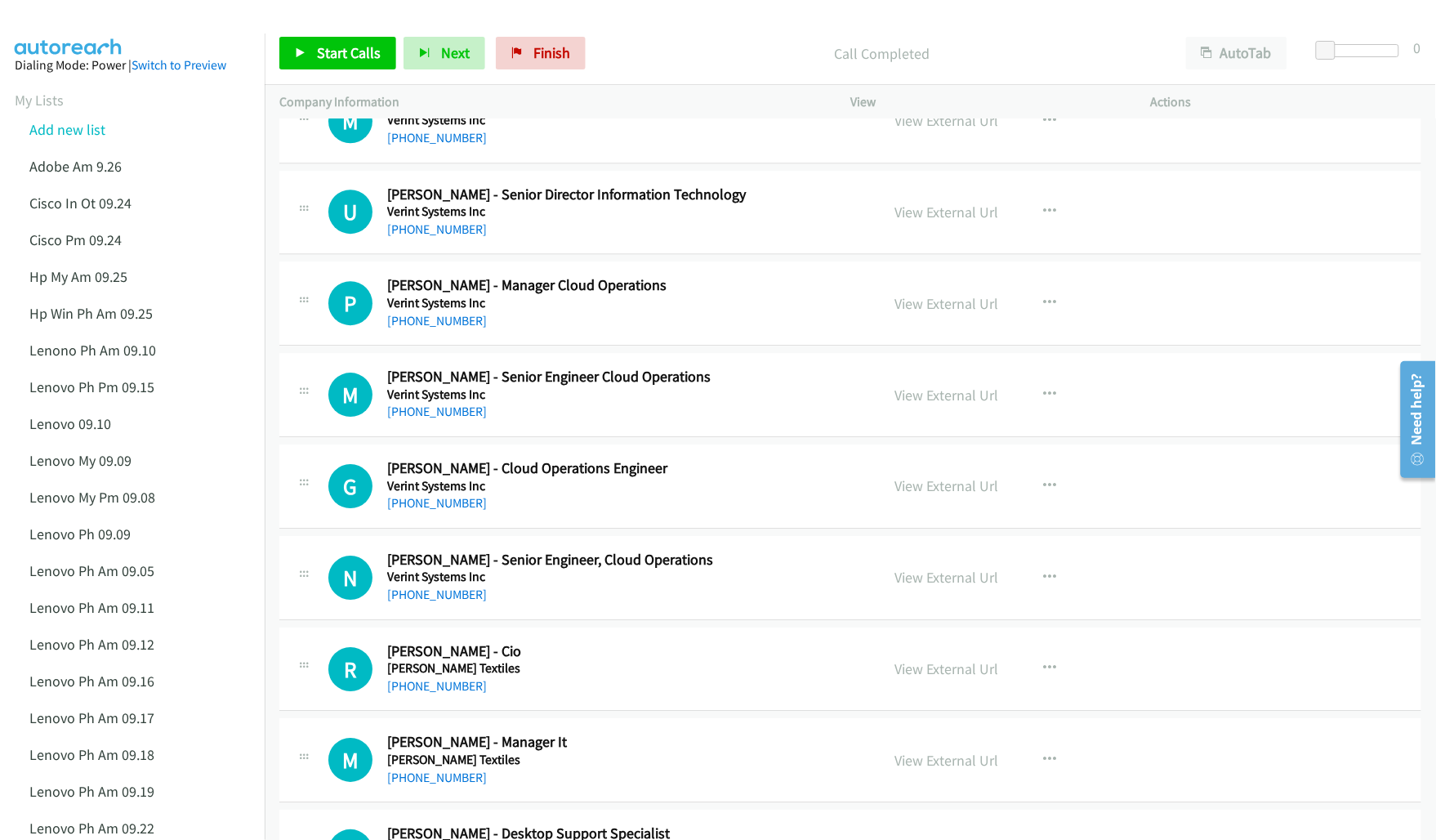
scroll to position [3471, 0]
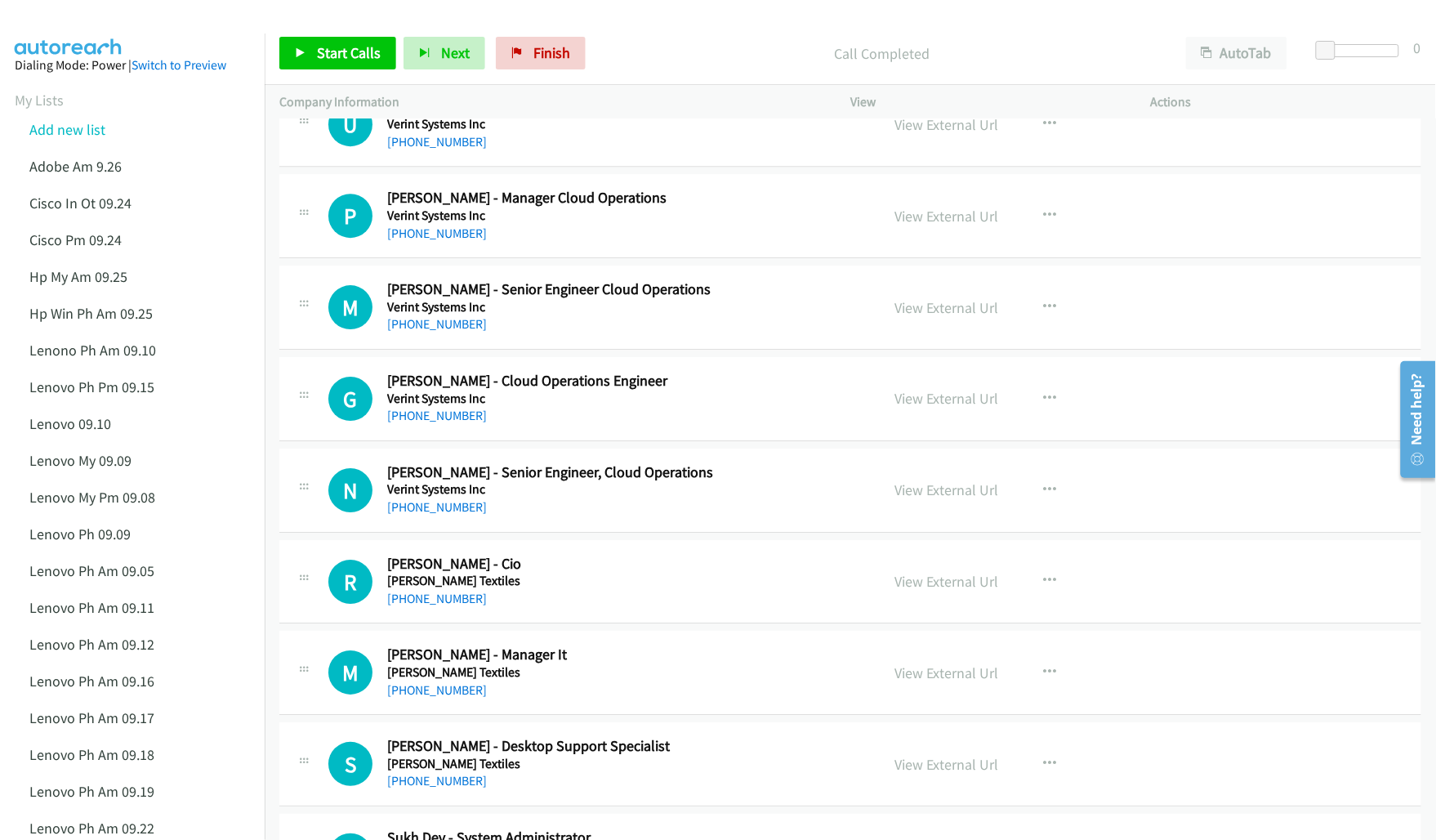
click at [715, 589] on h5 "Vardhman Textiles" at bounding box center [622, 580] width 470 height 16
click at [942, 591] on link "View External Url" at bounding box center [947, 581] width 104 height 19
click at [932, 675] on link "View External Url" at bounding box center [947, 673] width 104 height 19
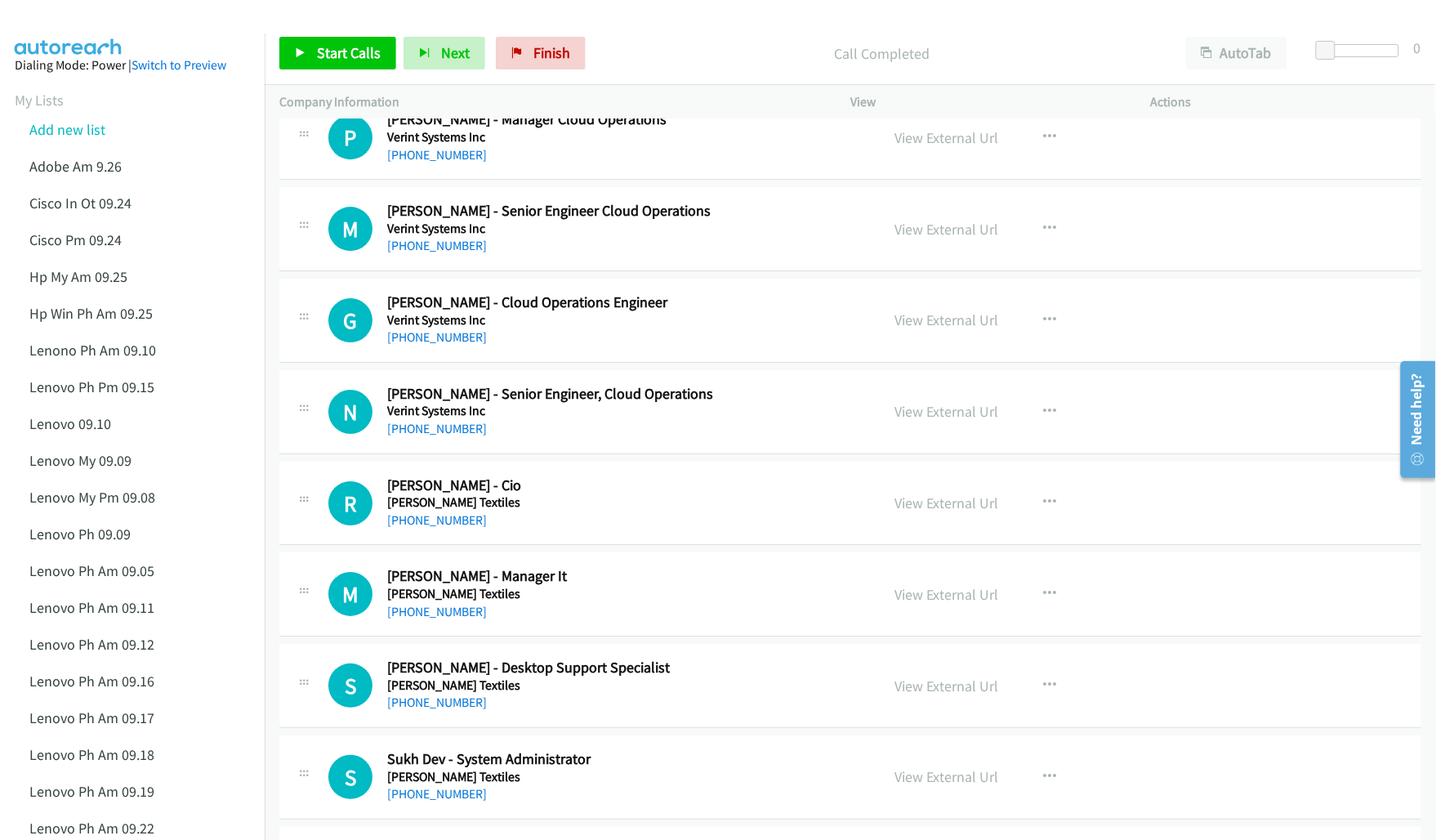
scroll to position [3573, 0]
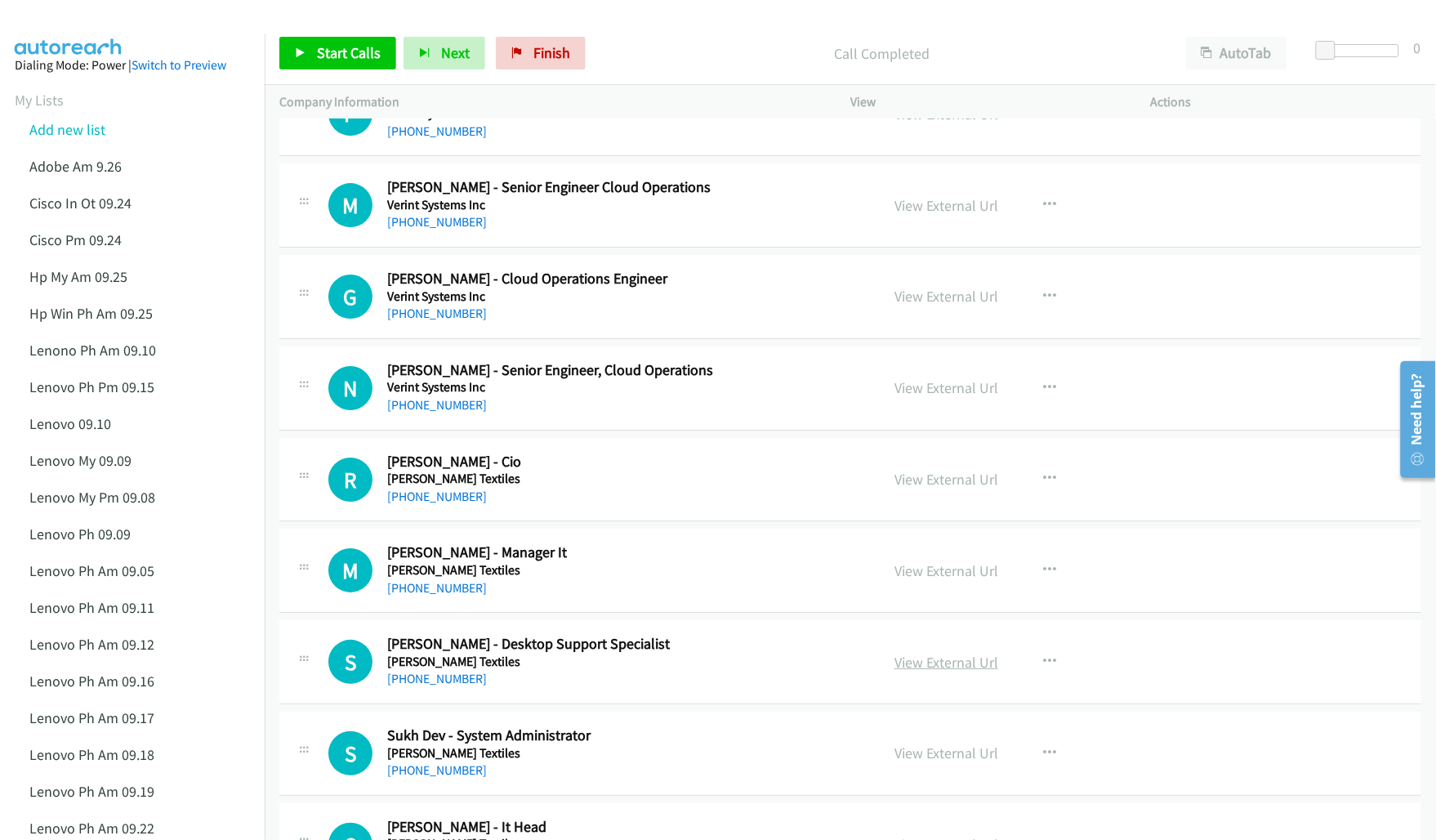
click at [907, 664] on link "View External Url" at bounding box center [947, 662] width 104 height 19
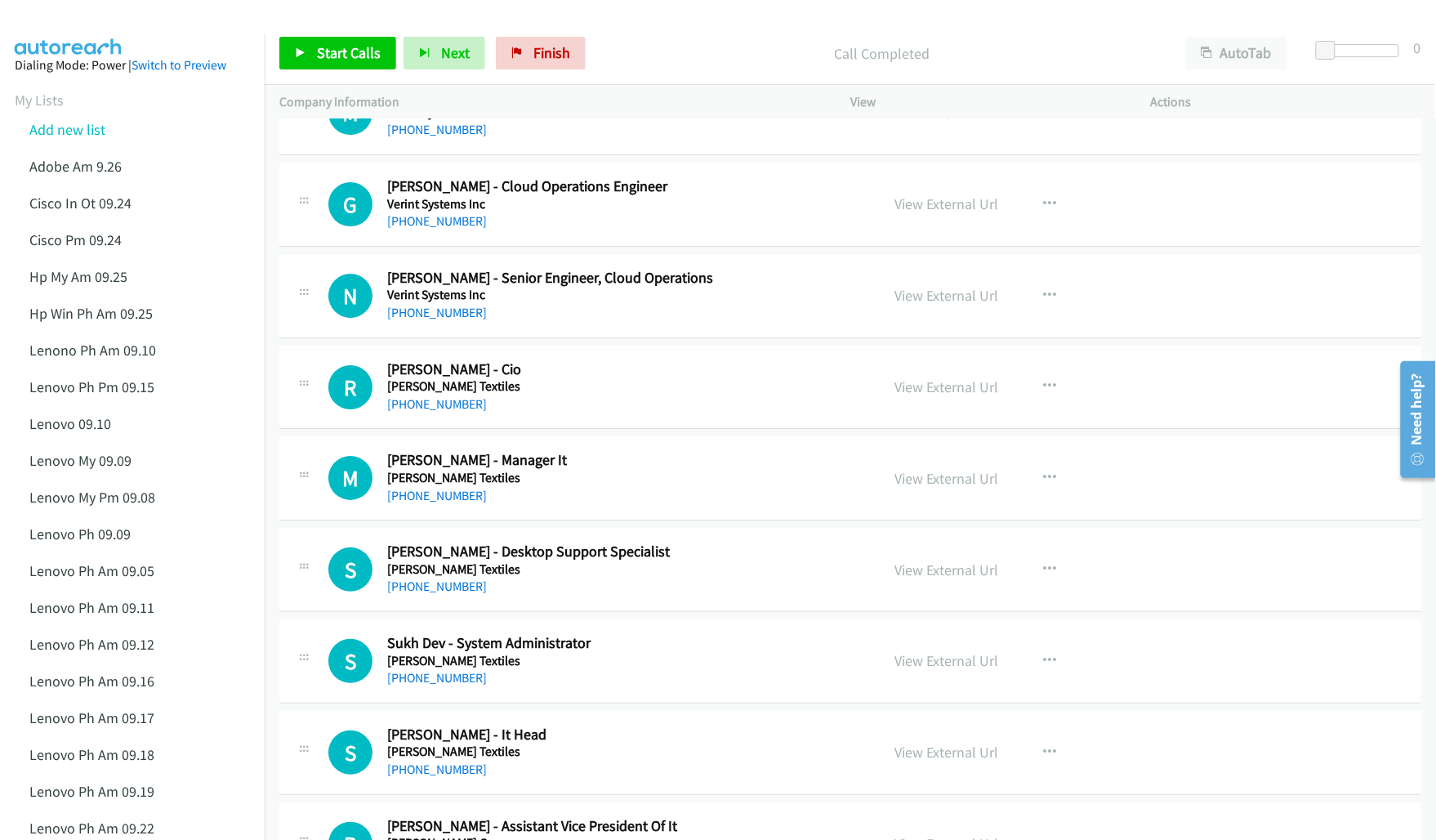
scroll to position [3675, 0]
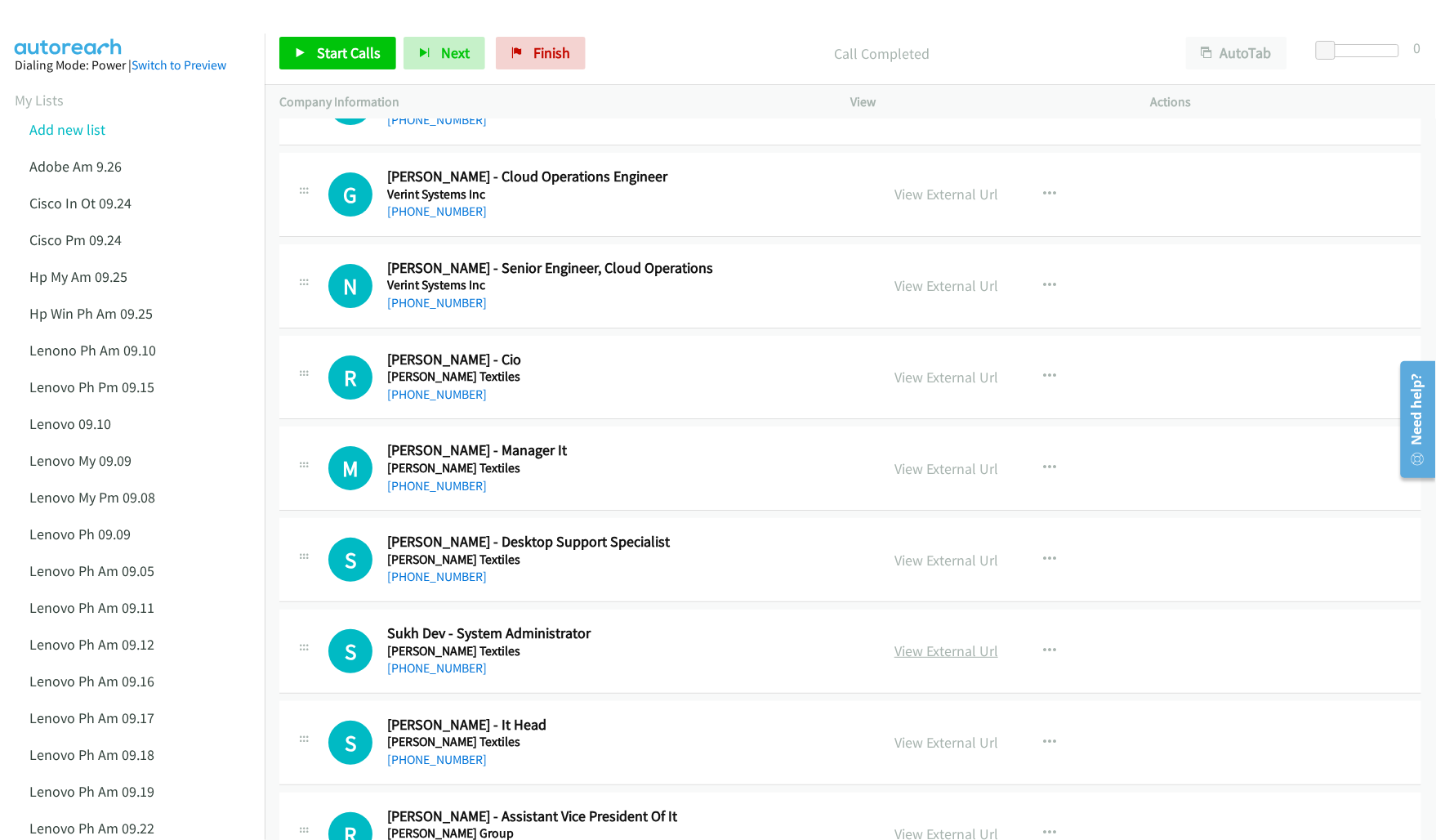
click at [927, 660] on link "View External Url" at bounding box center [947, 650] width 104 height 19
drag, startPoint x: 928, startPoint y: 744, endPoint x: 688, endPoint y: 683, distance: 247.6
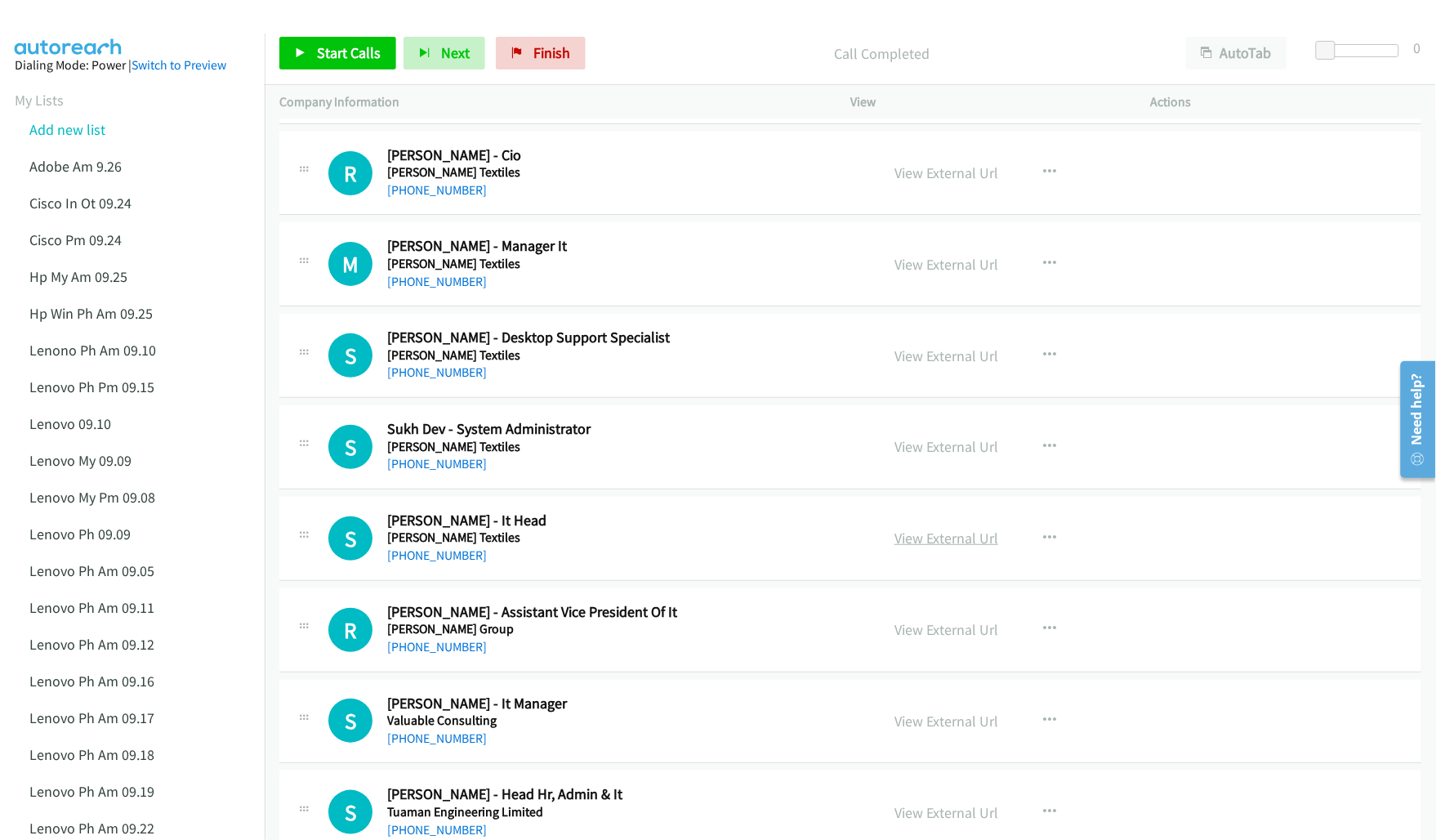
click at [931, 545] on link "View External Url" at bounding box center [947, 538] width 104 height 19
click at [930, 638] on link "View External Url" at bounding box center [947, 629] width 104 height 19
drag, startPoint x: 924, startPoint y: 729, endPoint x: 668, endPoint y: 670, distance: 262.7
click at [933, 727] on link "View External Url" at bounding box center [947, 720] width 104 height 19
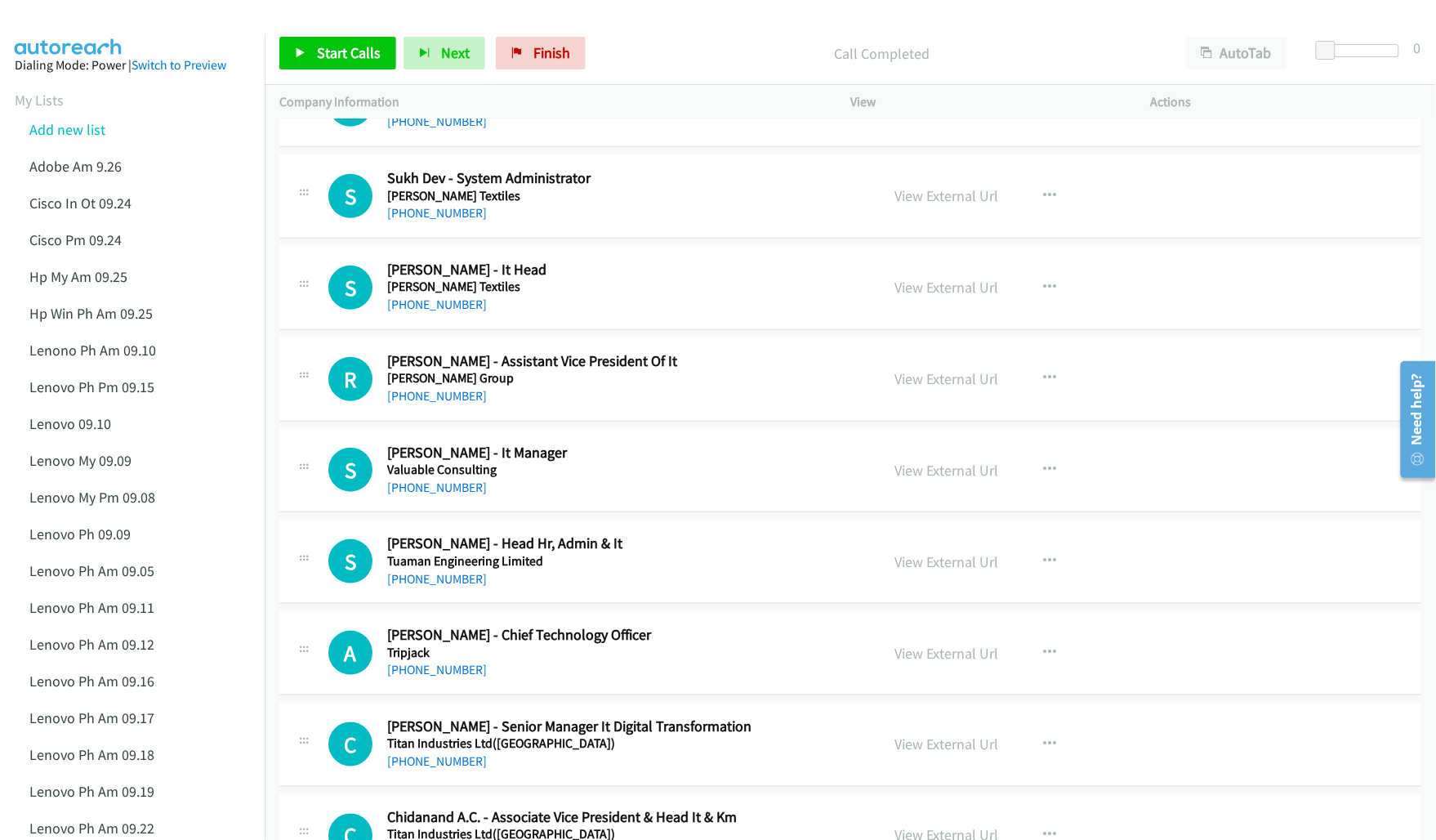
scroll to position [4185, 0]
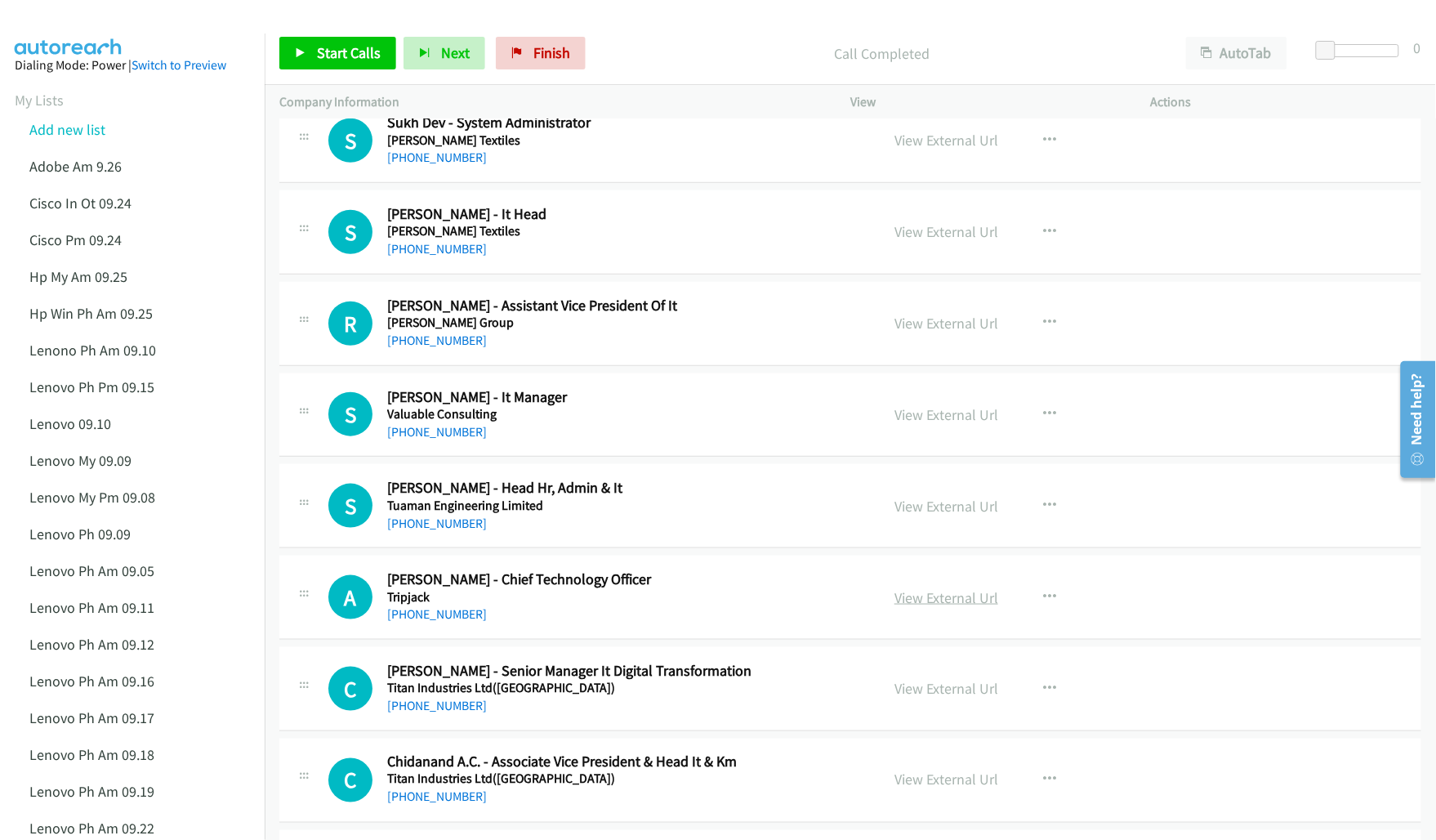
click at [940, 603] on link "View External Url" at bounding box center [947, 598] width 104 height 19
click at [927, 697] on link "View External Url" at bounding box center [947, 688] width 104 height 19
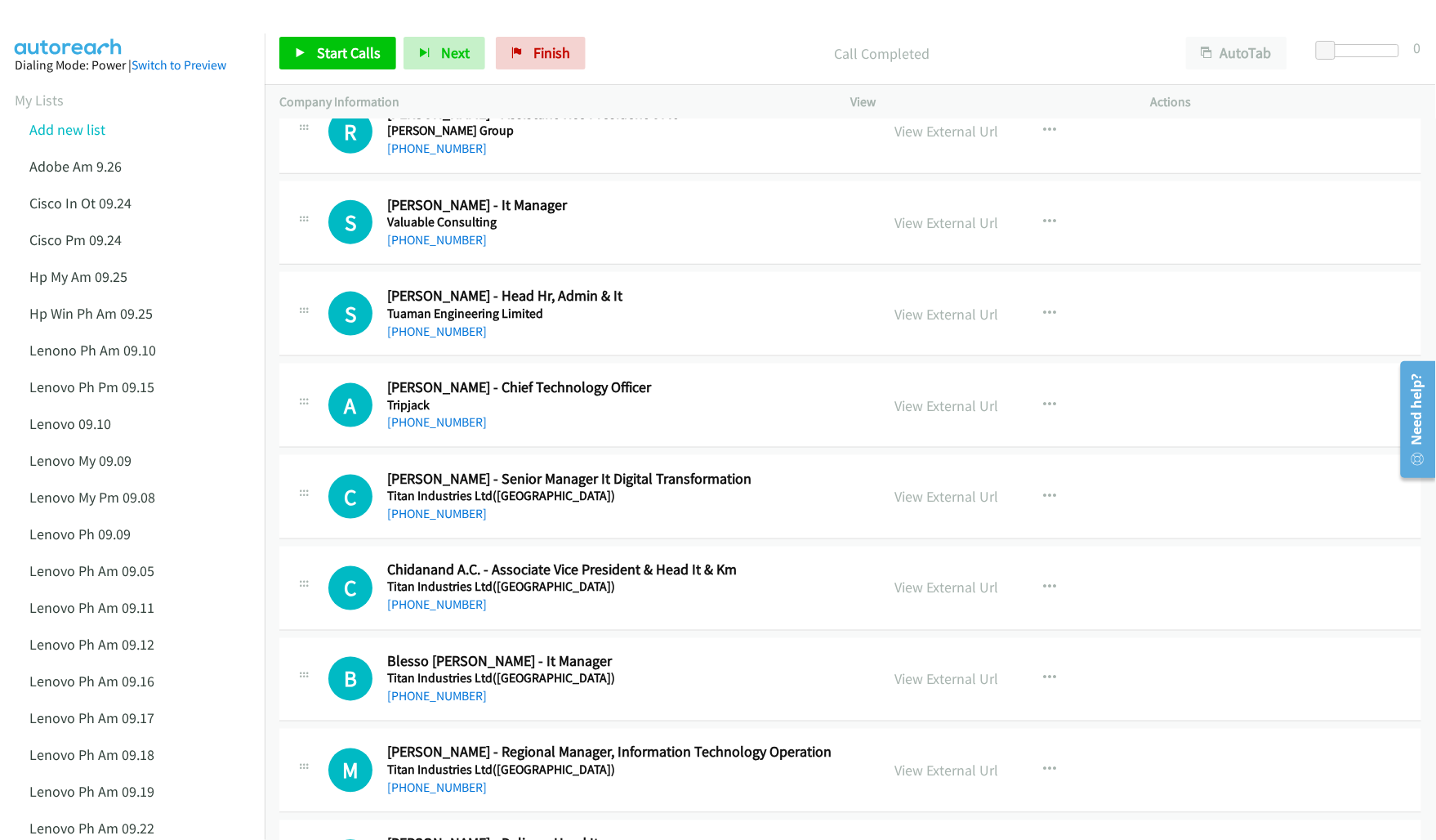
scroll to position [4390, 0]
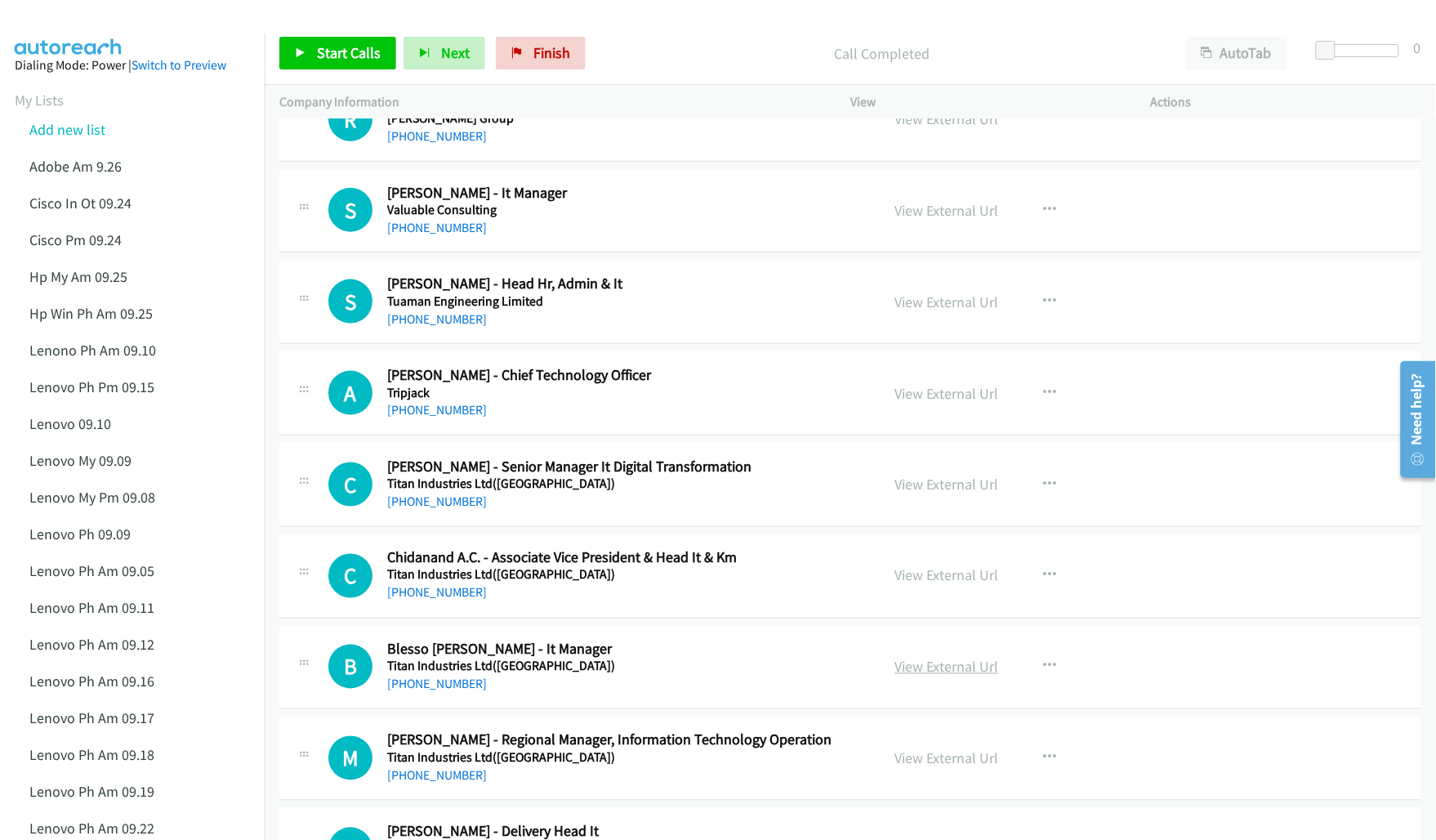
click at [960, 674] on link "View External Url" at bounding box center [947, 667] width 104 height 19
click at [931, 766] on link "View External Url" at bounding box center [947, 758] width 104 height 19
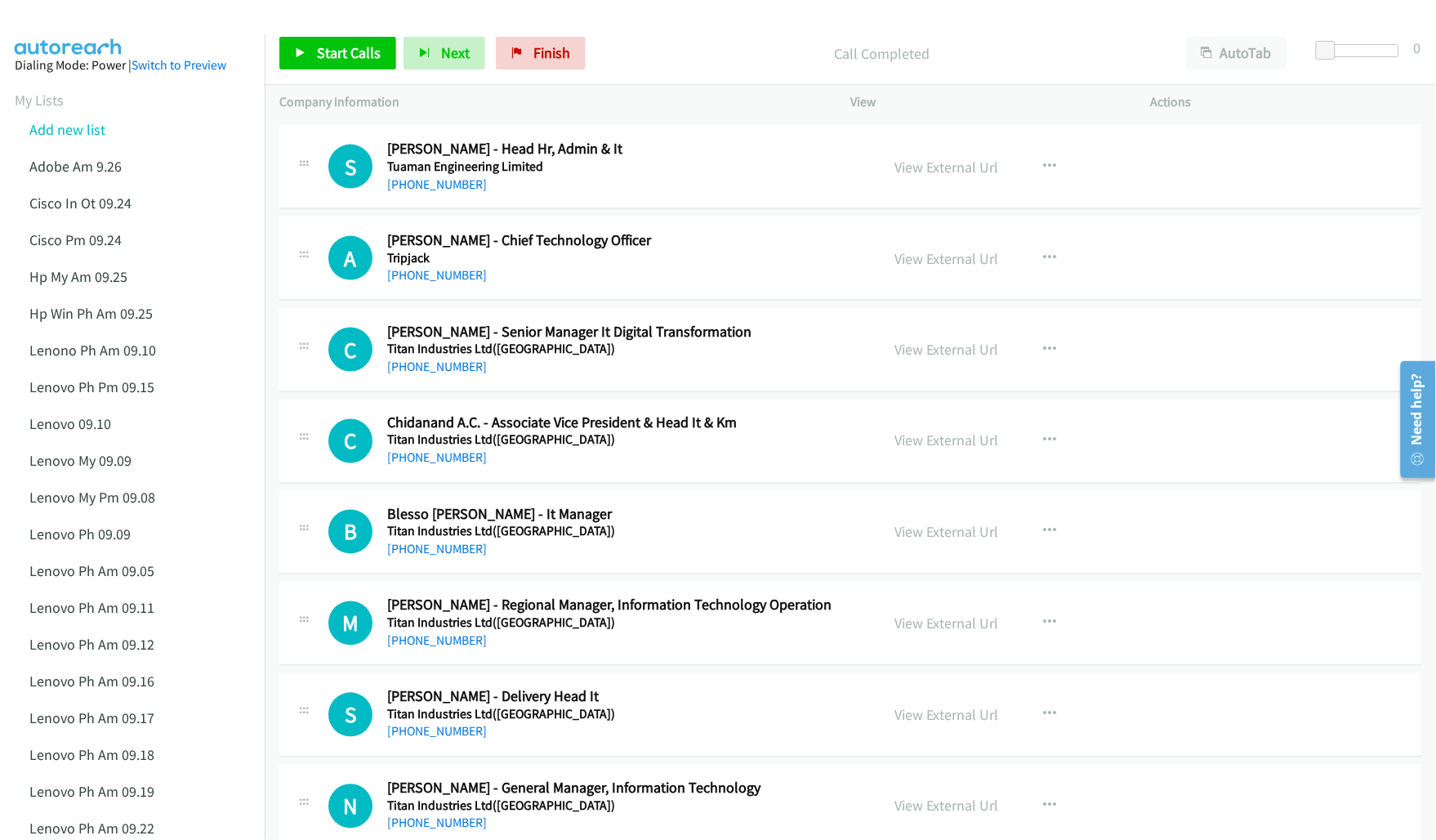
scroll to position [4594, 0]
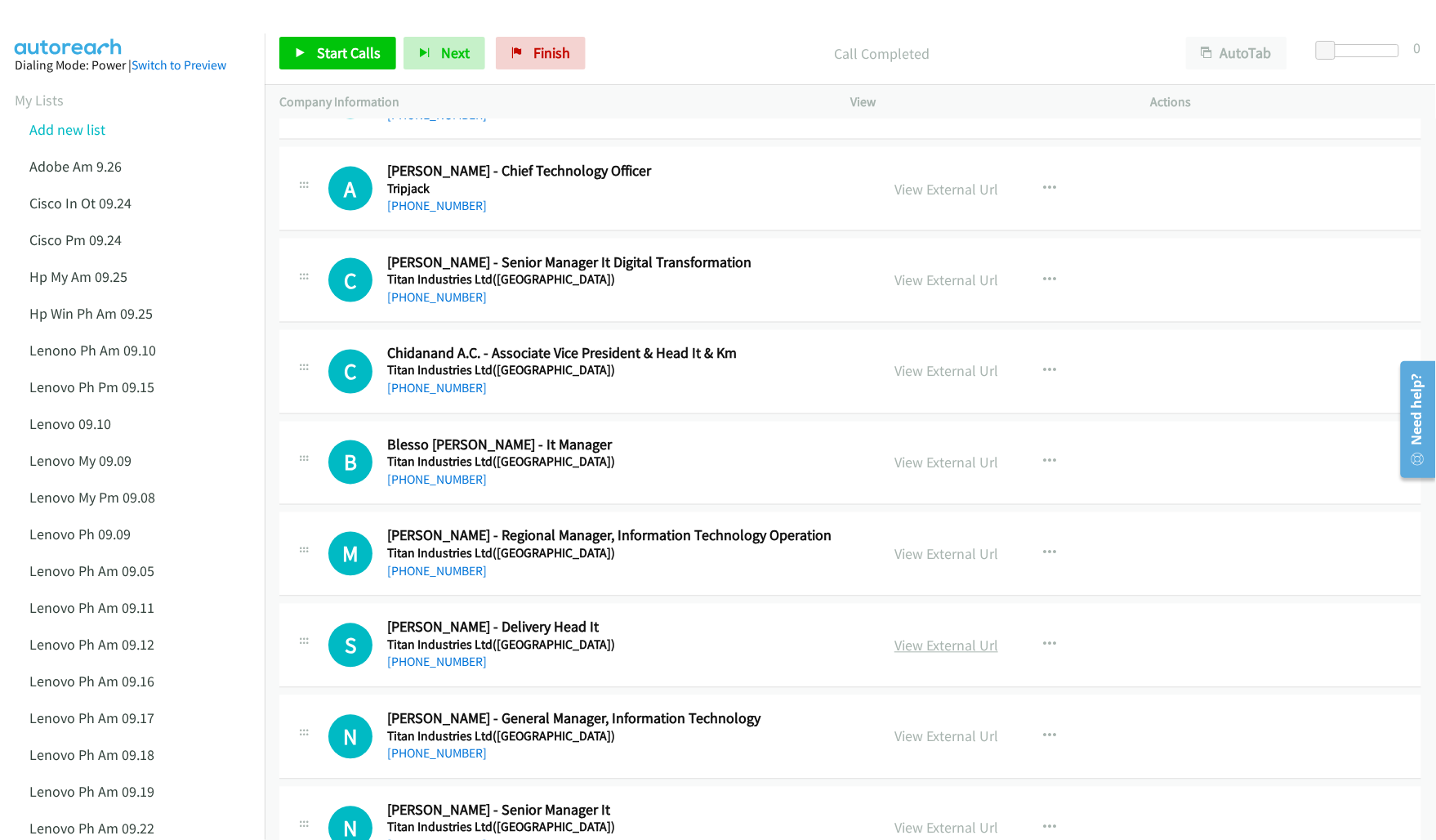
click at [933, 651] on link "View External Url" at bounding box center [947, 645] width 104 height 19
click at [923, 740] on link "View External Url" at bounding box center [947, 737] width 104 height 19
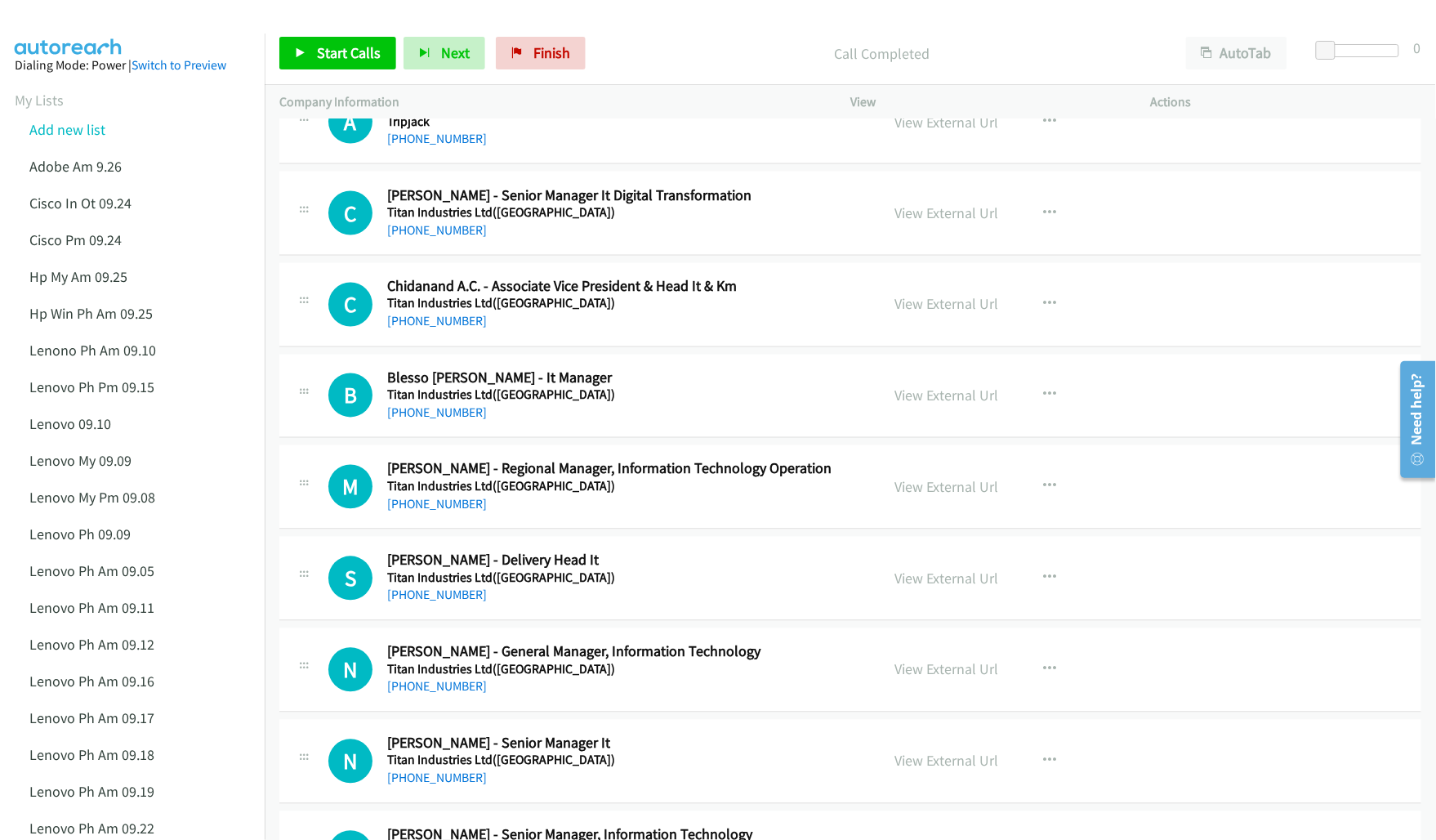
scroll to position [4696, 0]
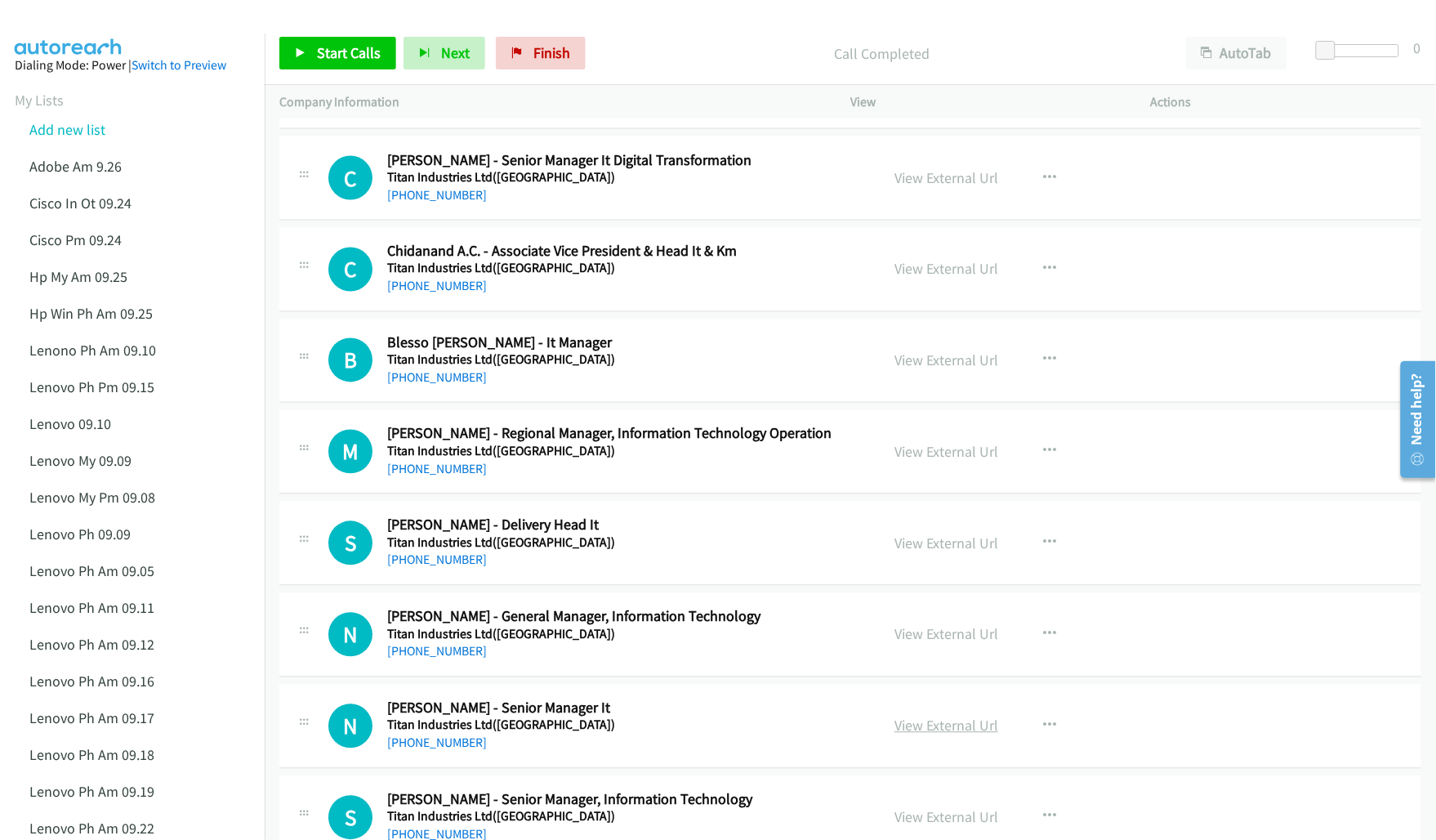
click at [920, 735] on link "View External Url" at bounding box center [947, 726] width 104 height 19
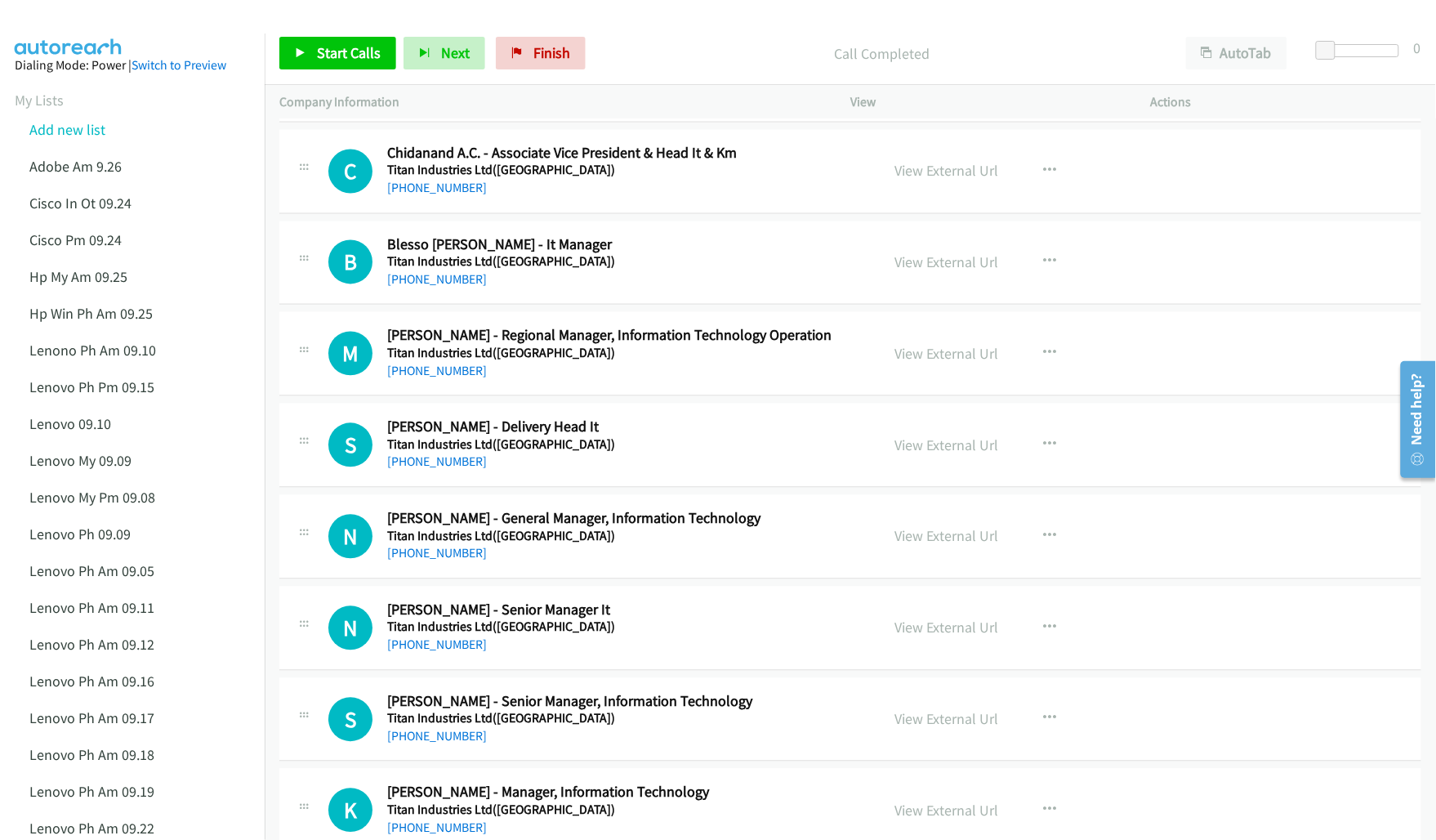
scroll to position [4798, 0]
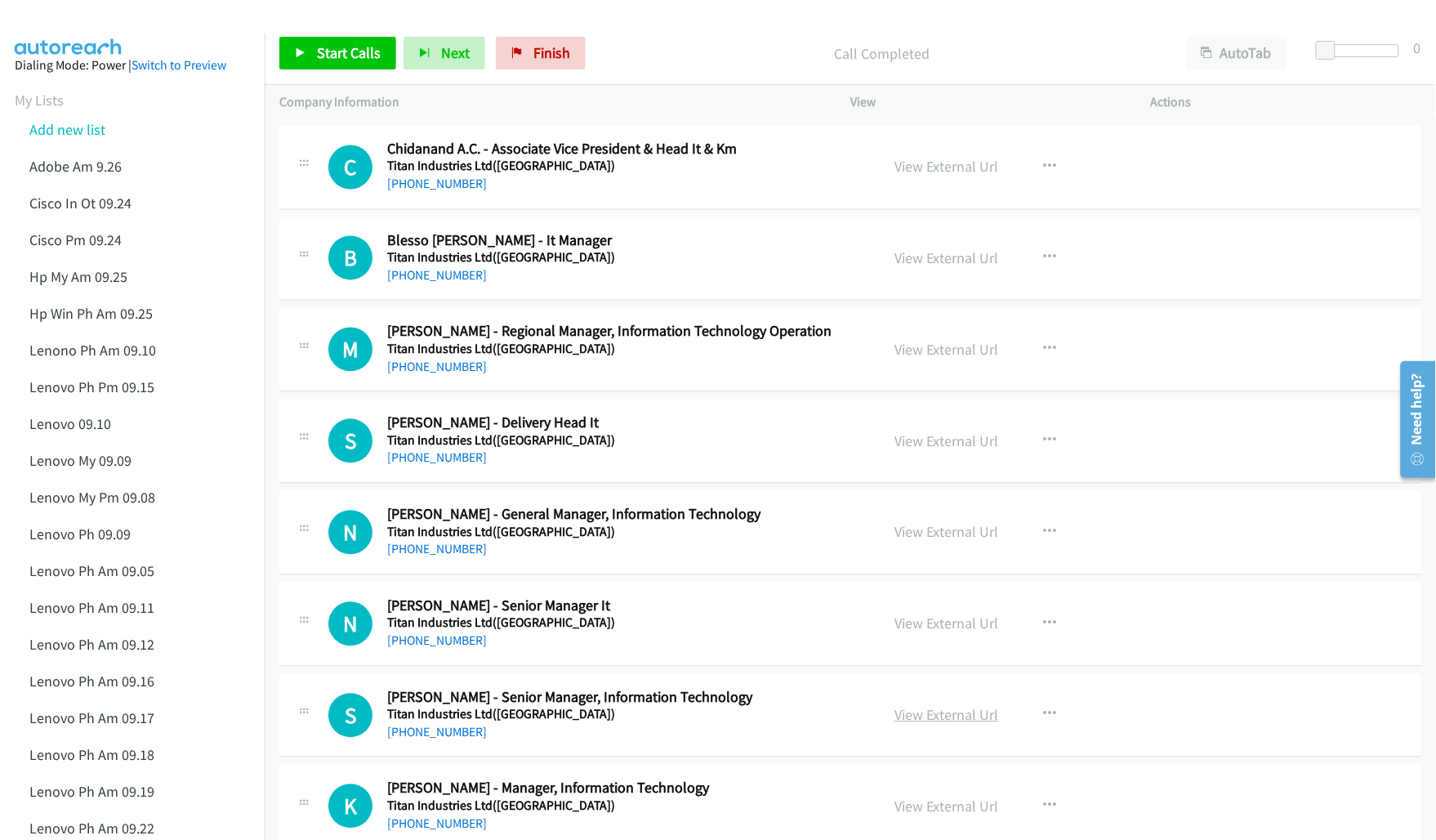
click at [911, 723] on link "View External Url" at bounding box center [947, 715] width 104 height 19
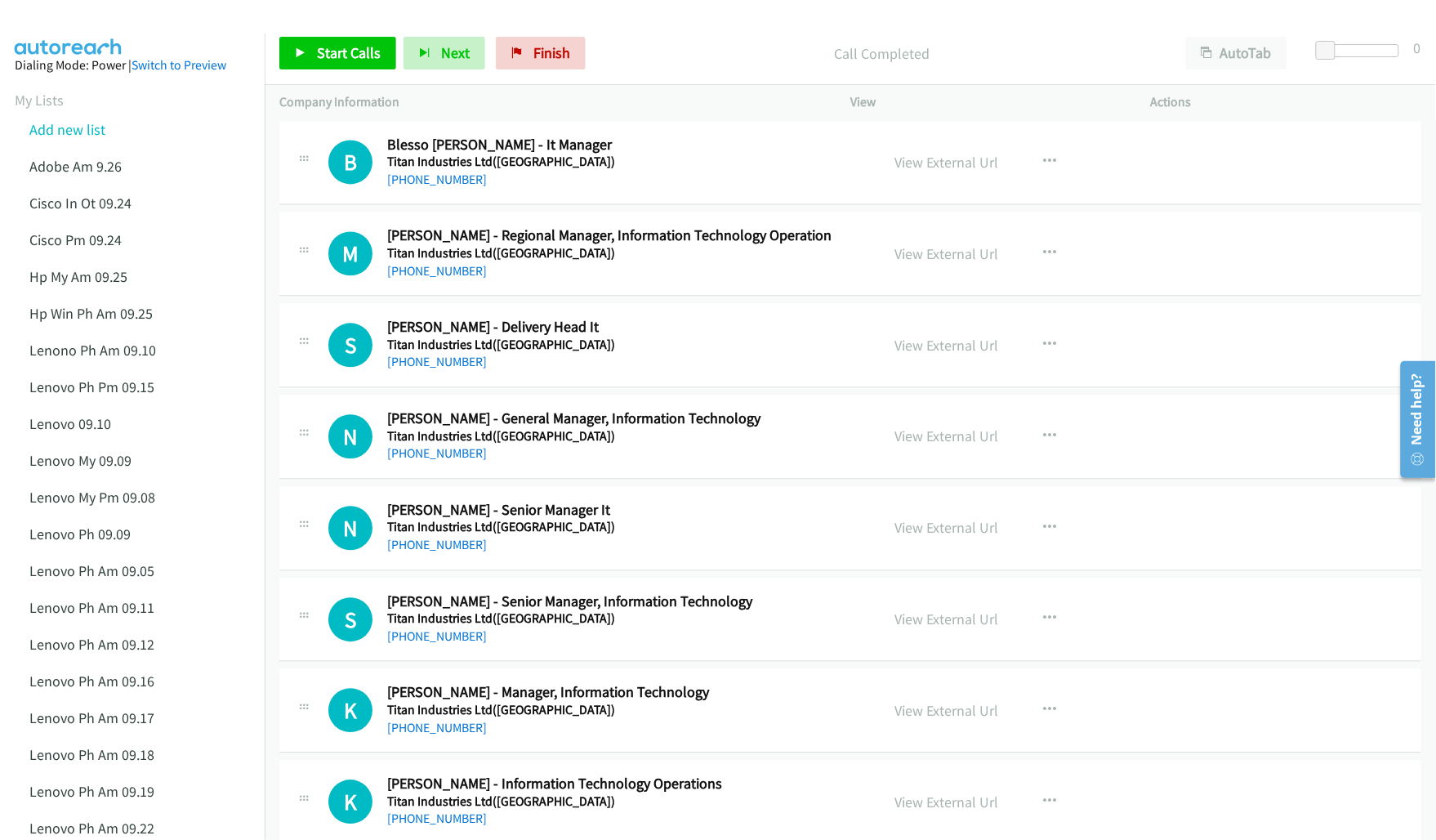
scroll to position [4901, 0]
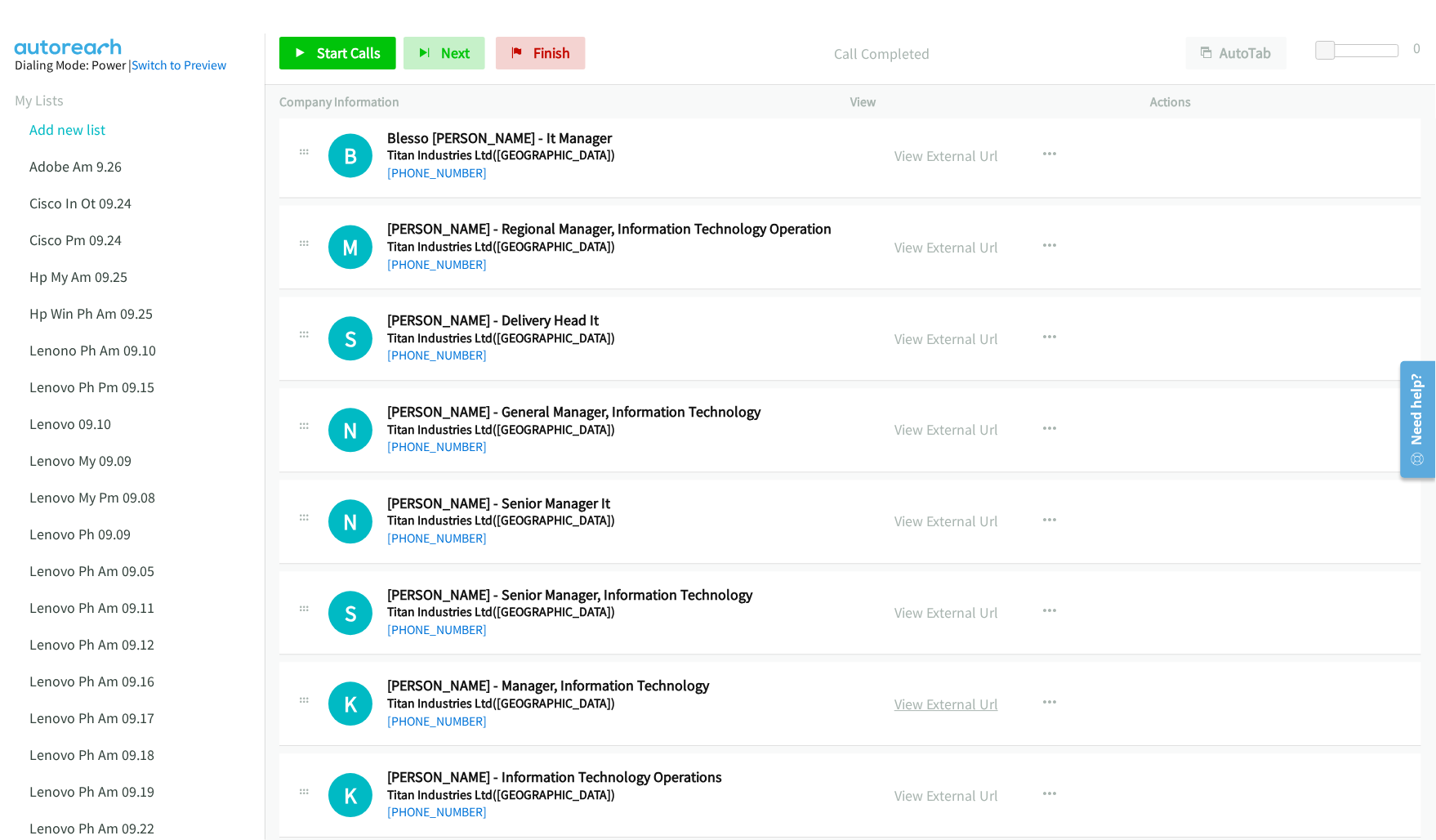
click at [916, 713] on link "View External Url" at bounding box center [947, 704] width 104 height 19
click at [934, 802] on link "View External Url" at bounding box center [947, 796] width 104 height 19
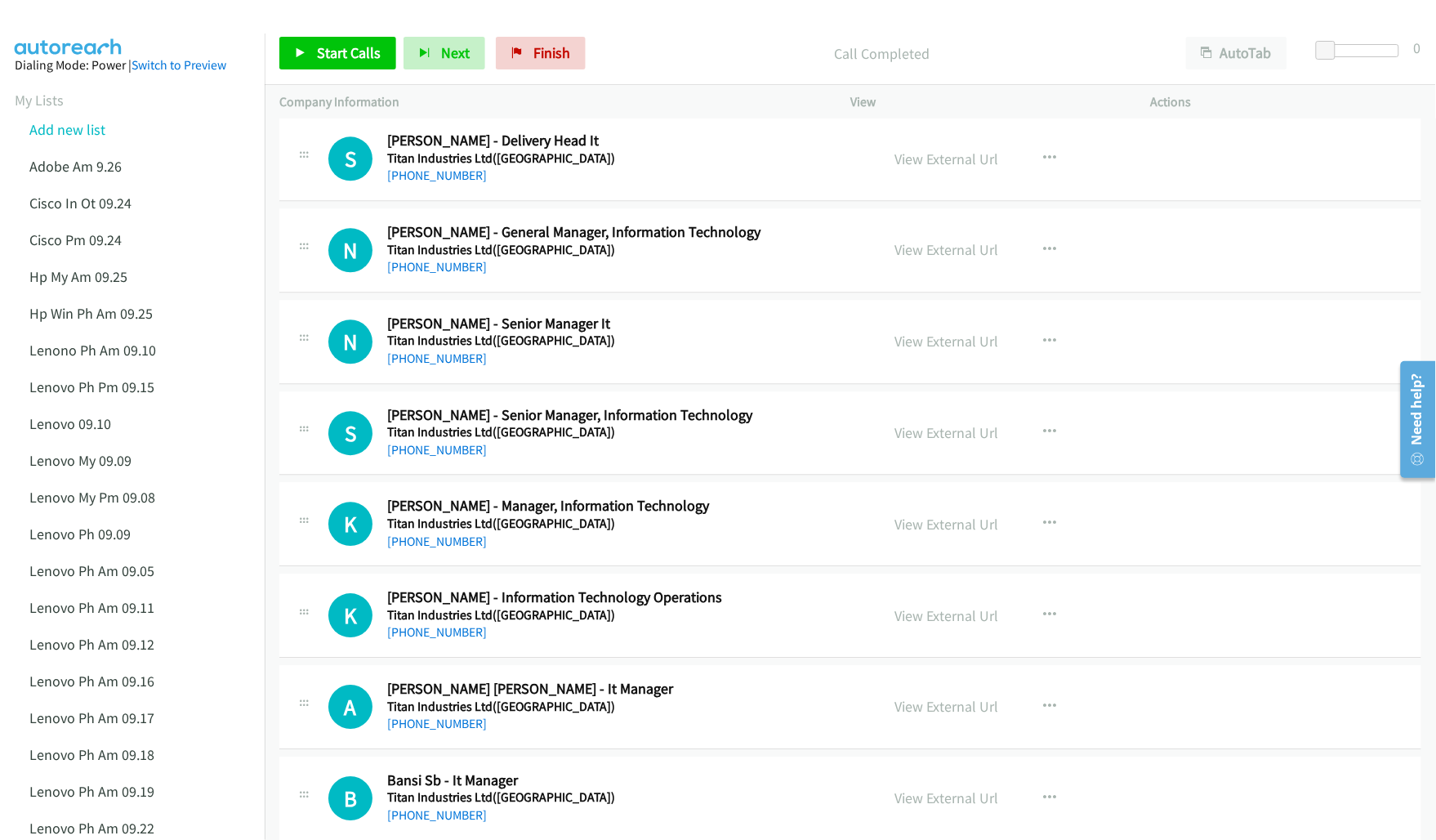
scroll to position [5105, 0]
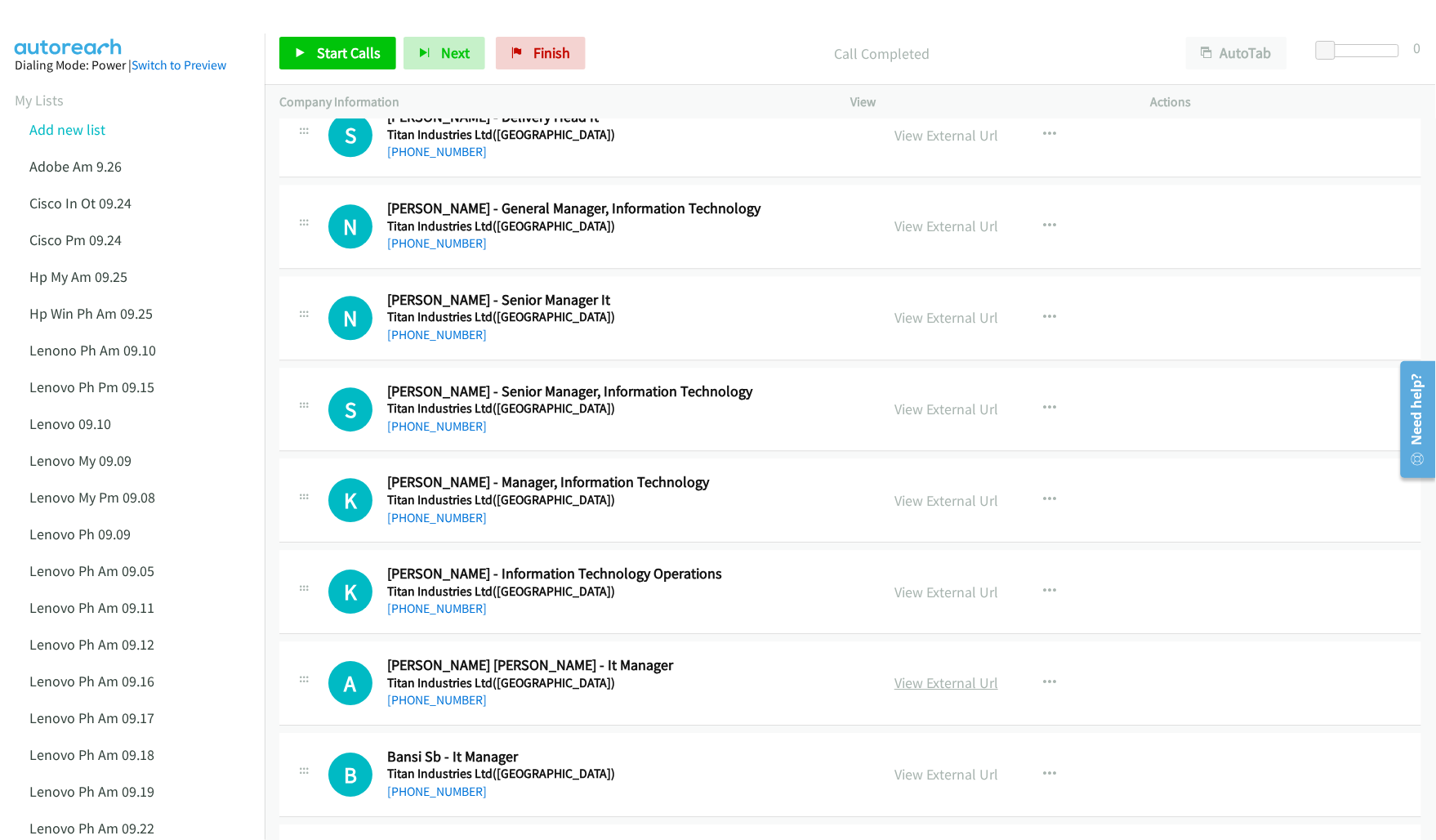
click at [932, 691] on link "View External Url" at bounding box center [947, 682] width 104 height 19
click at [956, 784] on link "View External Url" at bounding box center [947, 774] width 104 height 19
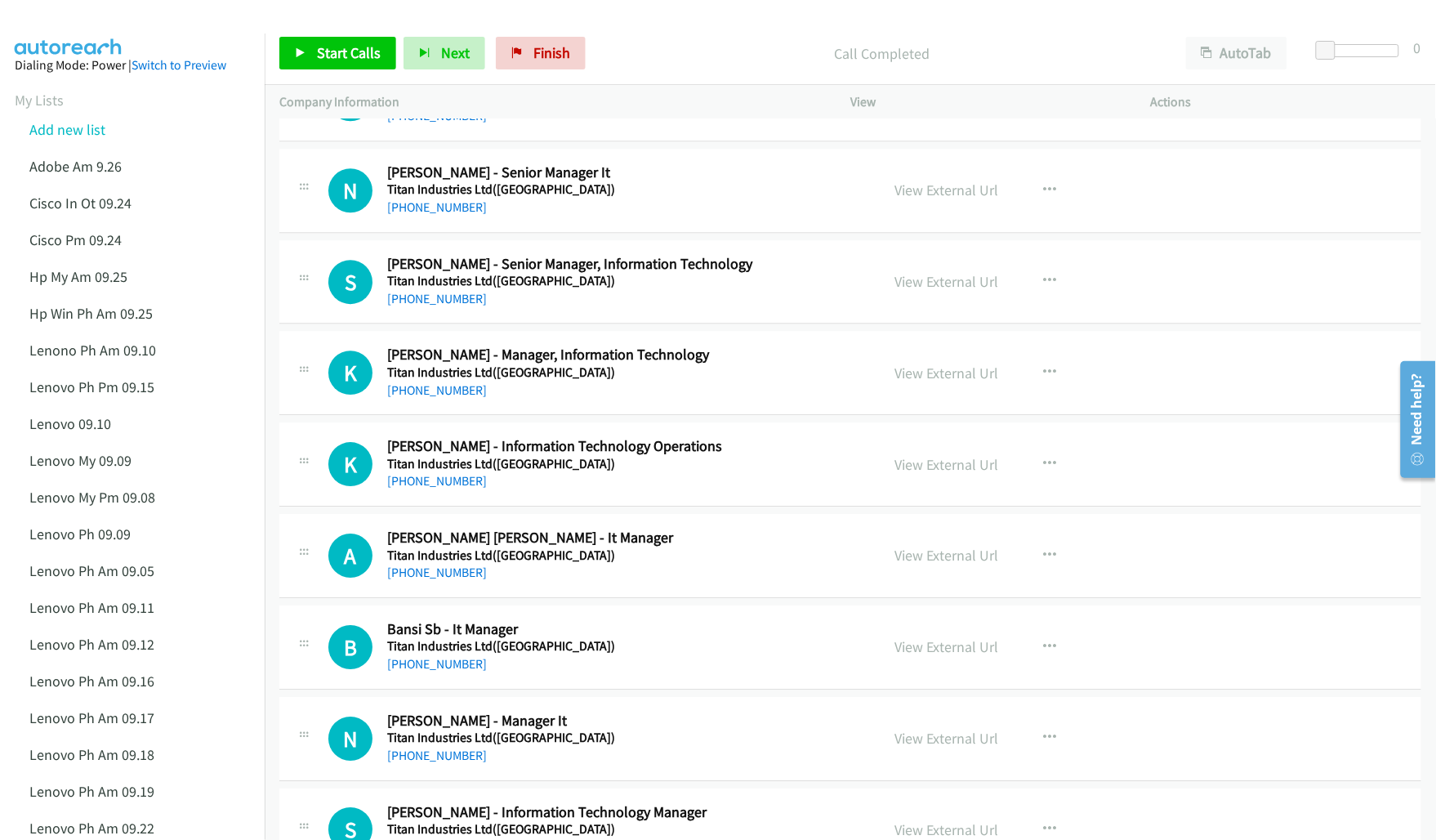
scroll to position [5309, 0]
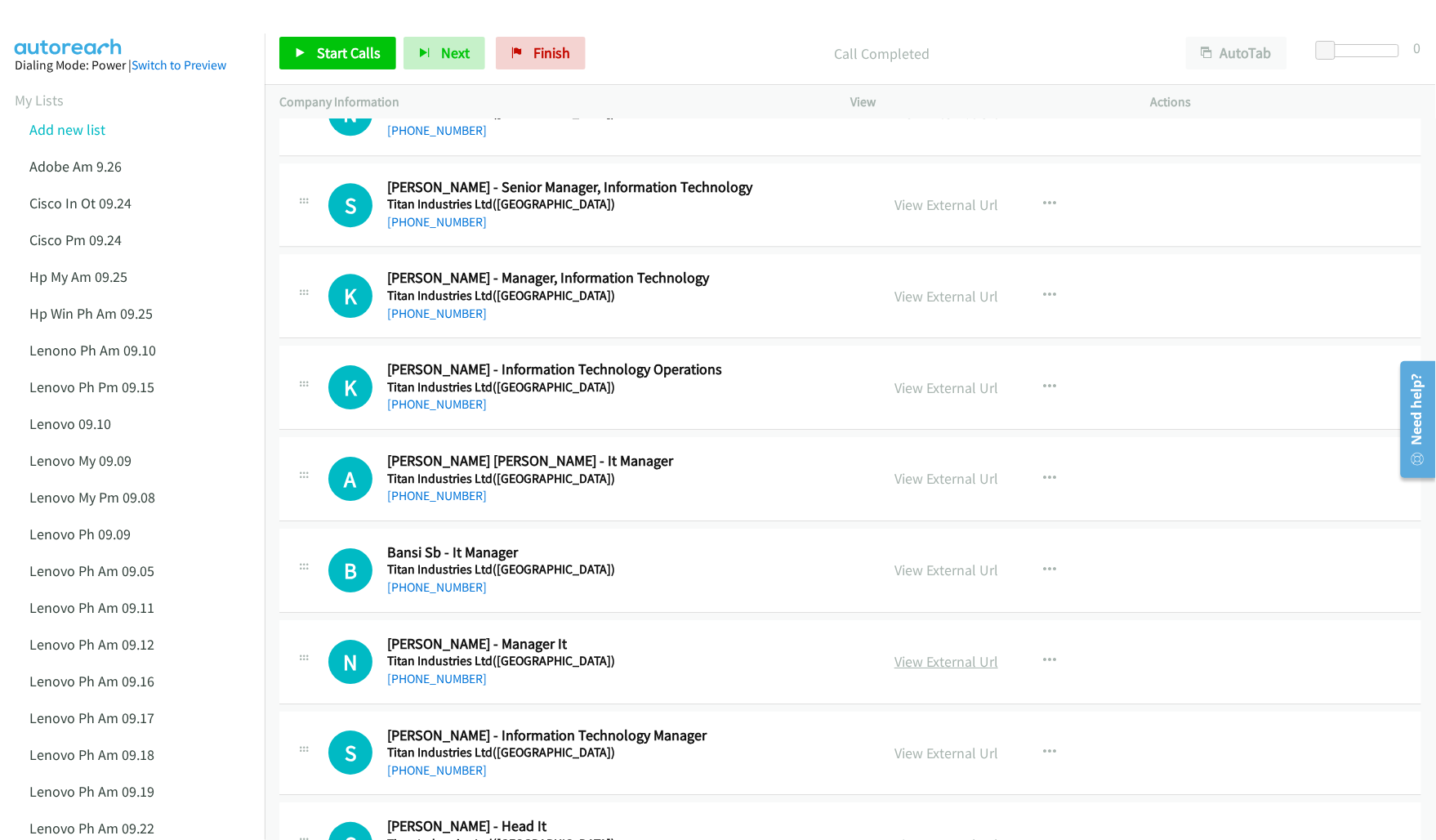
click at [941, 670] on link "View External Url" at bounding box center [947, 661] width 104 height 19
click at [930, 760] on link "View External Url" at bounding box center [947, 753] width 104 height 19
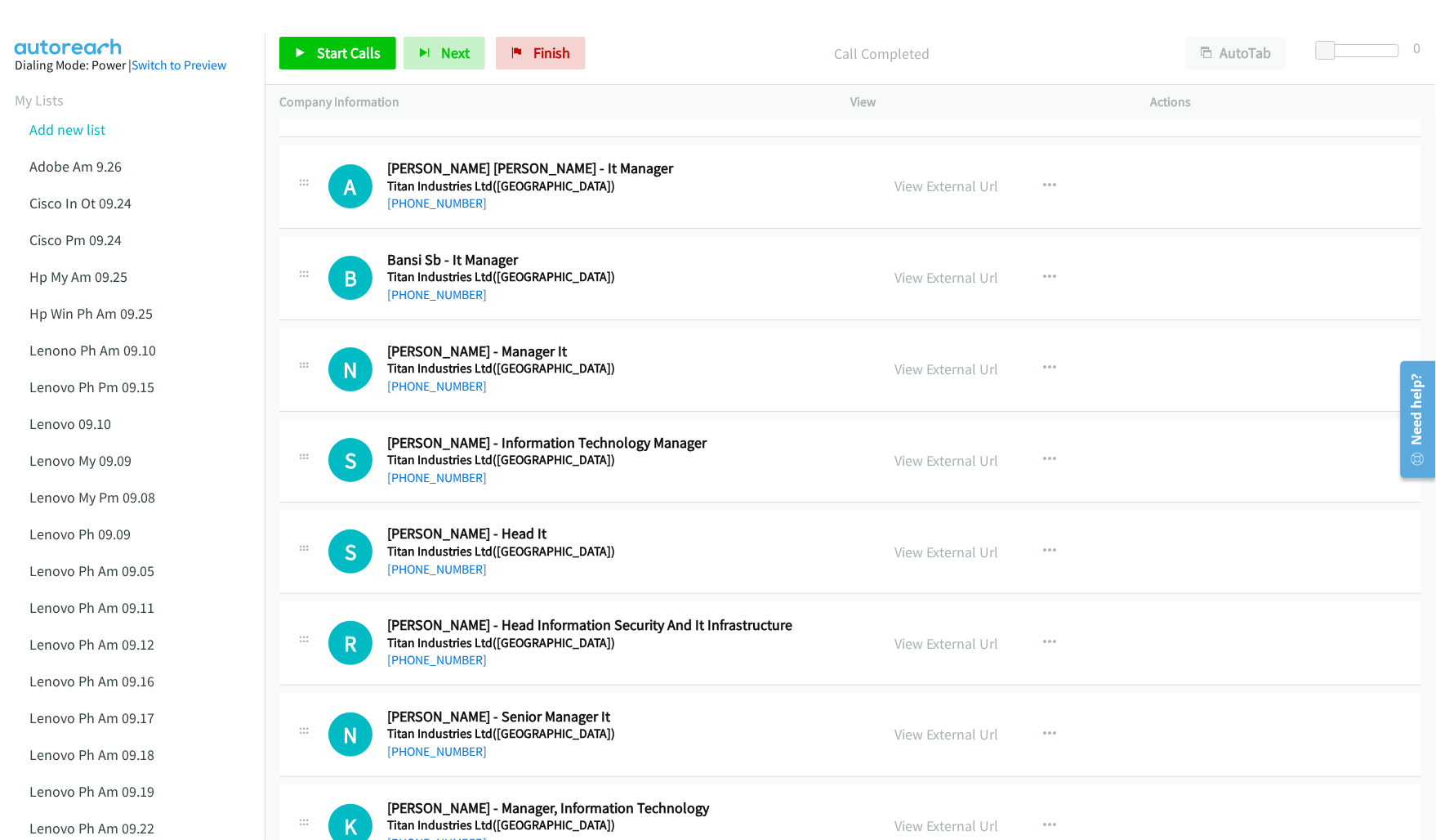
scroll to position [5615, 0]
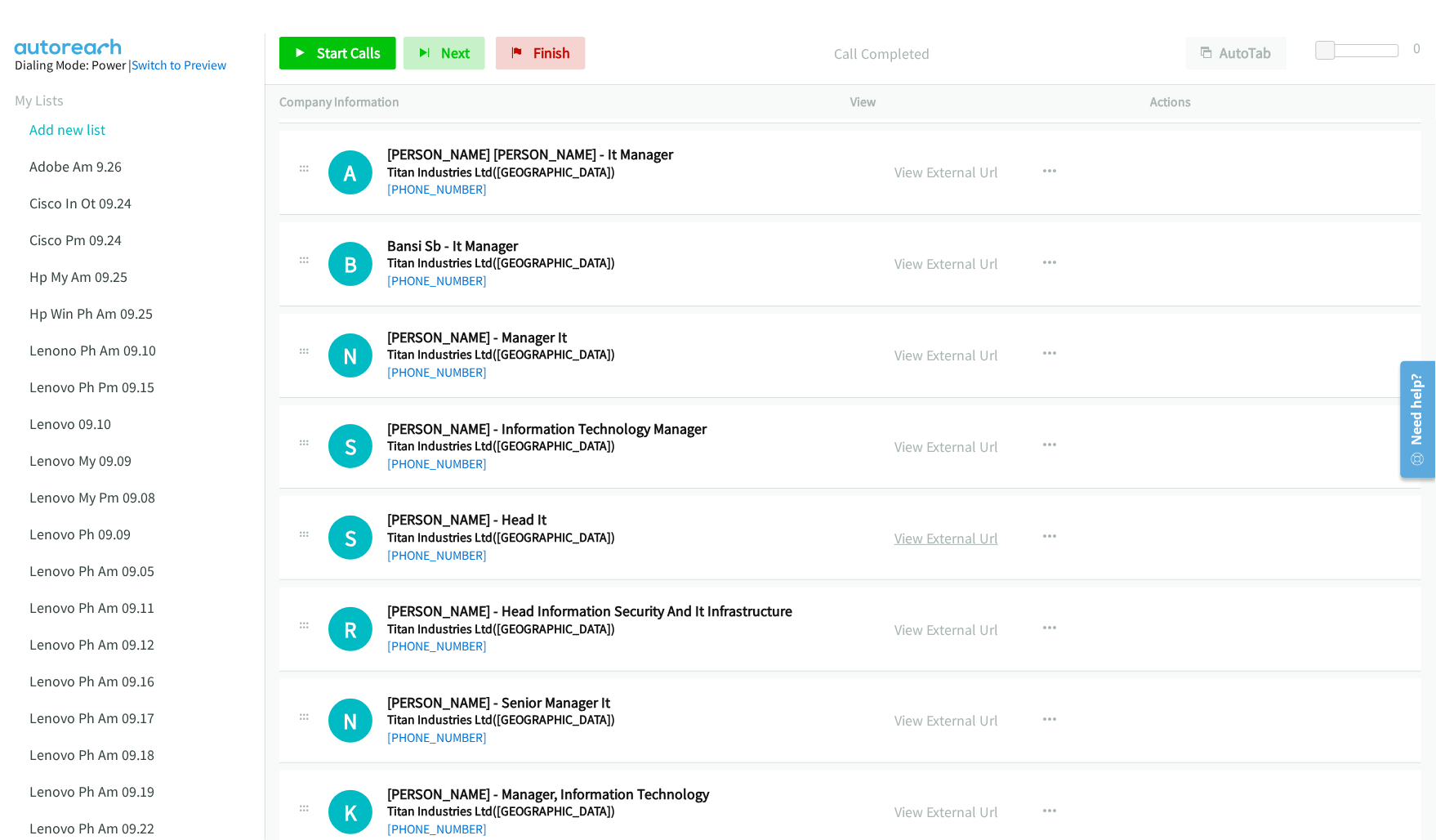
click at [929, 547] on link "View External Url" at bounding box center [947, 538] width 104 height 19
click at [929, 635] on link "View External Url" at bounding box center [947, 629] width 104 height 19
click at [914, 727] on link "View External Url" at bounding box center [947, 720] width 104 height 19
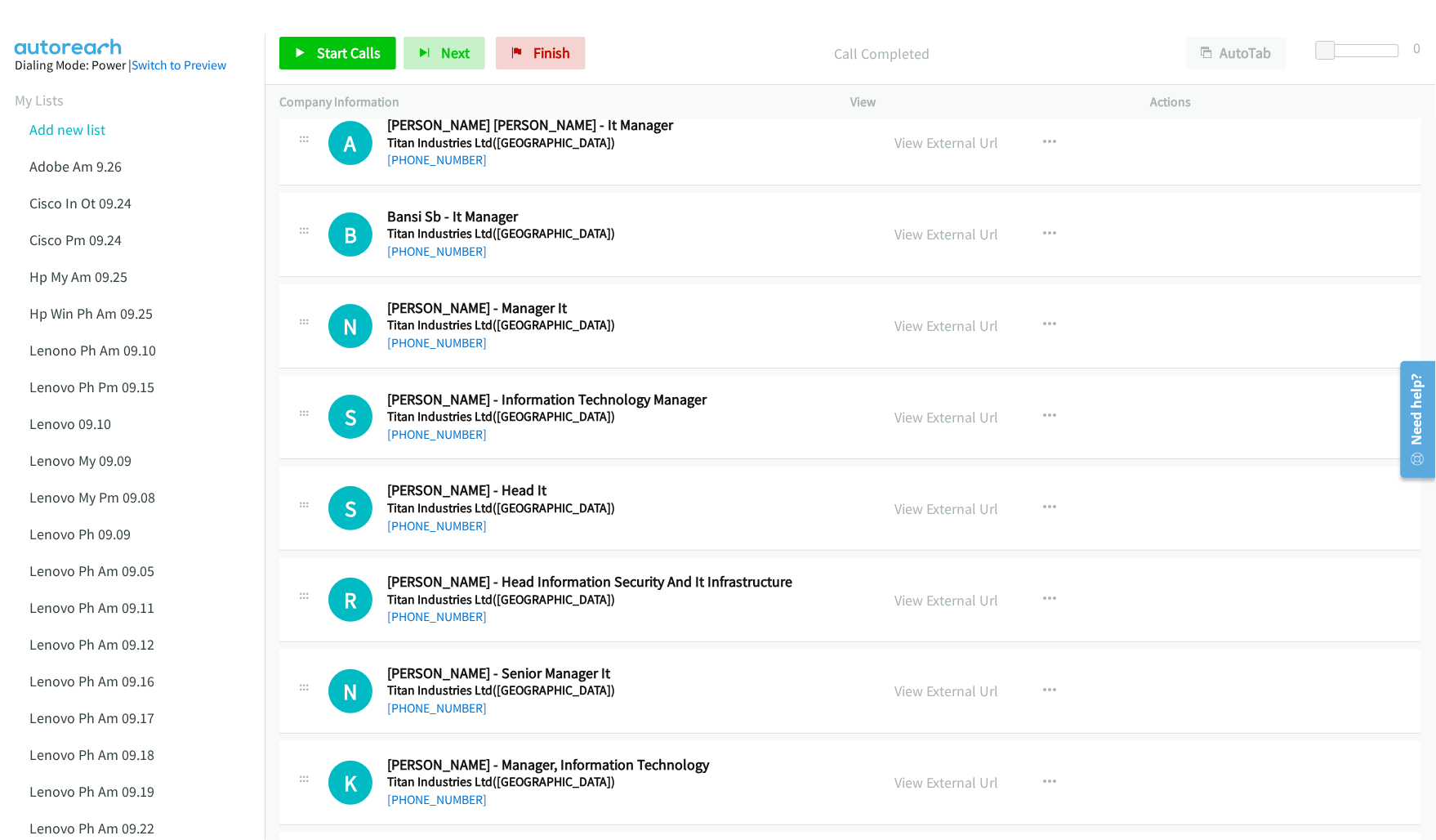
scroll to position [5717, 0]
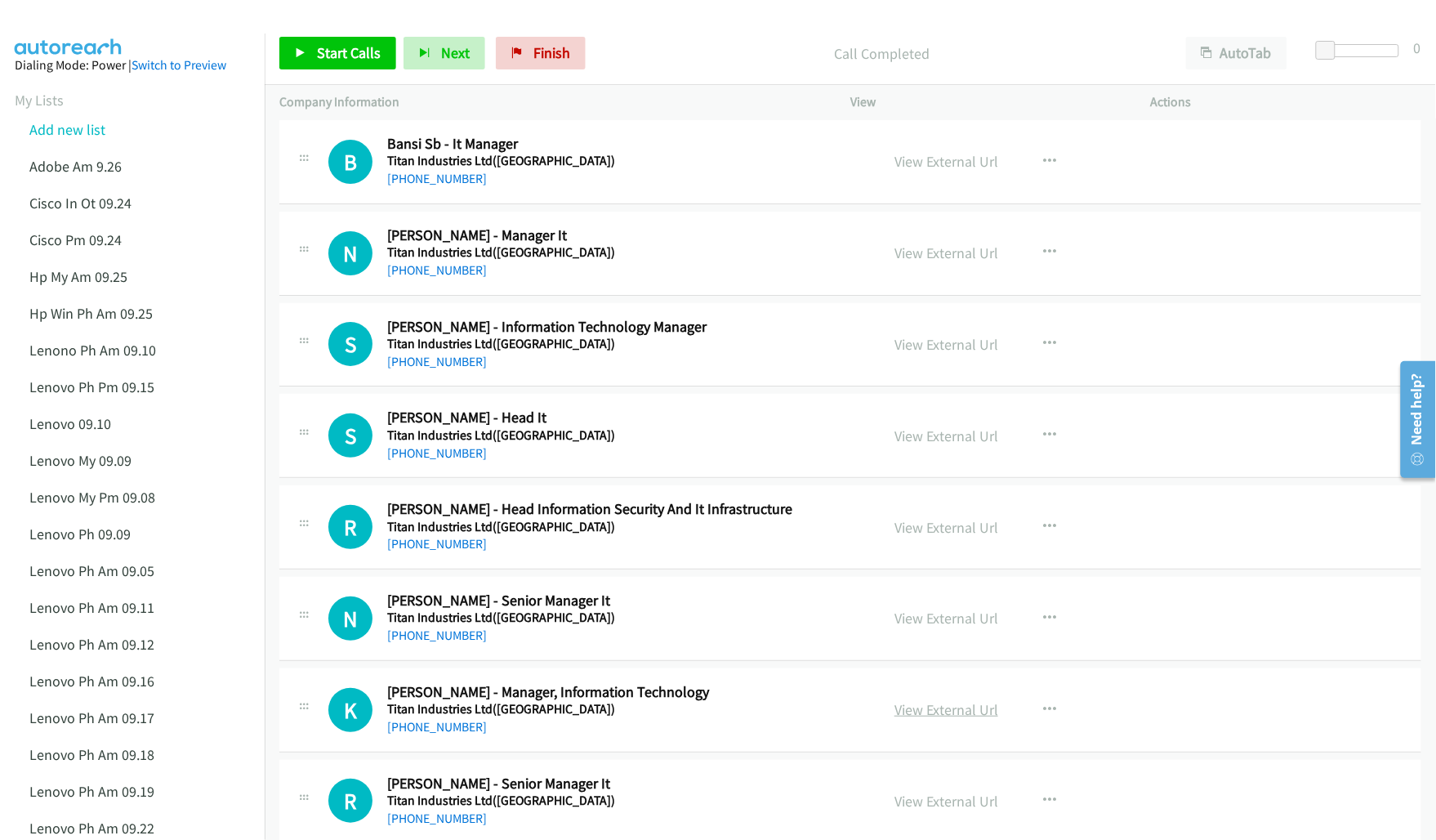
click at [933, 719] on link "View External Url" at bounding box center [947, 709] width 104 height 19
click at [933, 804] on link "View External Url" at bounding box center [947, 801] width 104 height 19
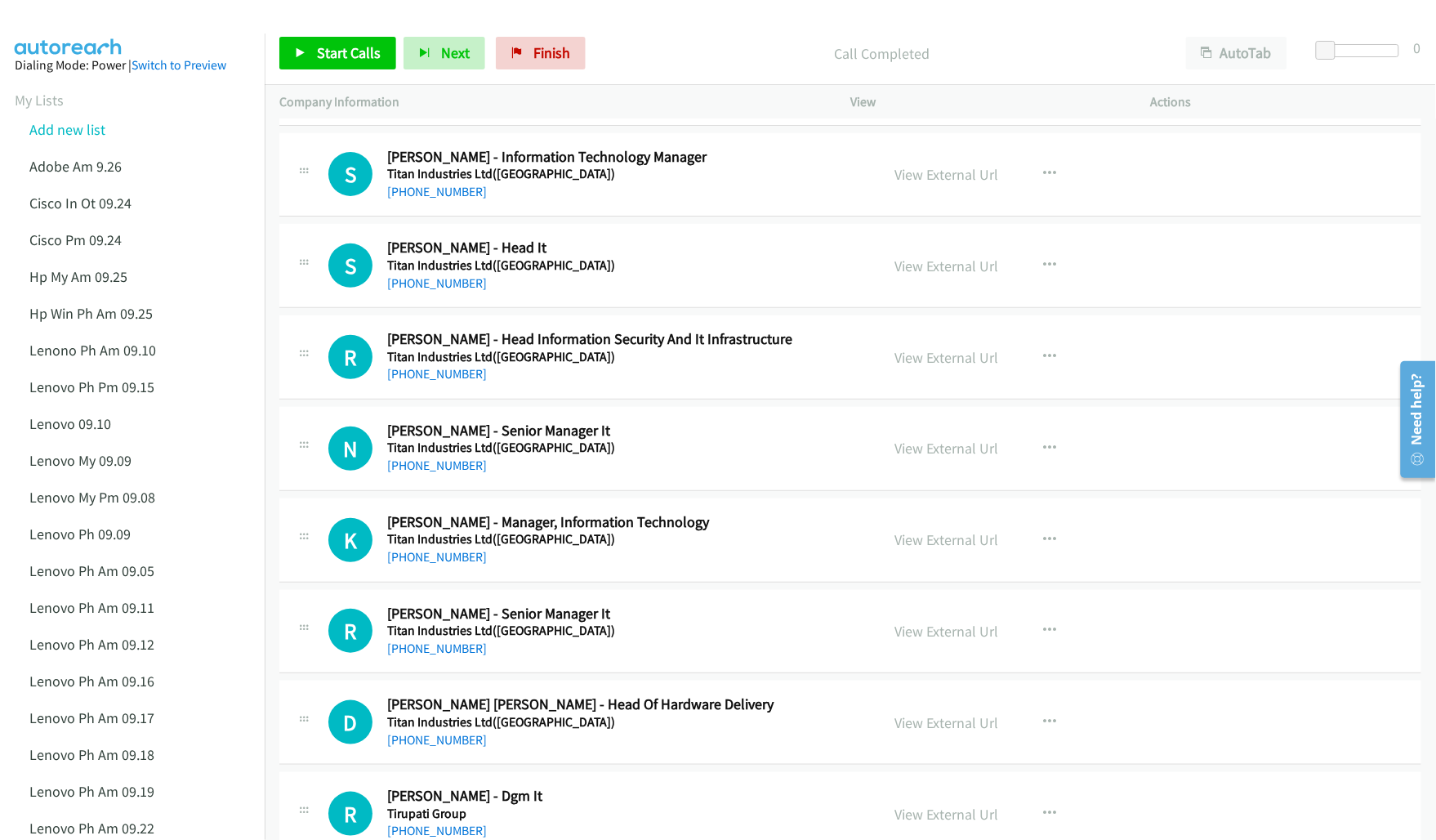
scroll to position [5921, 0]
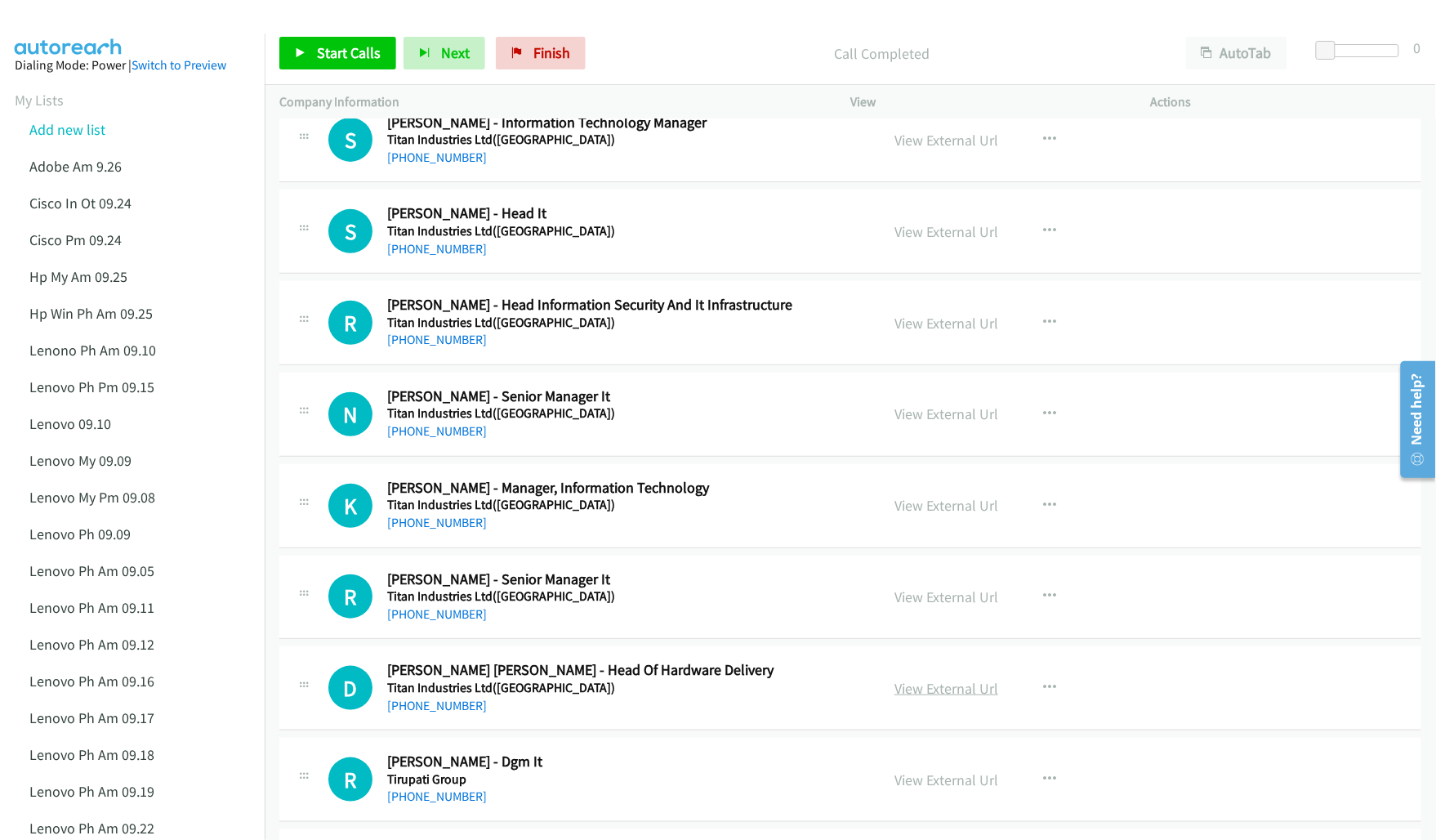
click at [943, 692] on link "View External Url" at bounding box center [947, 688] width 104 height 19
click at [956, 788] on link "View External Url" at bounding box center [947, 779] width 104 height 19
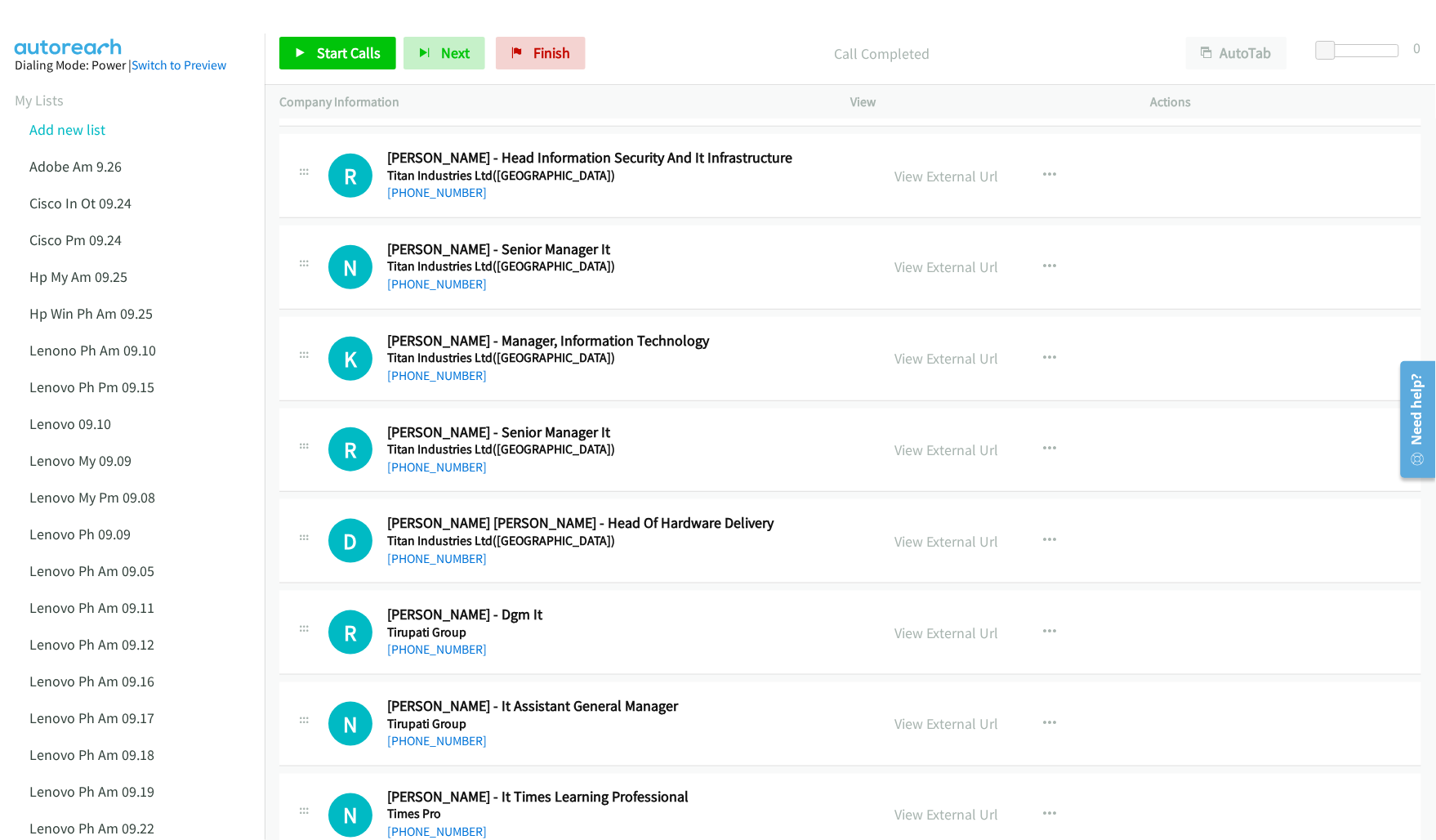
scroll to position [6126, 0]
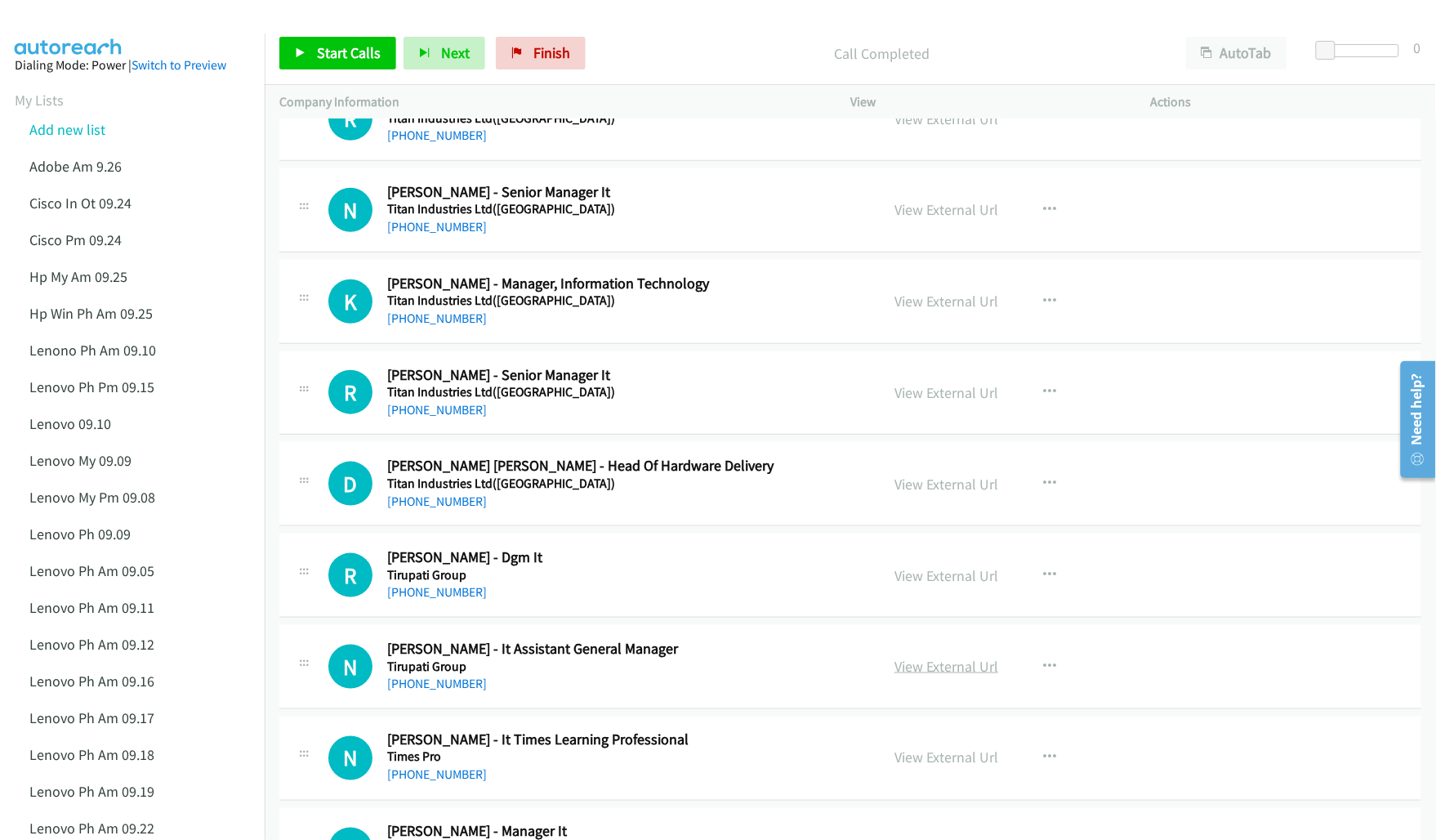
click at [911, 675] on link "View External Url" at bounding box center [947, 666] width 104 height 19
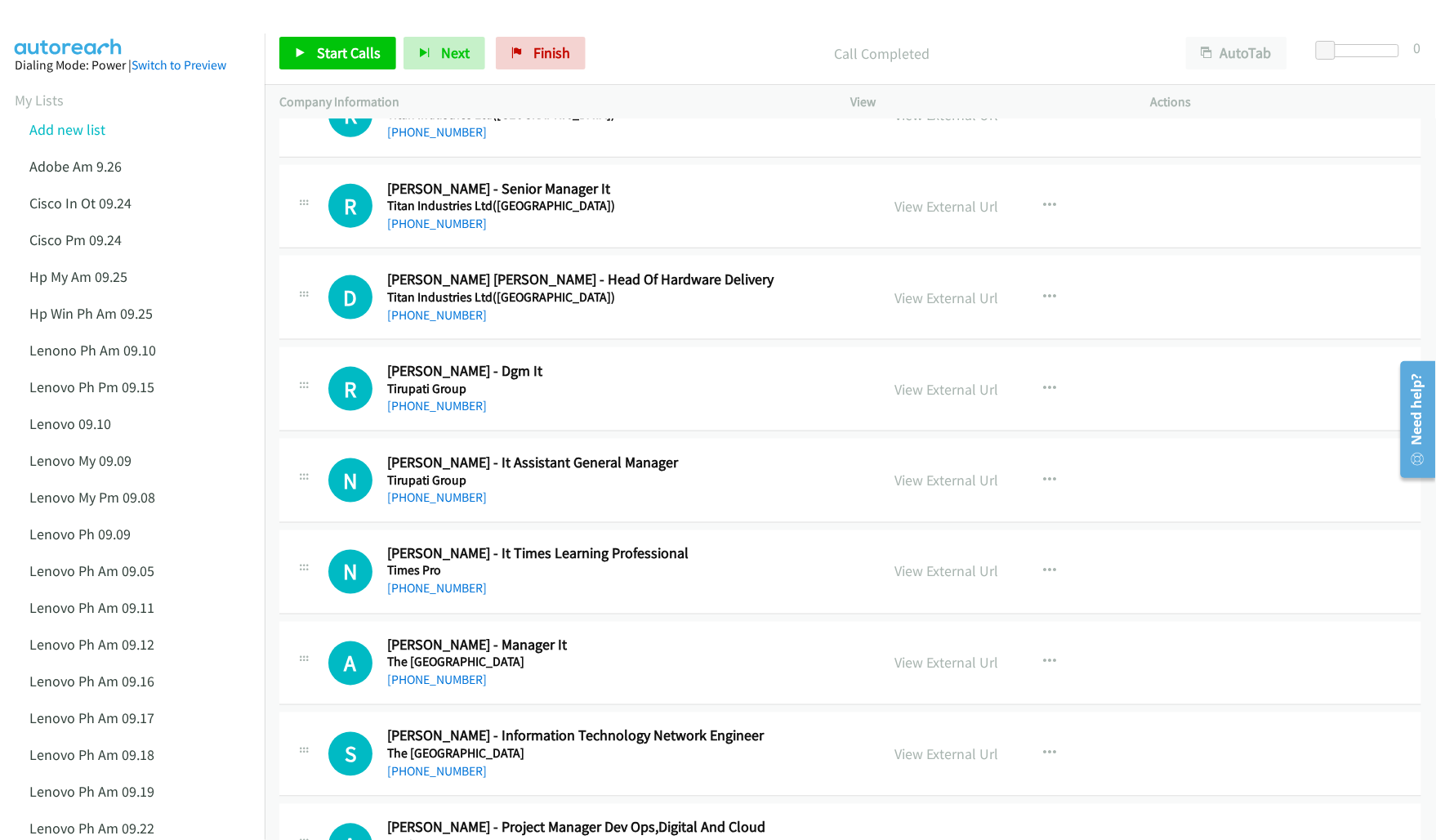
scroll to position [6330, 0]
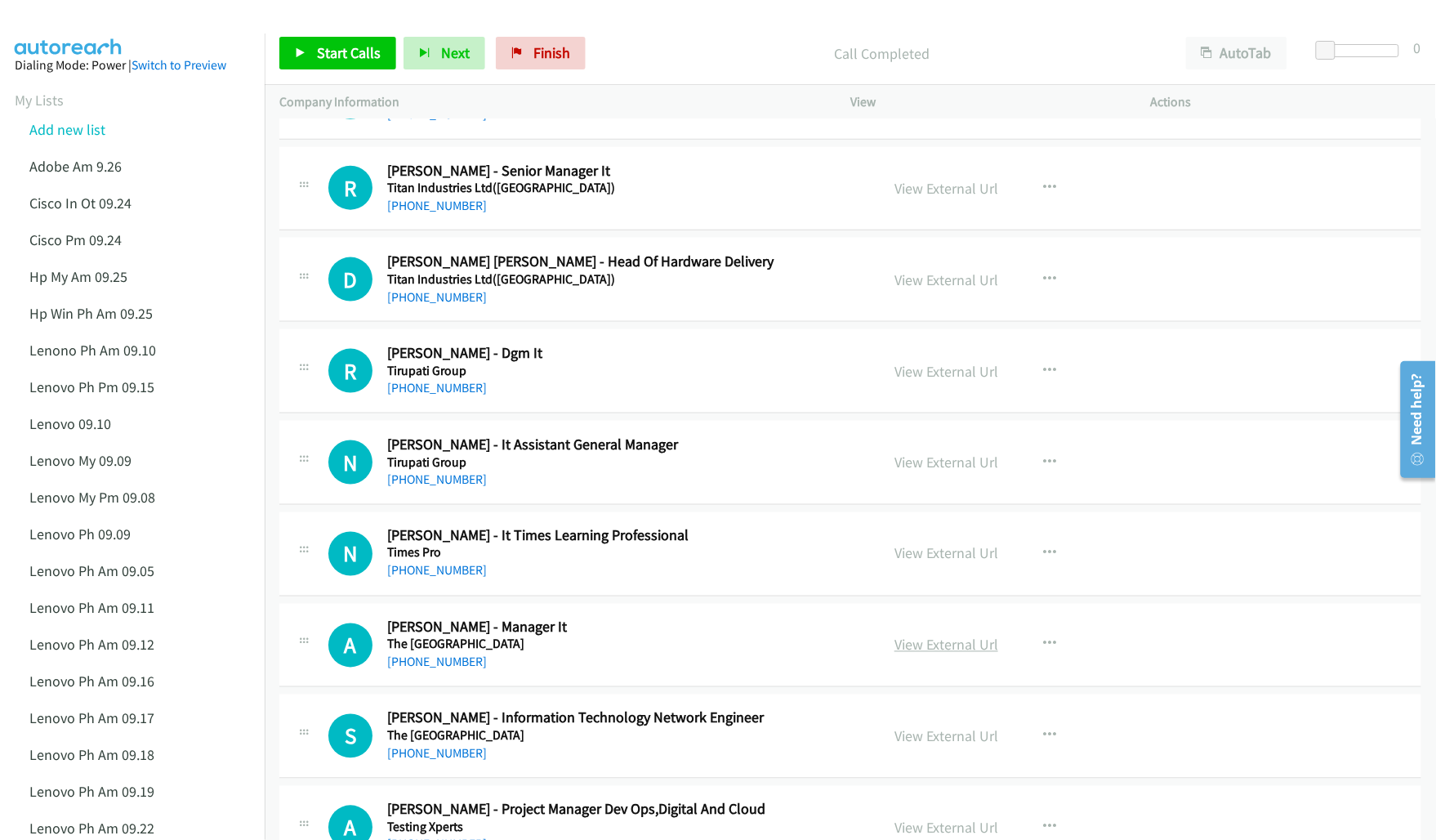
click at [911, 654] on link "View External Url" at bounding box center [947, 645] width 104 height 19
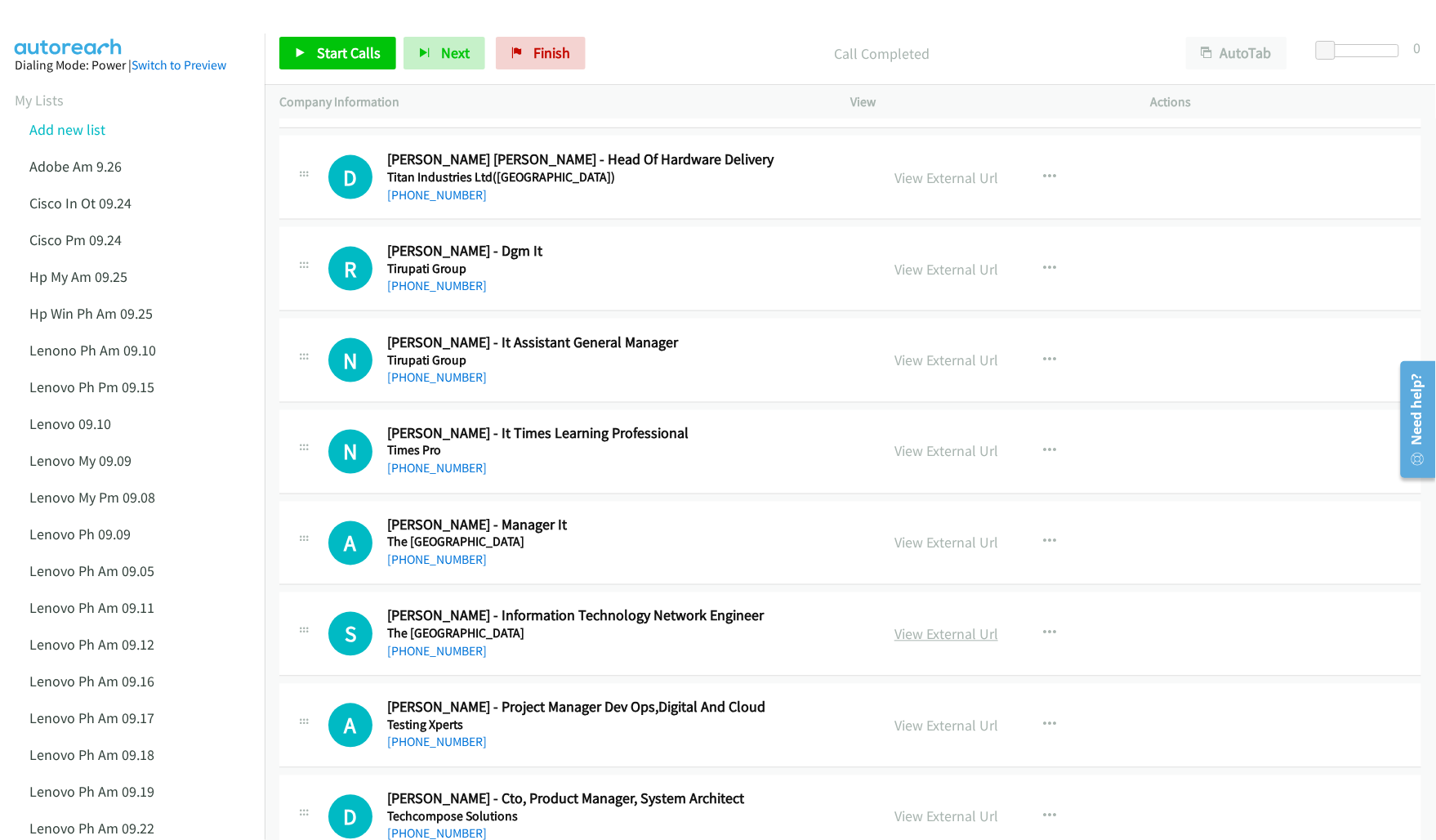
click at [930, 644] on link "View External Url" at bounding box center [947, 634] width 104 height 19
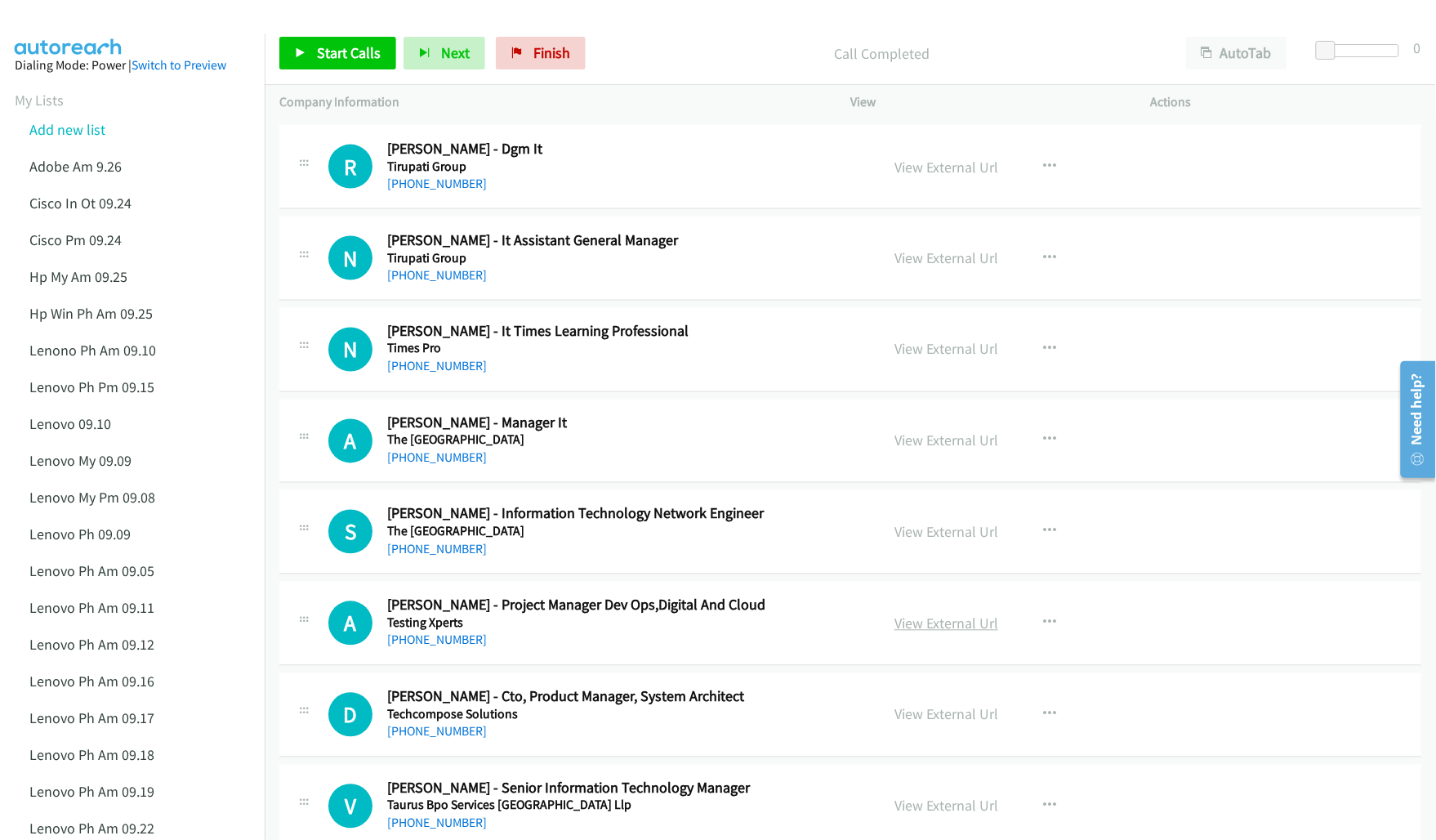
click at [902, 633] on link "View External Url" at bounding box center [947, 623] width 104 height 19
click at [937, 724] on link "View External Url" at bounding box center [947, 715] width 104 height 19
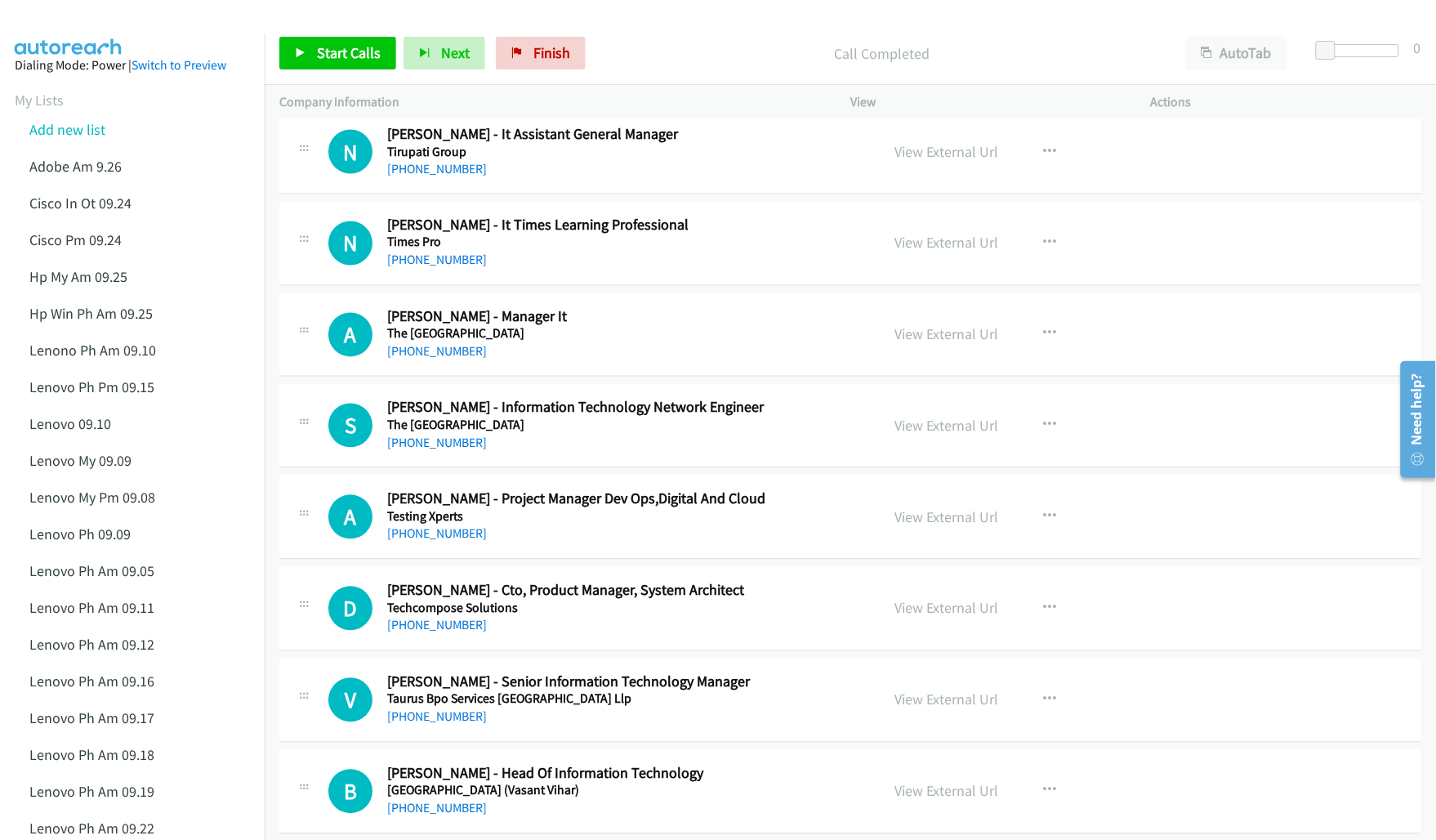
scroll to position [6738, 0]
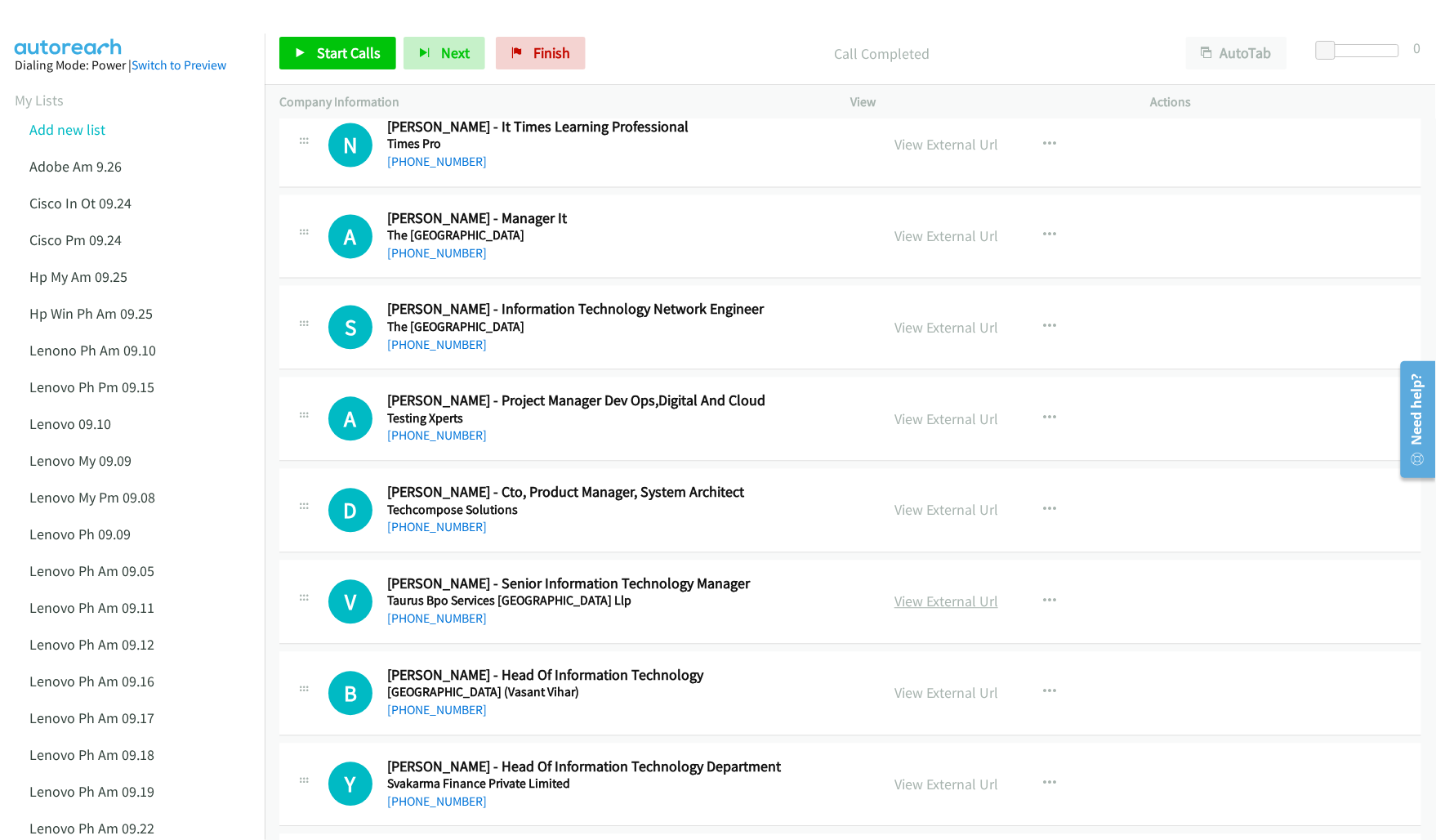
click at [942, 610] on link "View External Url" at bounding box center [947, 602] width 104 height 19
click at [919, 703] on link "View External Url" at bounding box center [947, 693] width 104 height 19
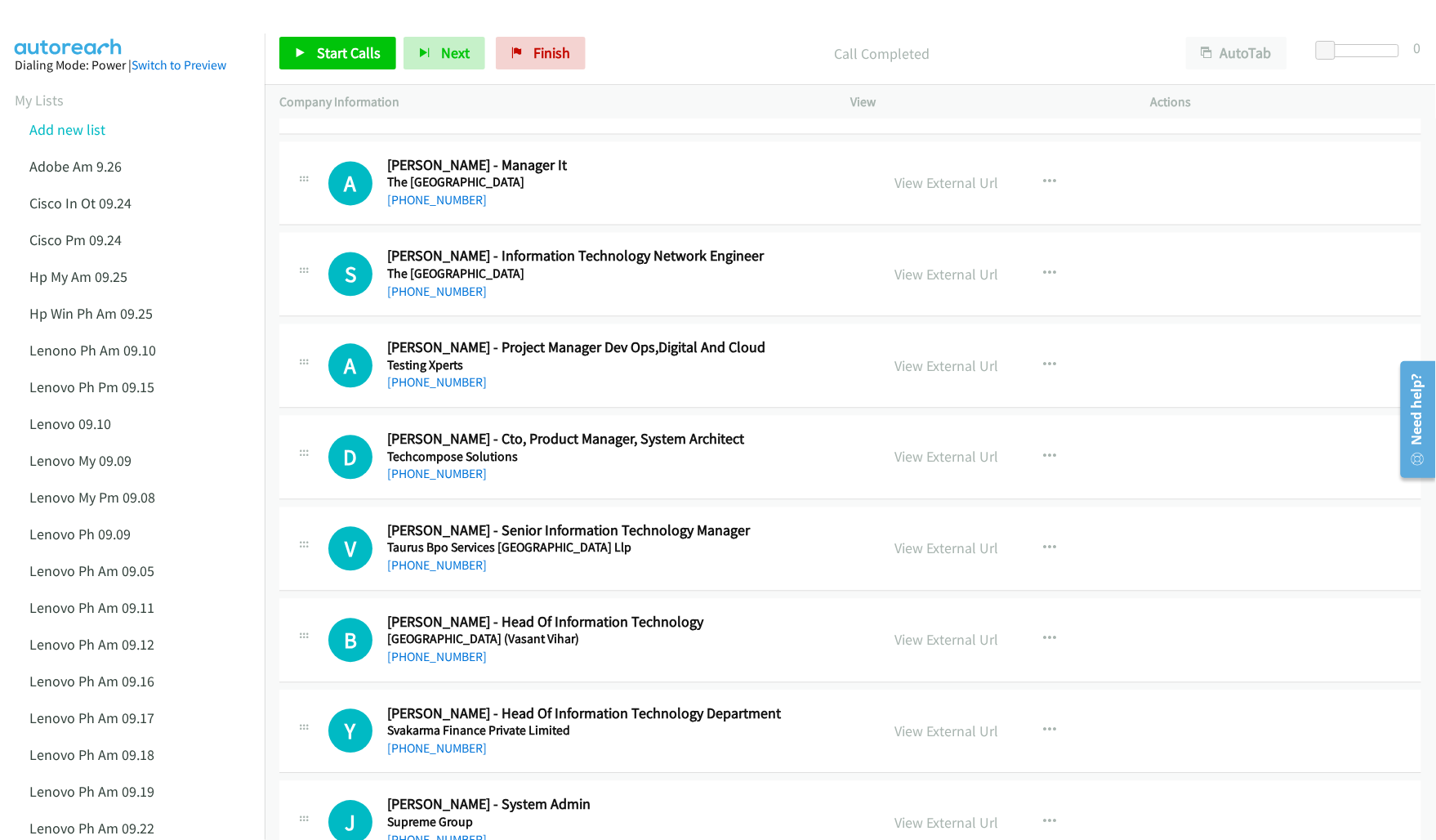
scroll to position [6840, 0]
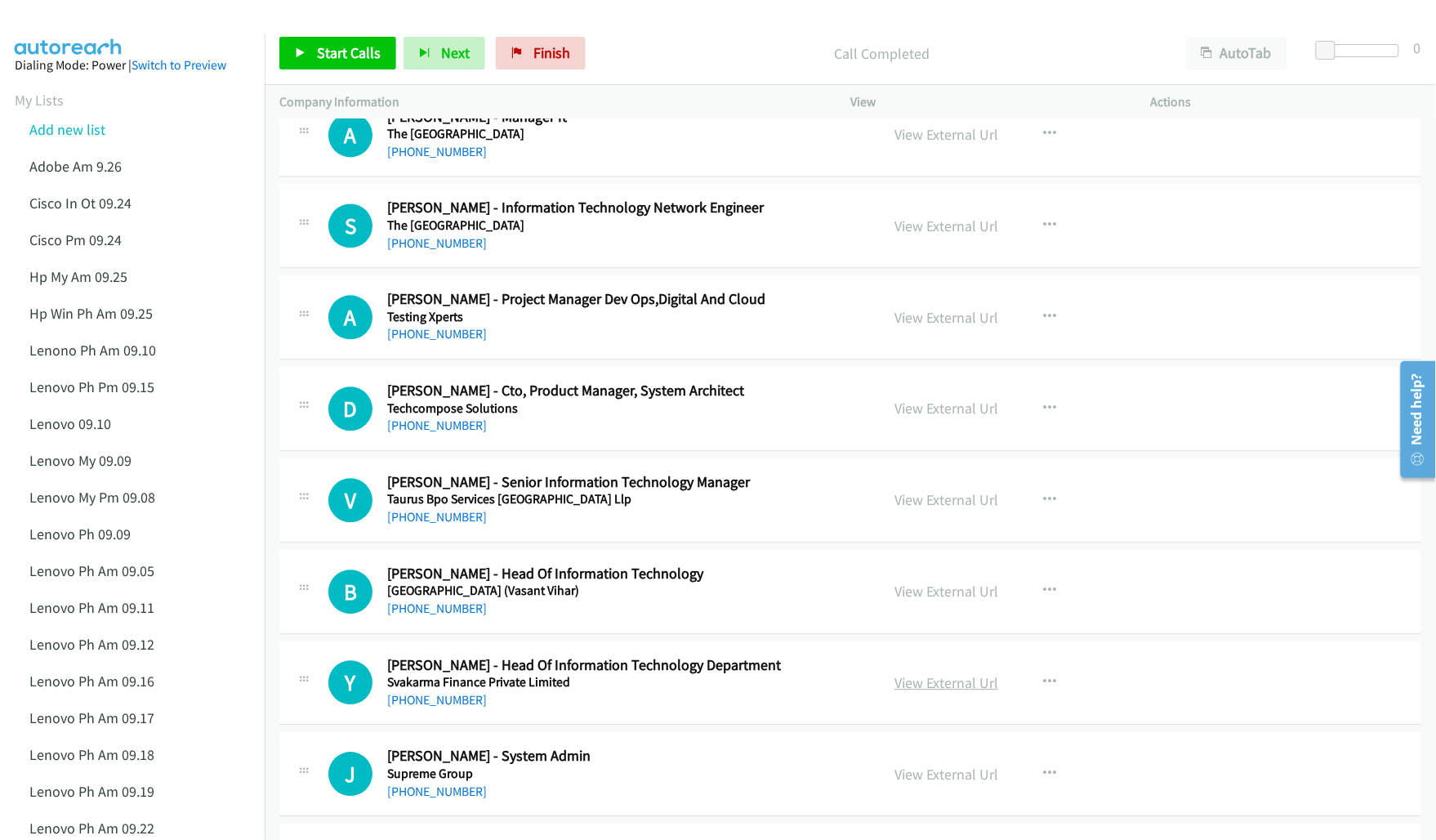
click at [915, 690] on link "View External Url" at bounding box center [947, 682] width 104 height 19
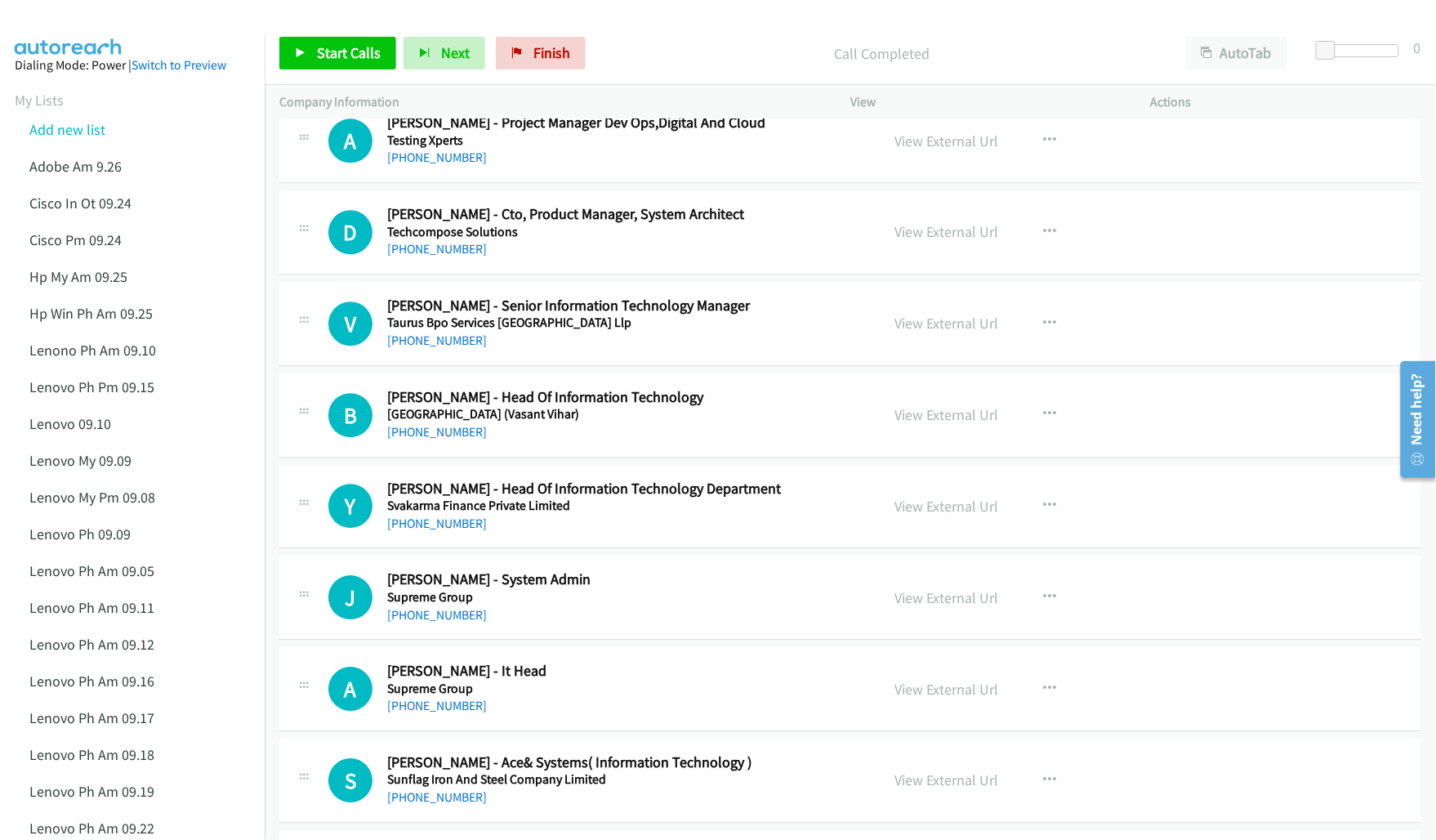
scroll to position [7044, 0]
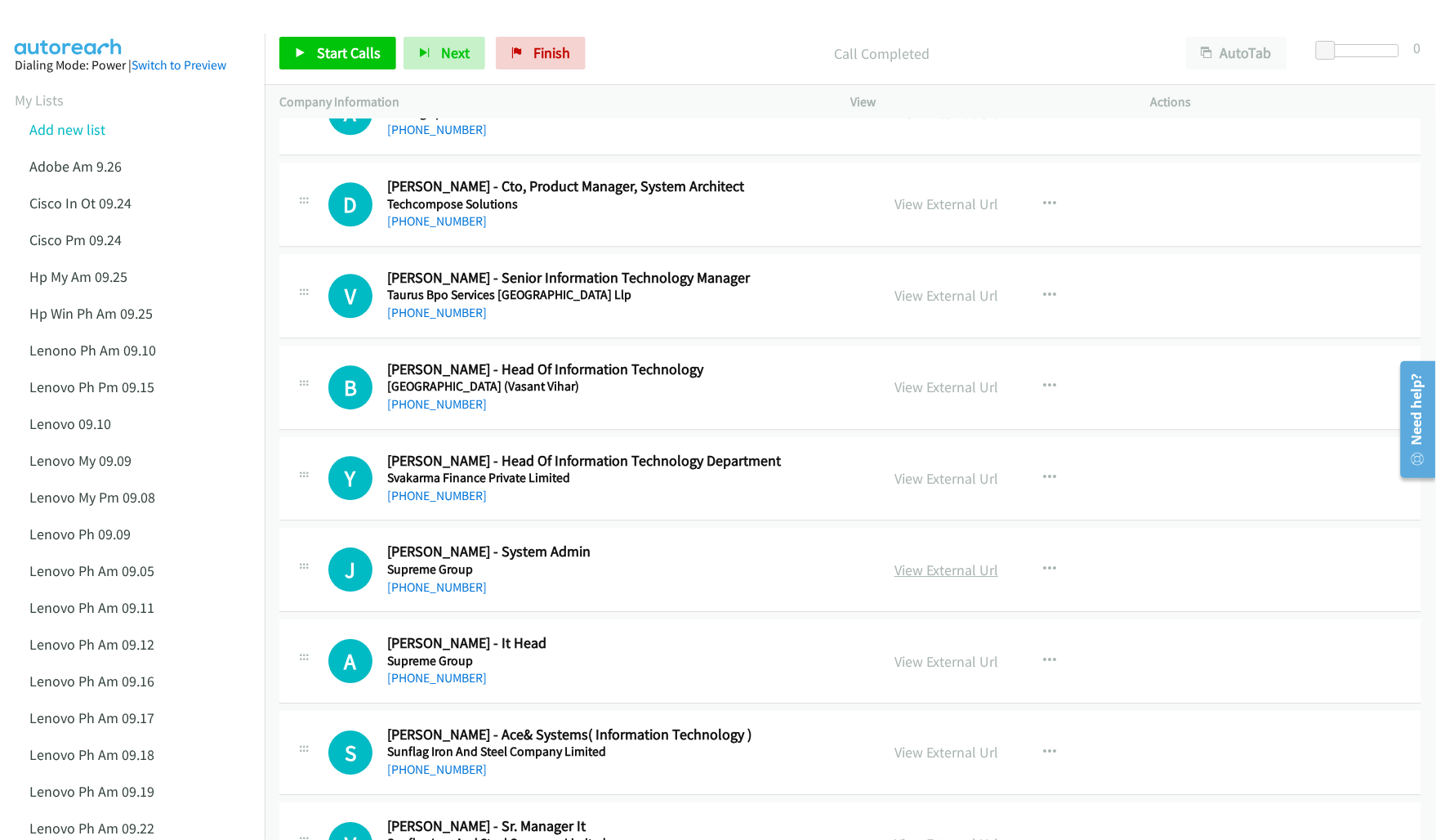
click at [924, 576] on link "View External Url" at bounding box center [947, 569] width 104 height 19
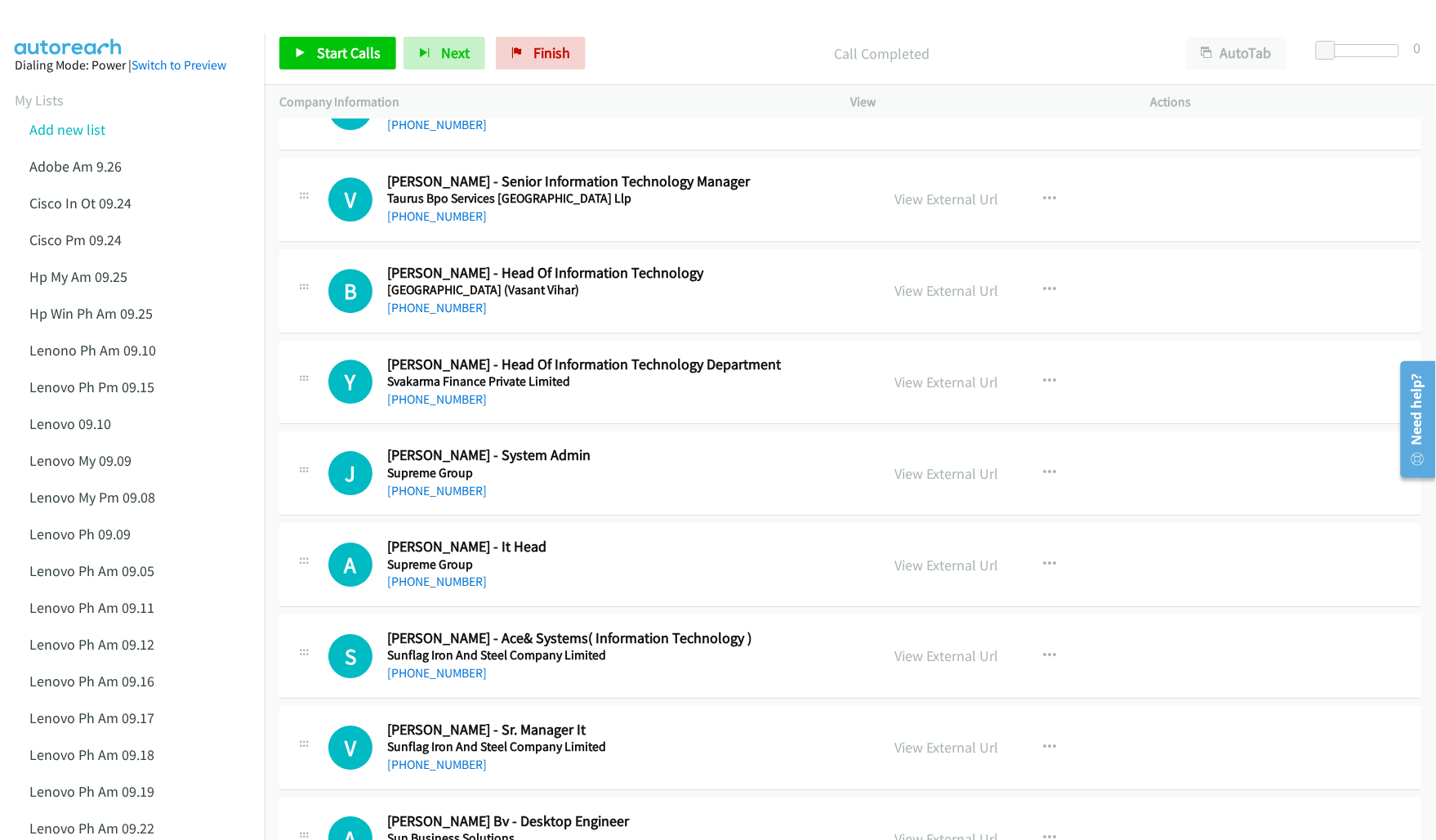
scroll to position [7147, 0]
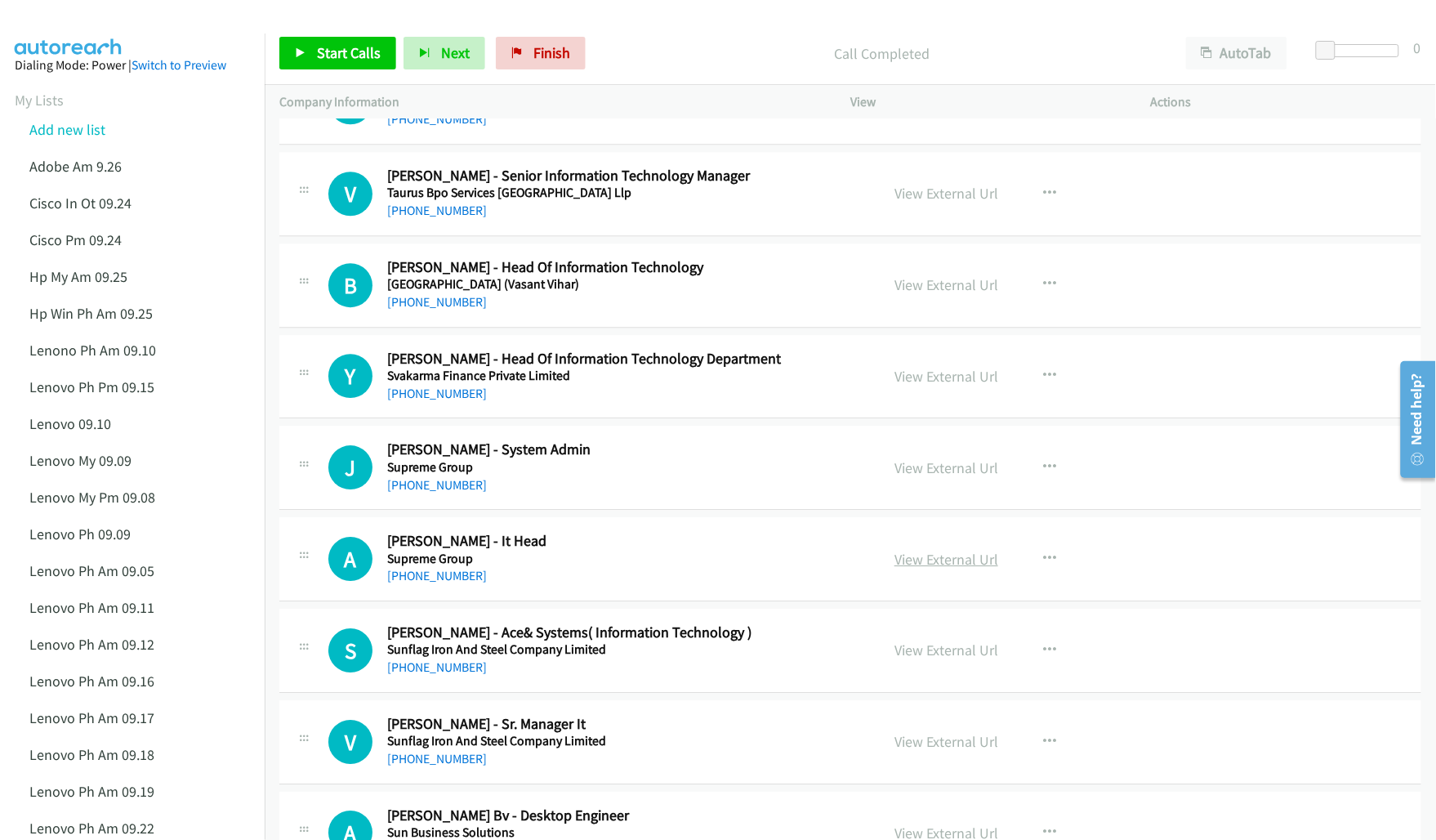
click at [927, 569] on link "View External Url" at bounding box center [947, 559] width 104 height 19
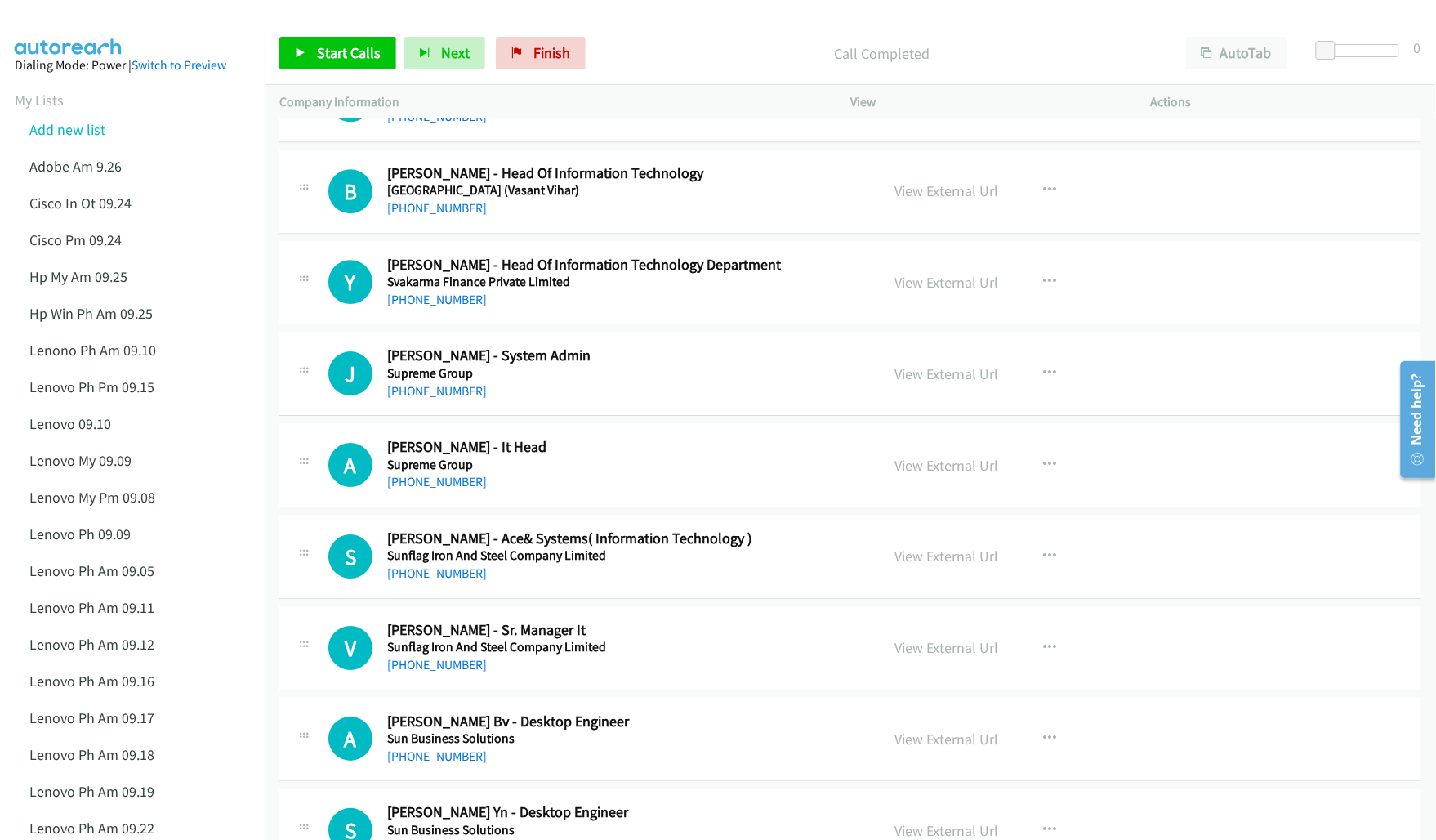
scroll to position [7248, 0]
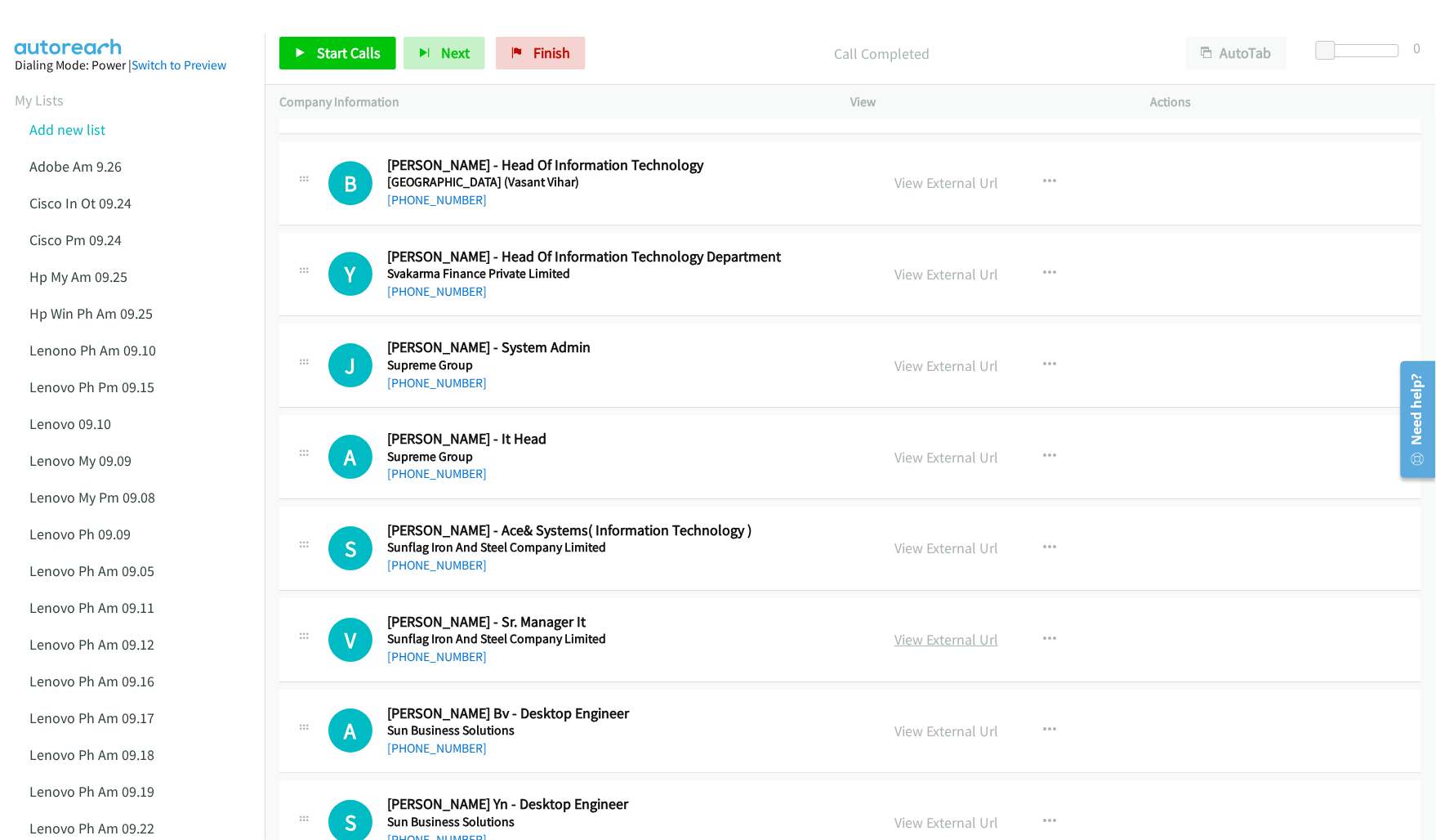
click at [946, 649] on link "View External Url" at bounding box center [947, 639] width 104 height 19
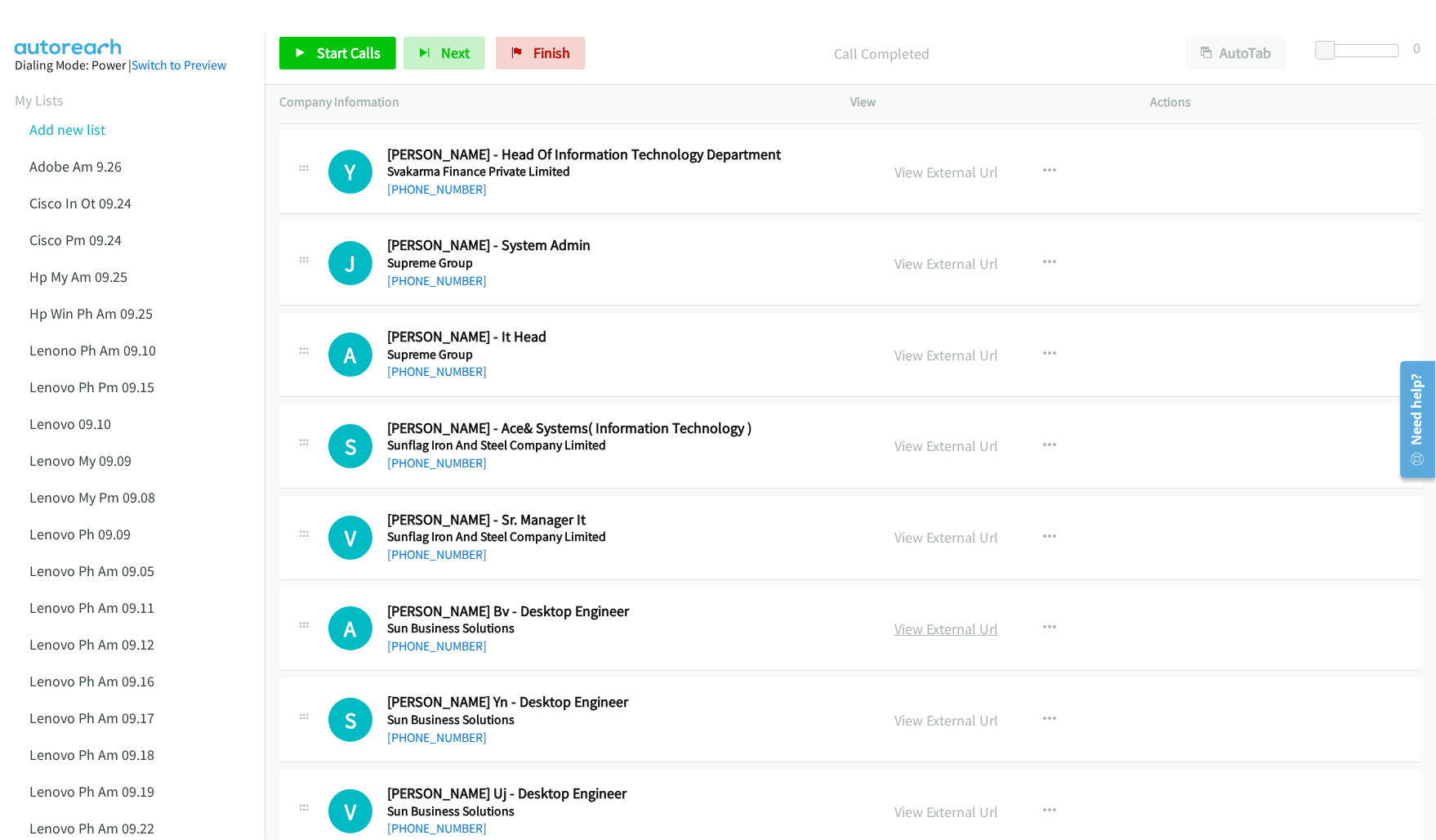
click at [897, 638] on link "View External Url" at bounding box center [947, 628] width 104 height 19
click at [919, 729] on link "View External Url" at bounding box center [947, 720] width 104 height 19
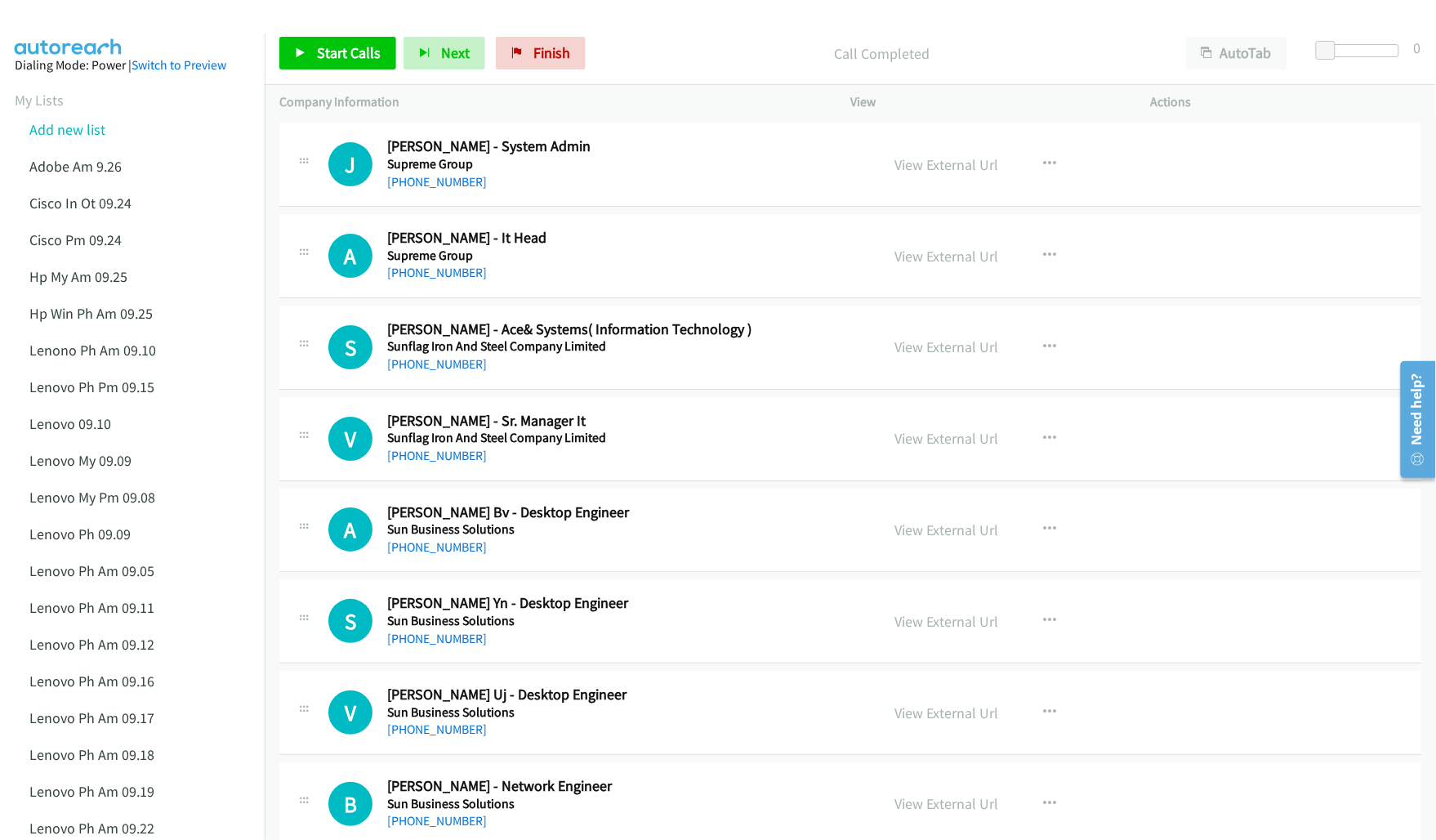
scroll to position [7452, 0]
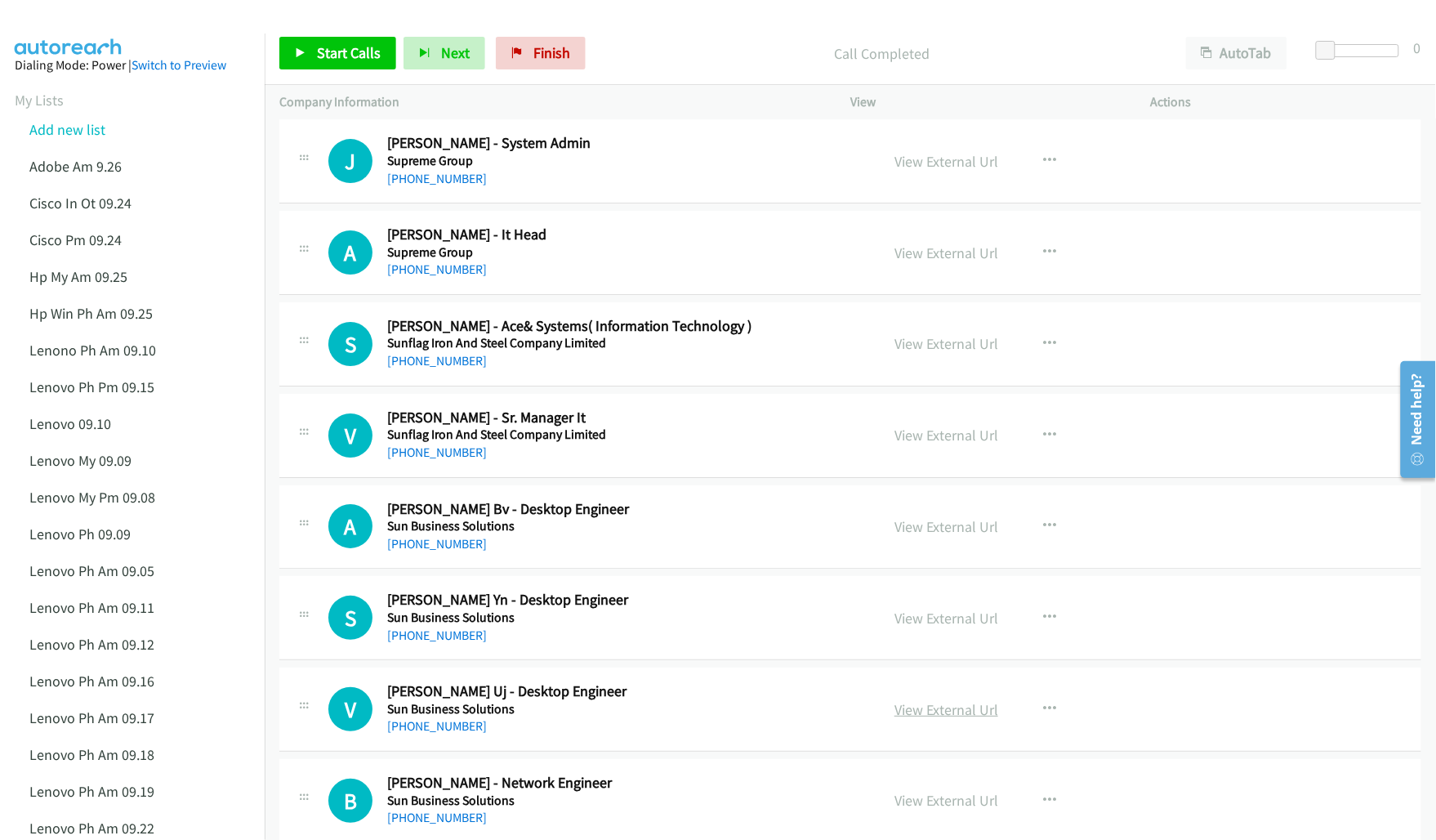
click at [916, 713] on link "View External Url" at bounding box center [947, 709] width 104 height 19
